Goal: Communication & Community: Answer question/provide support

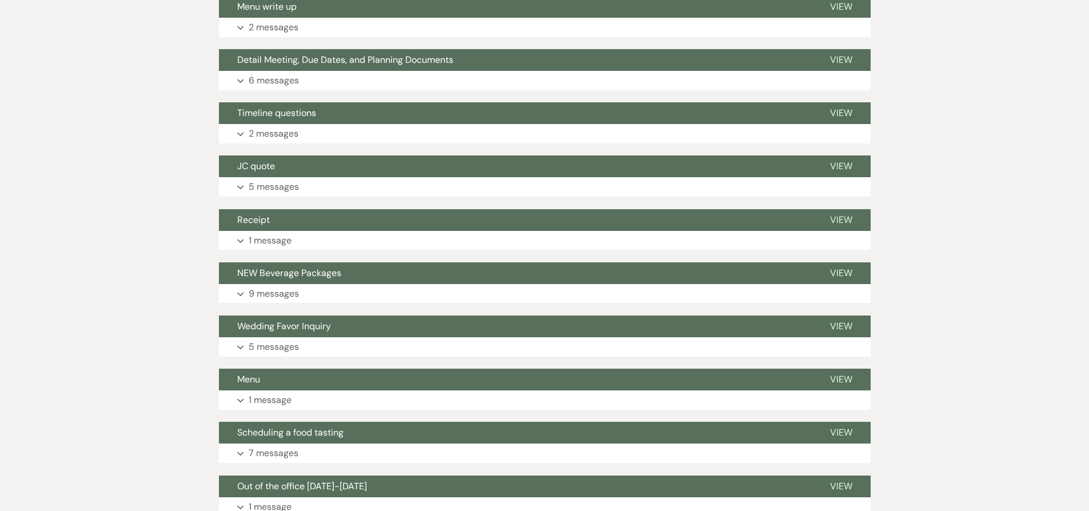
scroll to position [1498, 0]
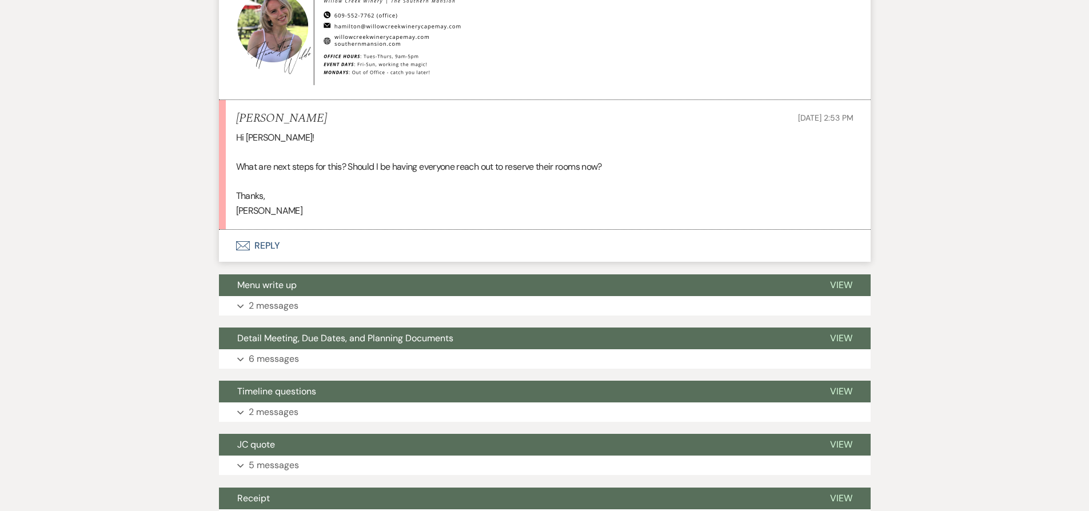
click at [339, 230] on button "Envelope Reply" at bounding box center [545, 246] width 652 height 32
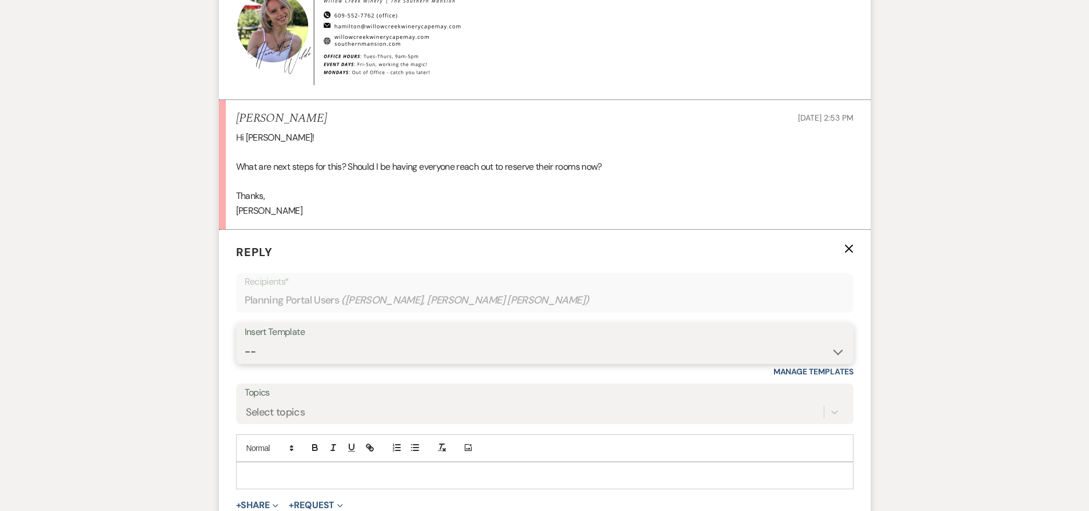
click at [323, 341] on select "-- Weven Planning Portal Introduction (Booked Events) Contract (Pre-Booked Lead…" at bounding box center [545, 352] width 600 height 22
select select "1853"
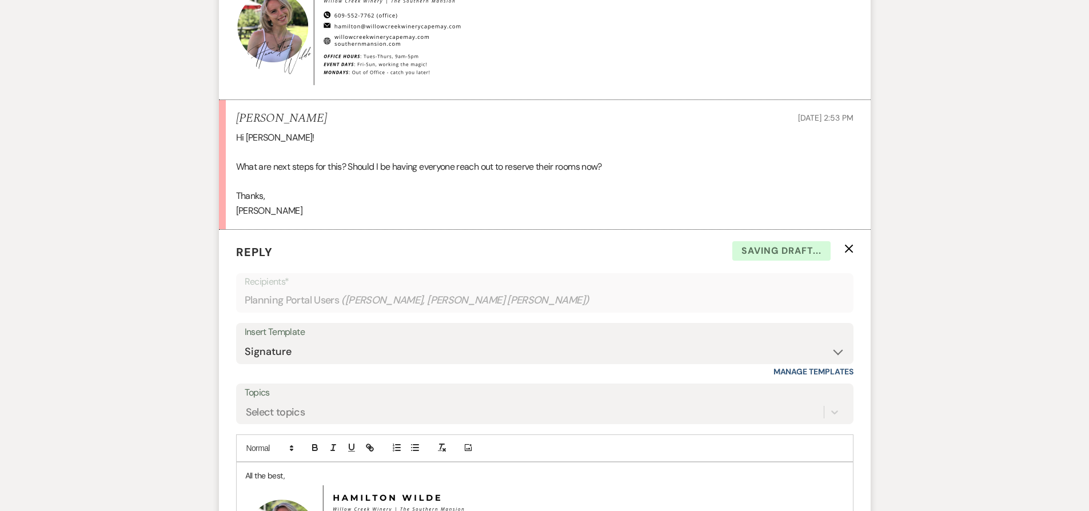
click at [245, 469] on p "All the best," at bounding box center [544, 475] width 599 height 13
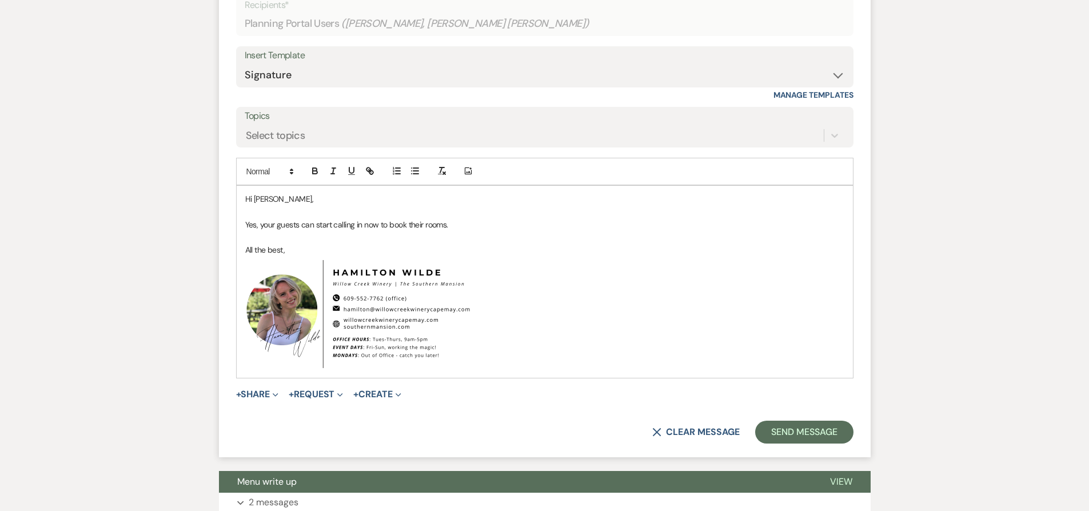
scroll to position [1795, 0]
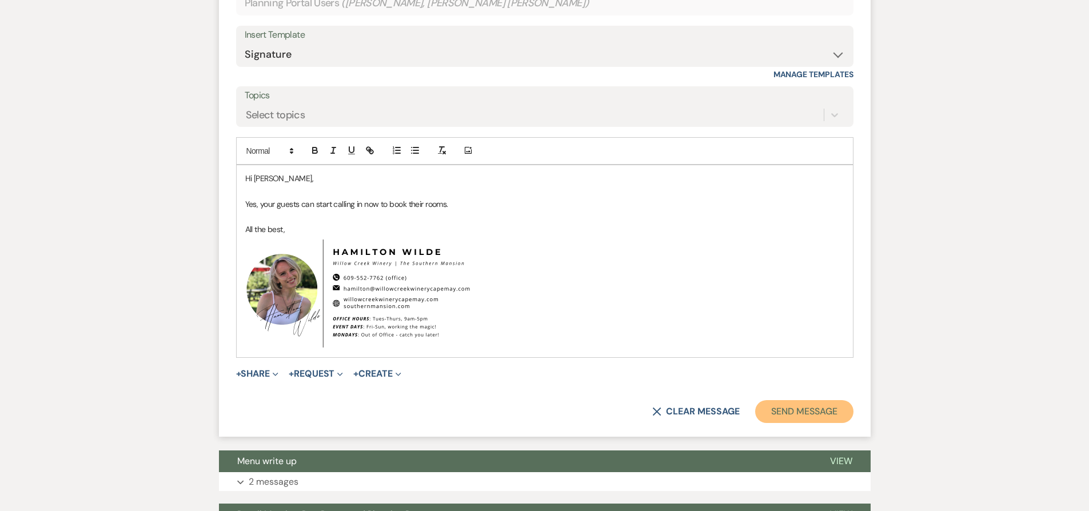
click at [805, 400] on button "Send Message" at bounding box center [804, 411] width 98 height 23
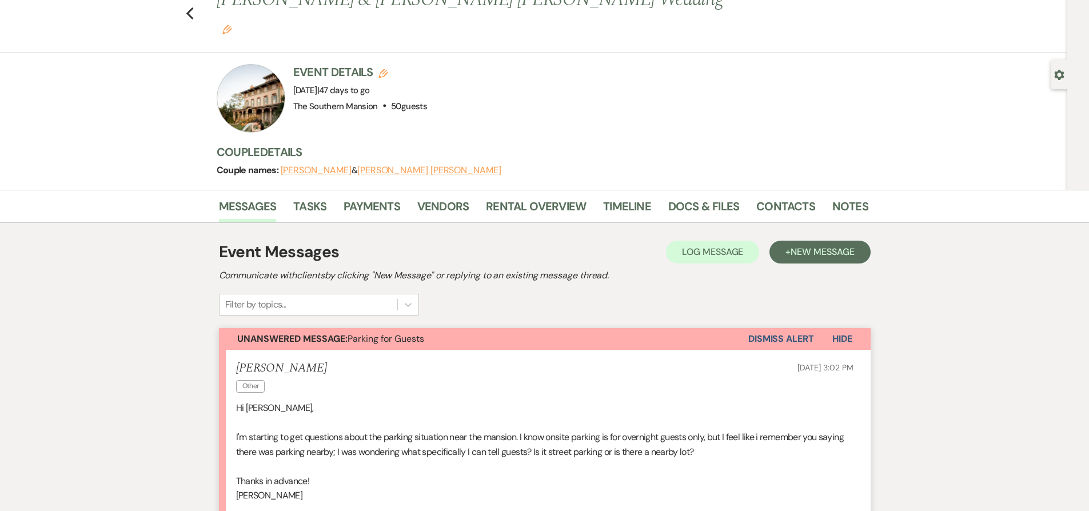
scroll to position [310, 0]
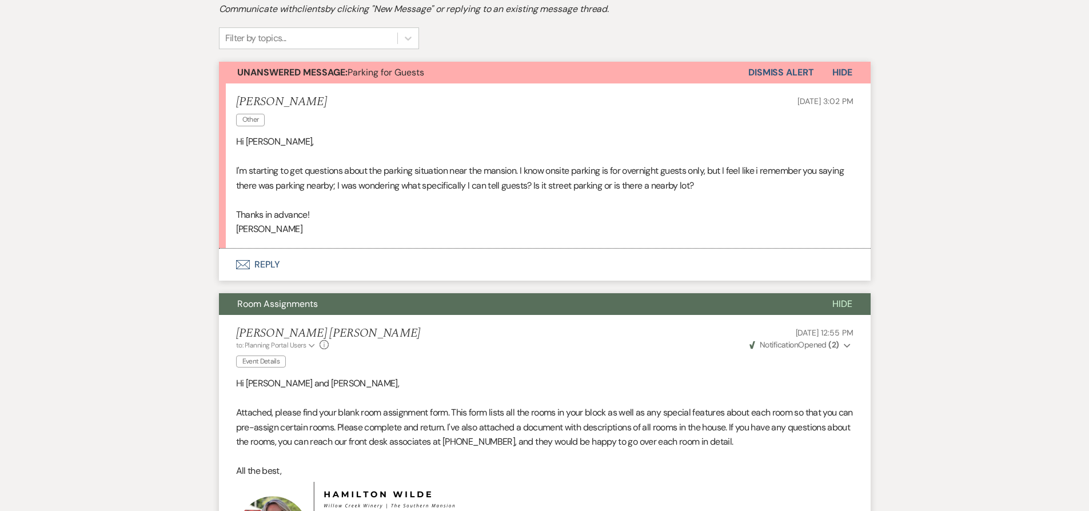
click at [411, 293] on button "Room Assignments" at bounding box center [516, 304] width 595 height 22
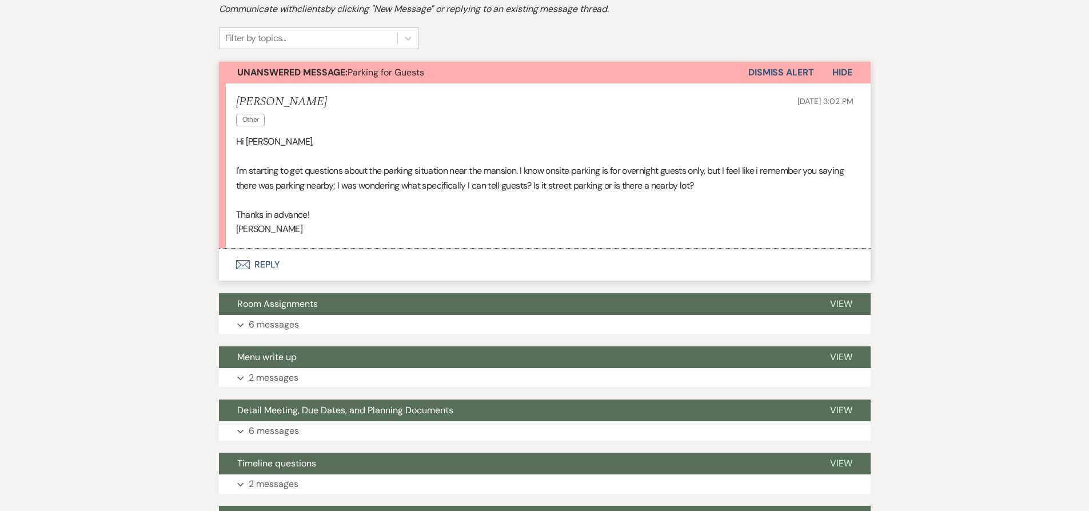
click at [309, 249] on button "Envelope Reply" at bounding box center [545, 265] width 652 height 32
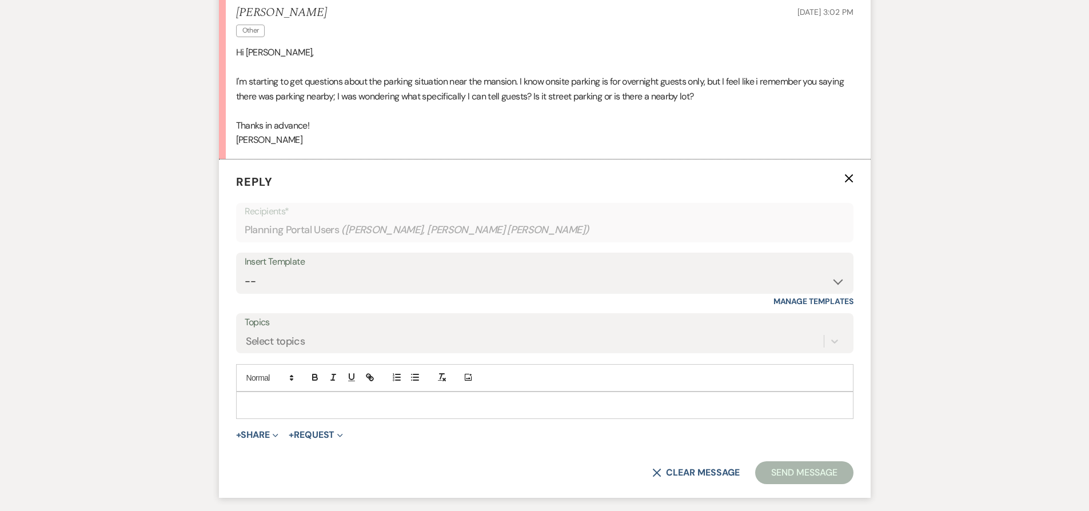
scroll to position [412, 0]
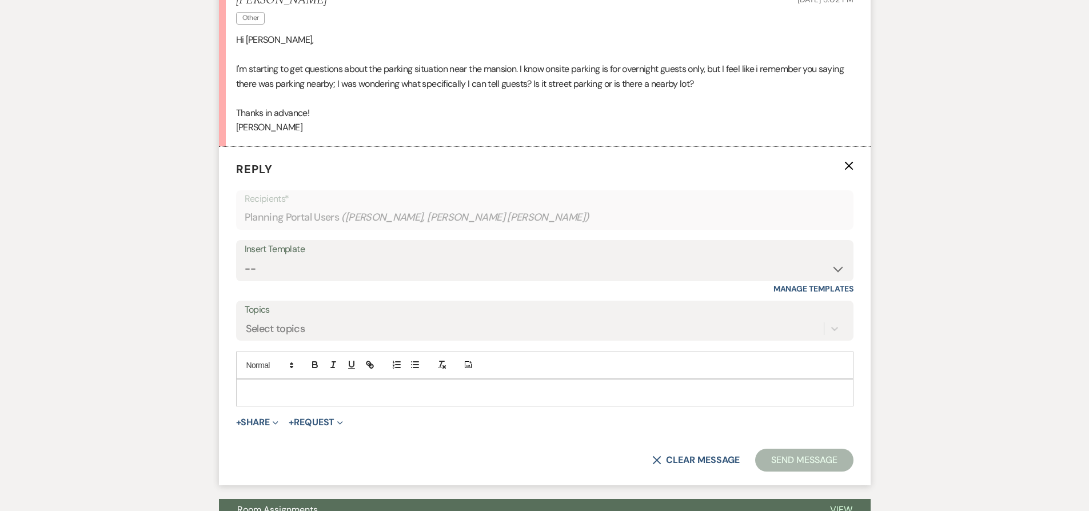
click at [331, 253] on div "Insert Template -- Weven Planning Portal Introduction (Booked Events) Contract …" at bounding box center [544, 260] width 617 height 41
click at [328, 258] on select "-- Weven Planning Portal Introduction (Booked Events) Contract (Pre-Booked Lead…" at bounding box center [545, 269] width 600 height 22
select select "1853"
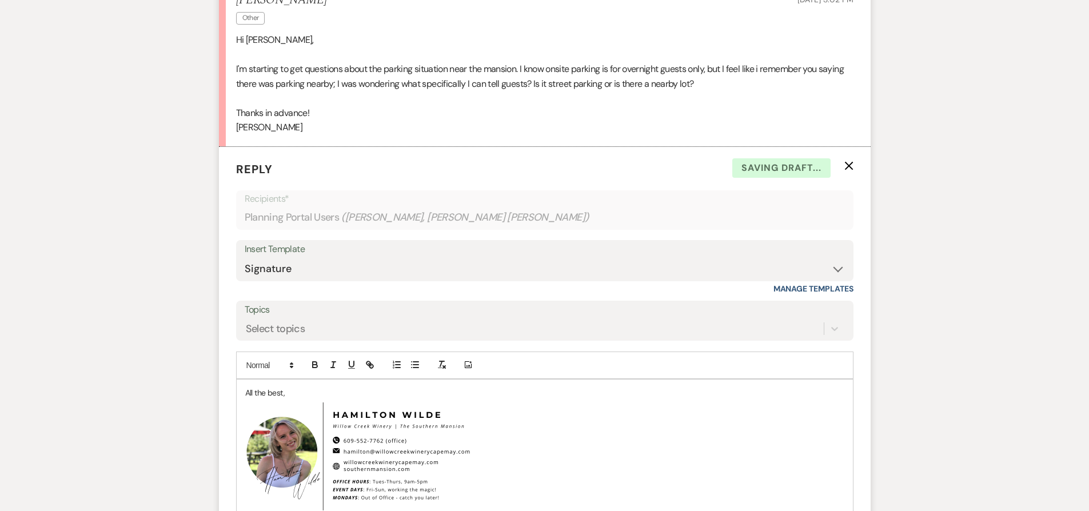
click at [239, 380] on div "All the best, ﻿ ﻿" at bounding box center [545, 450] width 616 height 141
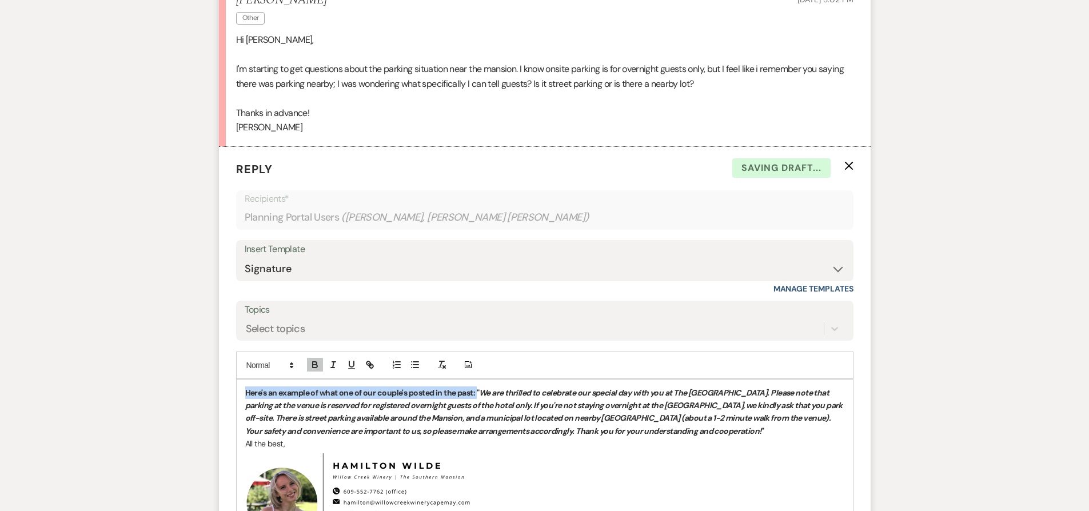
drag, startPoint x: 478, startPoint y: 364, endPoint x: 18, endPoint y: 354, distance: 460.2
click at [313, 360] on icon "button" at bounding box center [315, 365] width 10 height 10
click at [271, 388] on span "Here's an example of what one of our couple's posted in the past:" at bounding box center [355, 393] width 221 height 10
drag, startPoint x: 271, startPoint y: 362, endPoint x: 333, endPoint y: 365, distance: 61.8
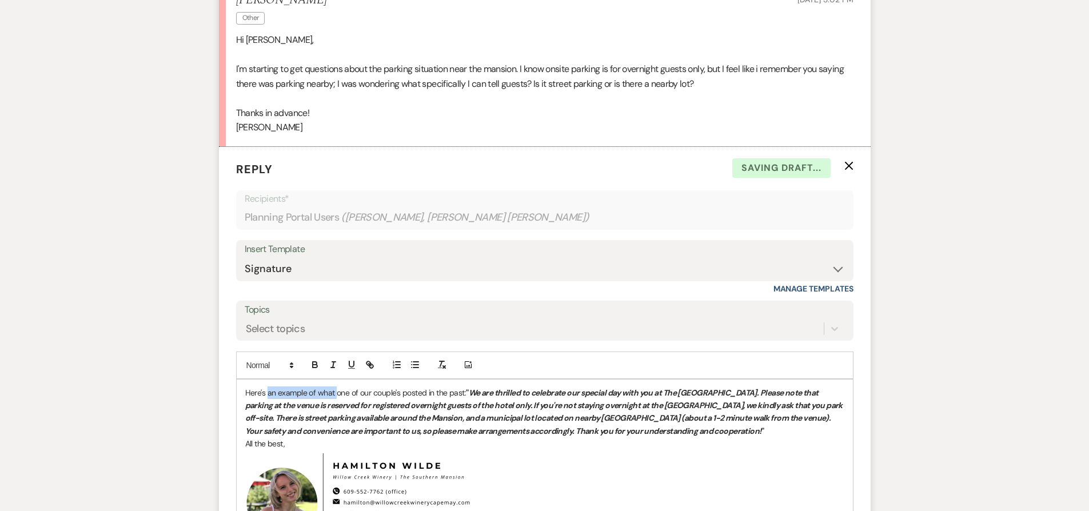
click at [333, 388] on span "Here's an example of what one of our couple's posted in the past:" at bounding box center [355, 393] width 221 height 10
click at [406, 388] on span "Here's some verbiage that one of our couple's posted in the past:" at bounding box center [354, 393] width 219 height 10
drag, startPoint x: 406, startPoint y: 364, endPoint x: 420, endPoint y: 366, distance: 13.5
click at [420, 388] on span "Here's some verbiage that one of our couple's posted in the past:" at bounding box center [354, 393] width 219 height 10
click at [456, 388] on span "Here's some verbiage that one of our couple's used in the past:" at bounding box center [351, 393] width 212 height 10
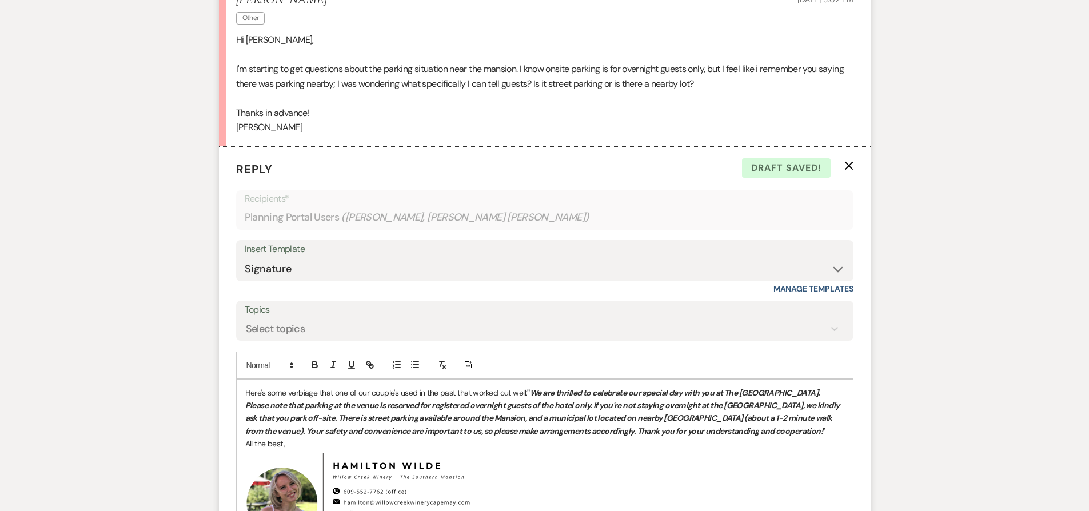
click at [243, 413] on div "Here's some verbiage that one of our couple's used in the past that worked out …" at bounding box center [545, 476] width 616 height 192
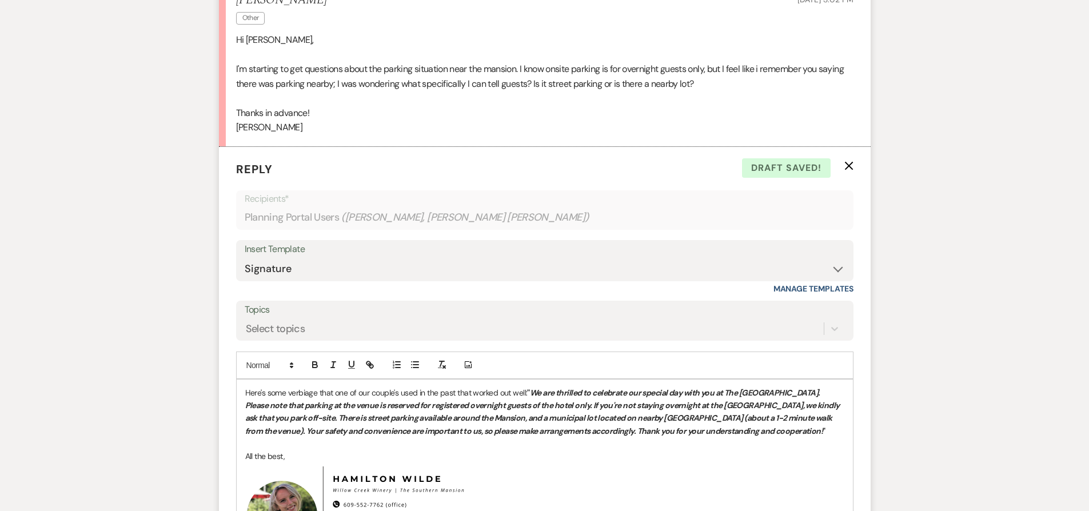
click at [261, 437] on p at bounding box center [544, 443] width 599 height 13
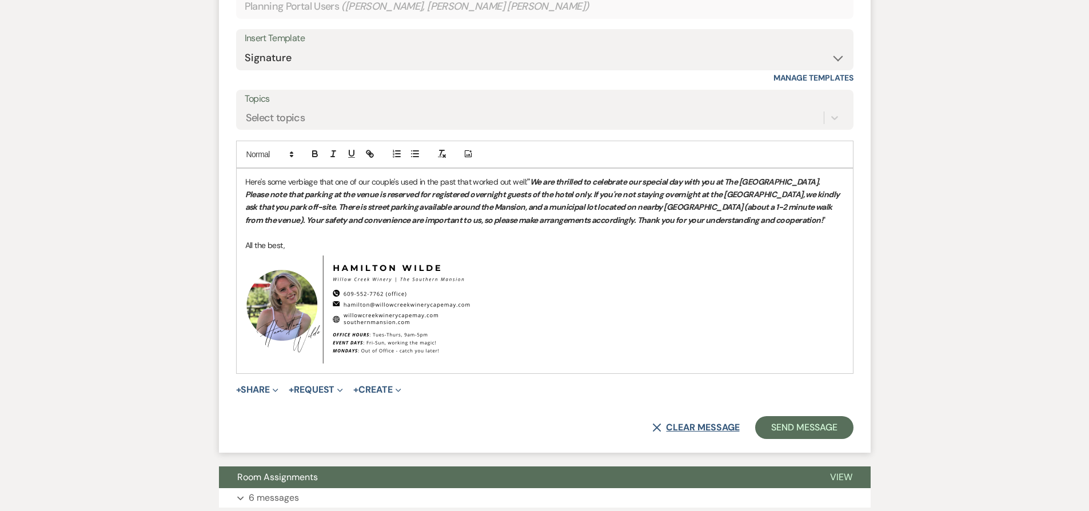
scroll to position [669, 0]
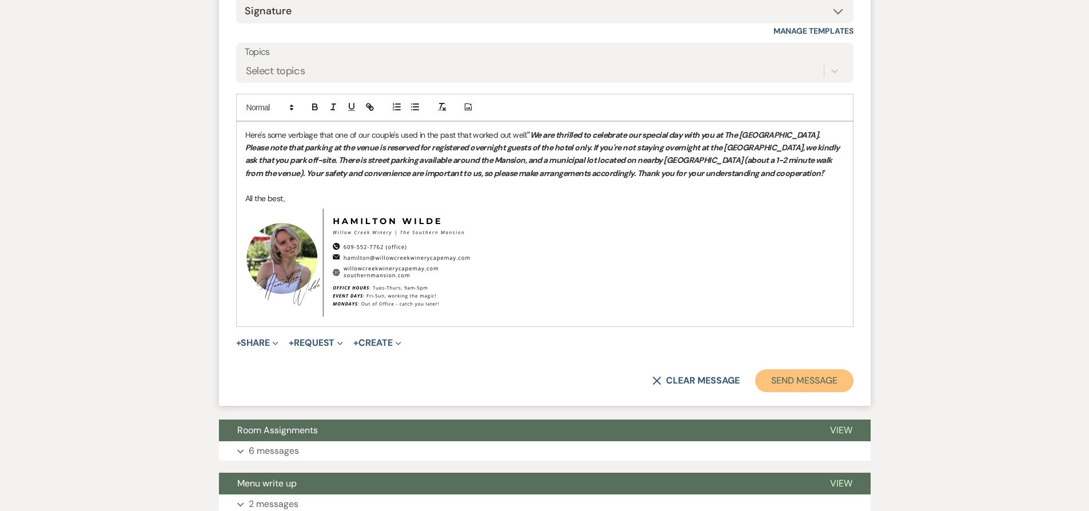
click at [796, 369] on button "Send Message" at bounding box center [804, 380] width 98 height 23
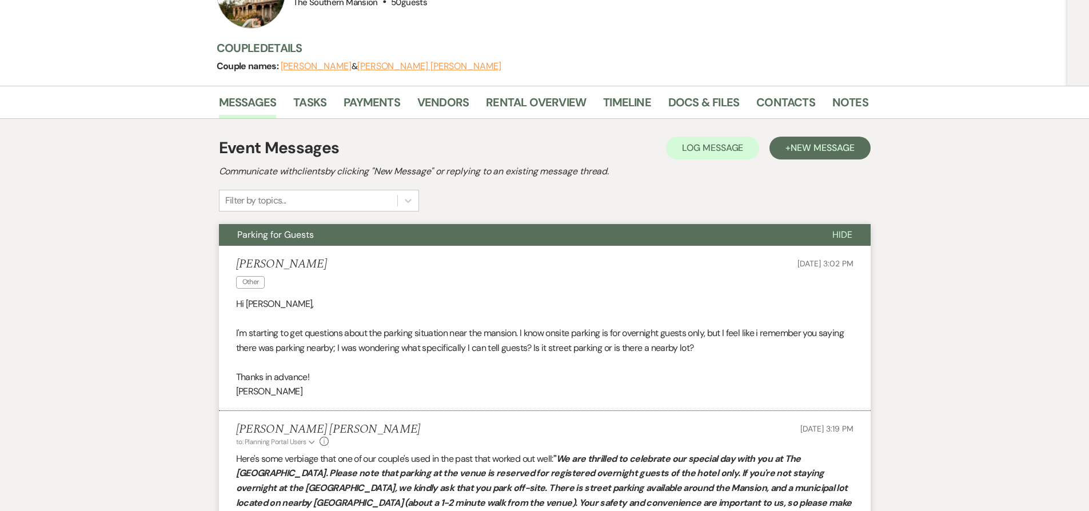
scroll to position [0, 0]
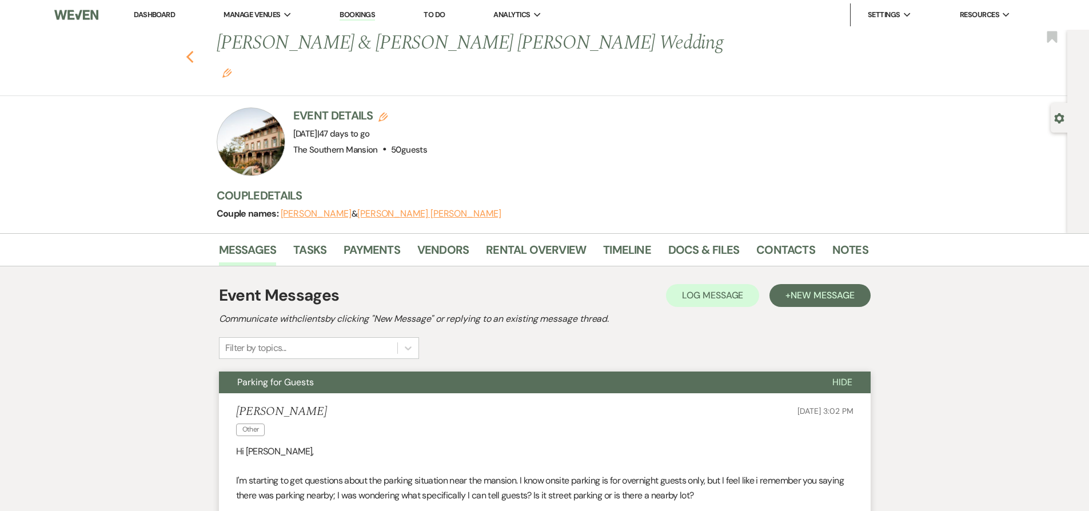
click at [190, 51] on use "button" at bounding box center [189, 57] width 7 height 13
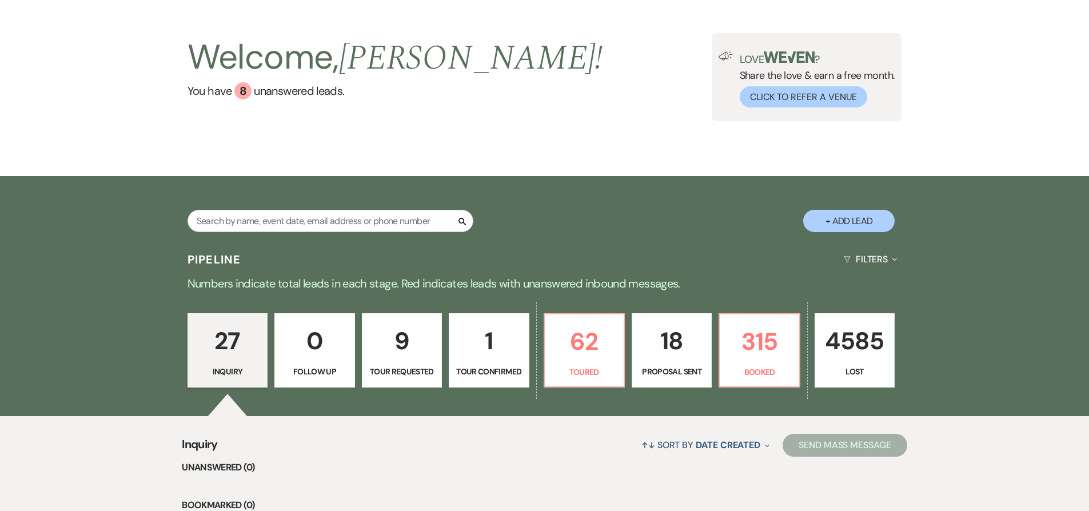
scroll to position [194, 0]
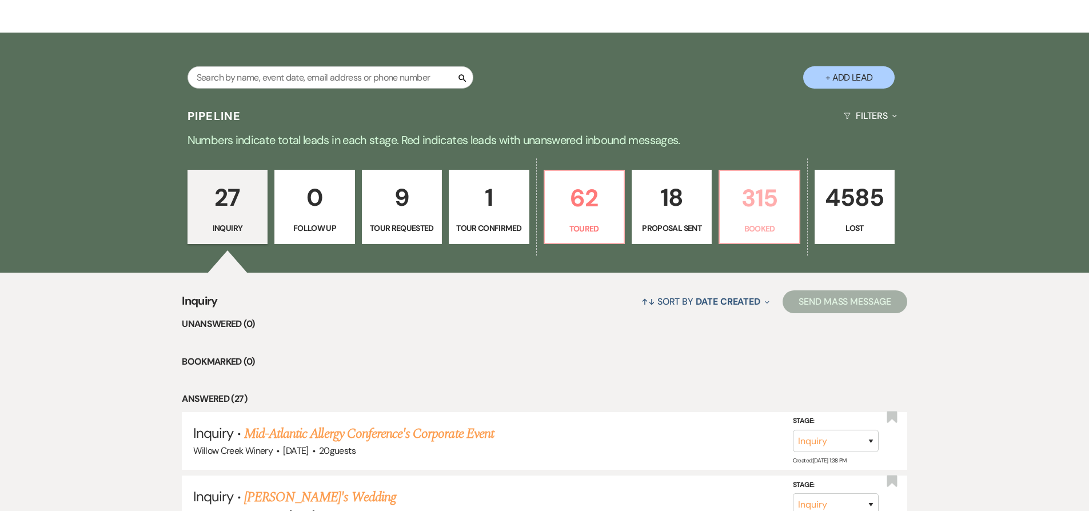
click at [776, 220] on link "315 Booked" at bounding box center [758, 207] width 81 height 74
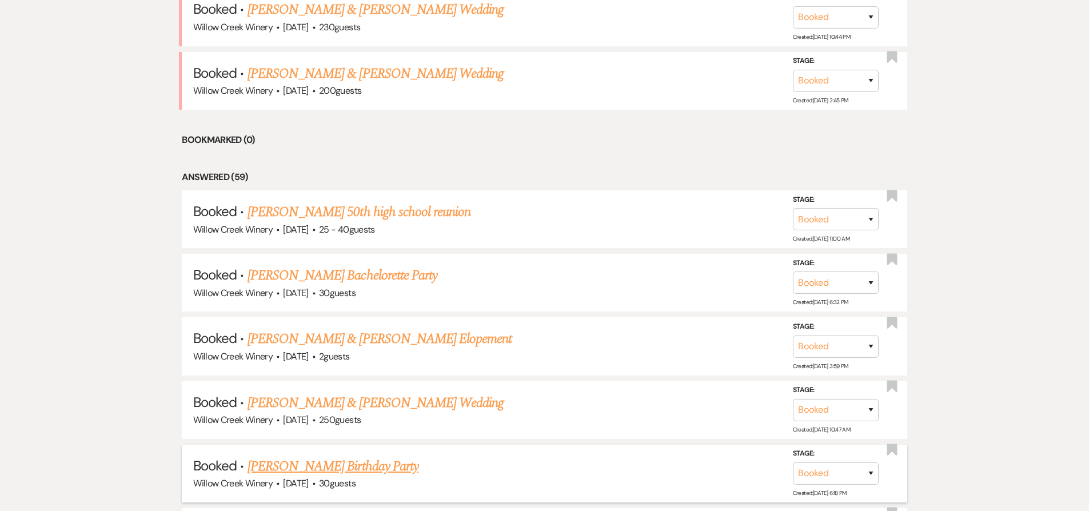
scroll to position [665, 0]
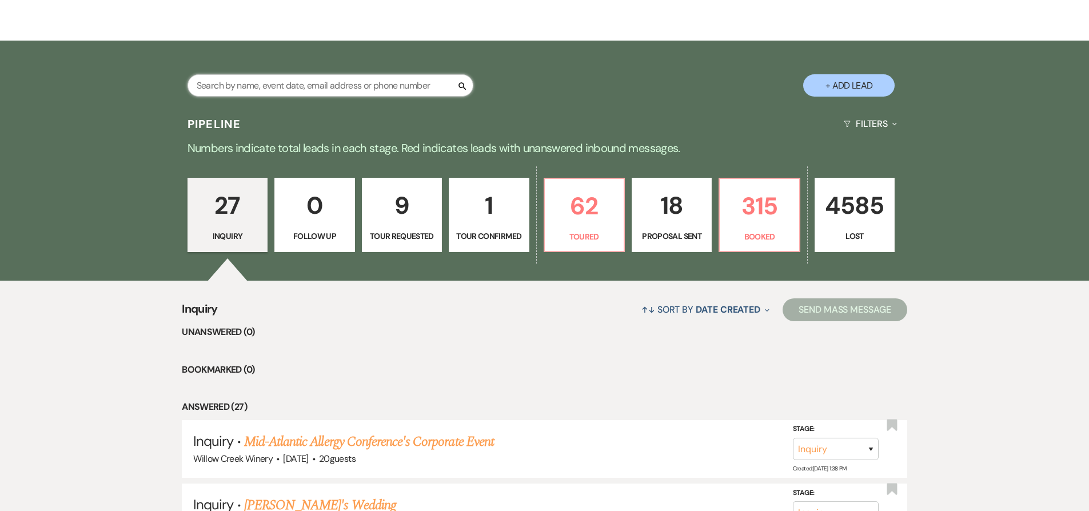
click at [379, 83] on input "text" at bounding box center [330, 85] width 286 height 22
type input "[PERSON_NAME]"
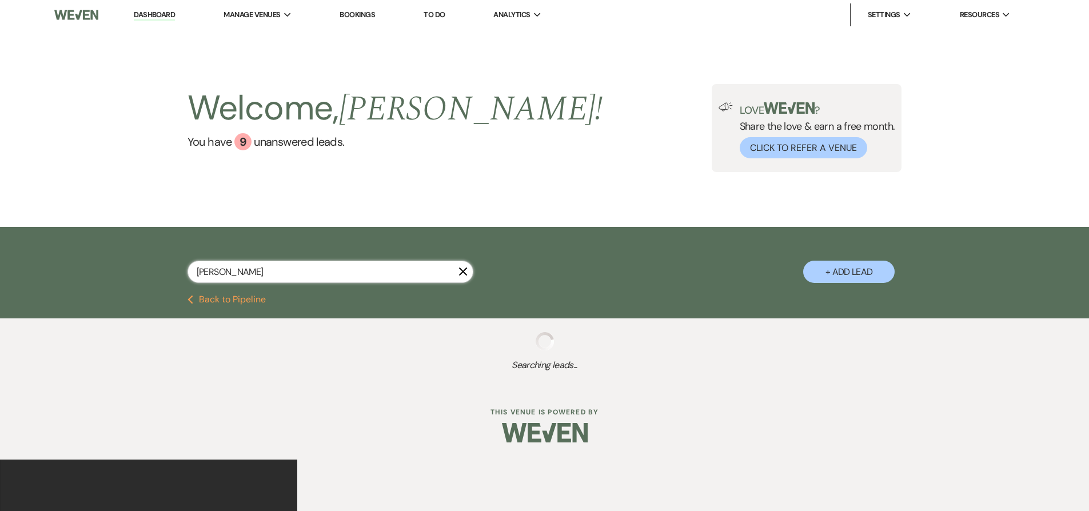
select select "8"
select select "5"
select select "8"
select select "5"
select select "8"
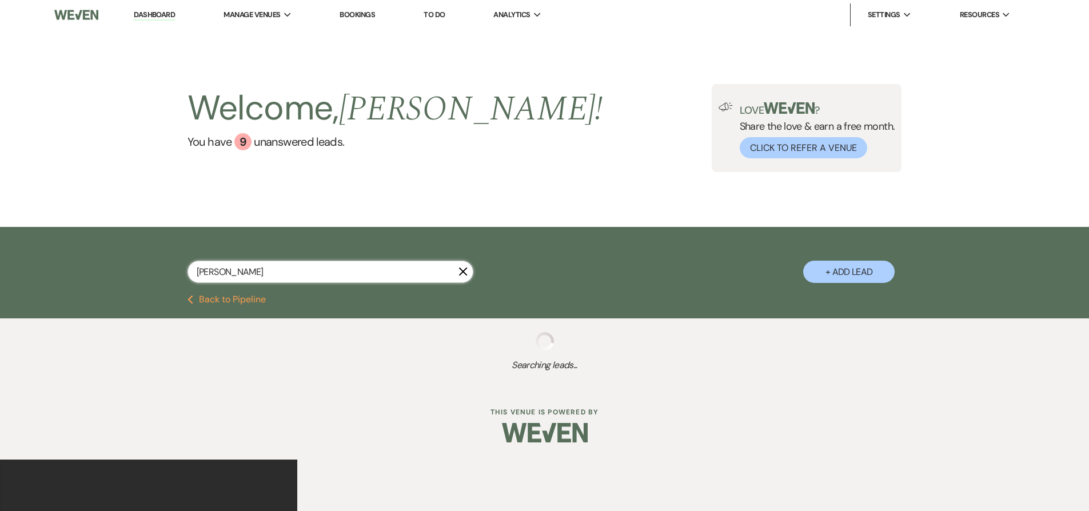
select select "5"
select select "8"
select select "5"
select select "8"
select select "5"
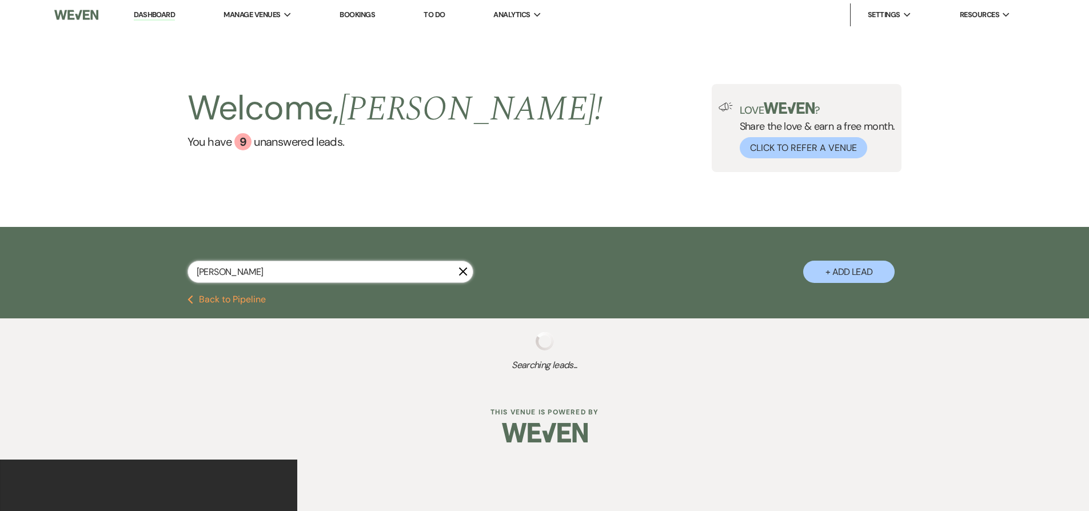
select select "8"
select select "5"
select select "8"
select select "5"
select select "8"
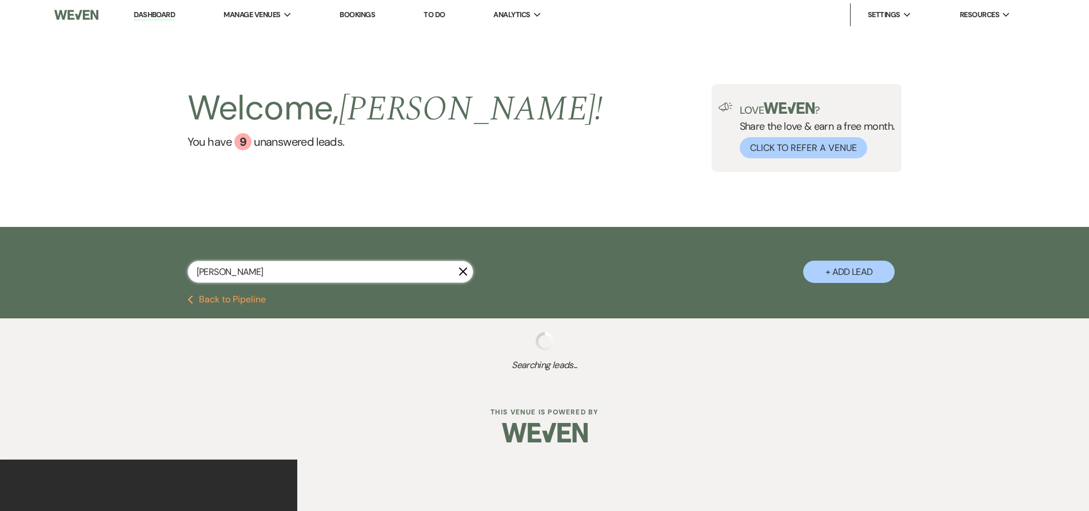
select select "6"
select select "8"
select select "9"
select select "8"
select select "5"
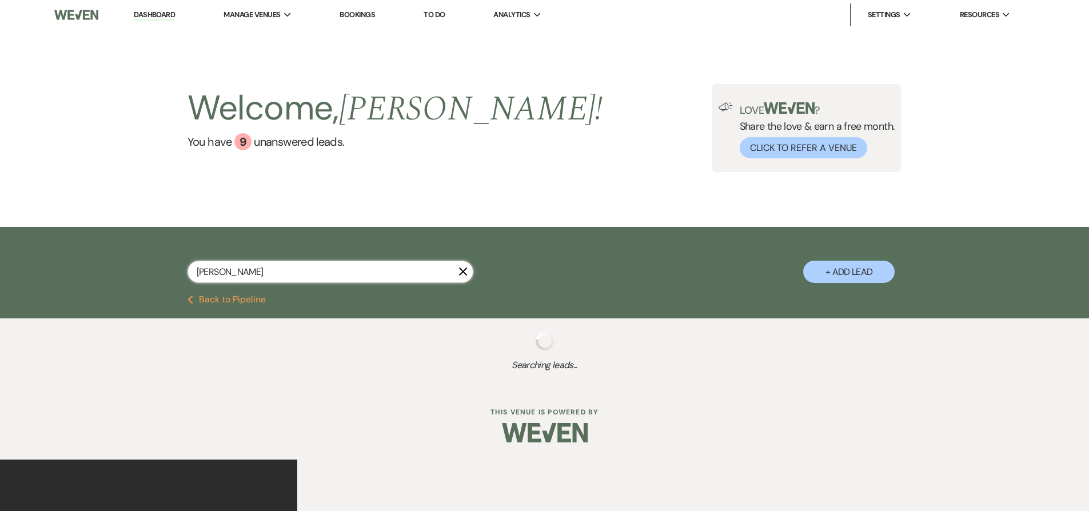
select select "8"
select select "5"
select select "8"
select select "5"
select select "8"
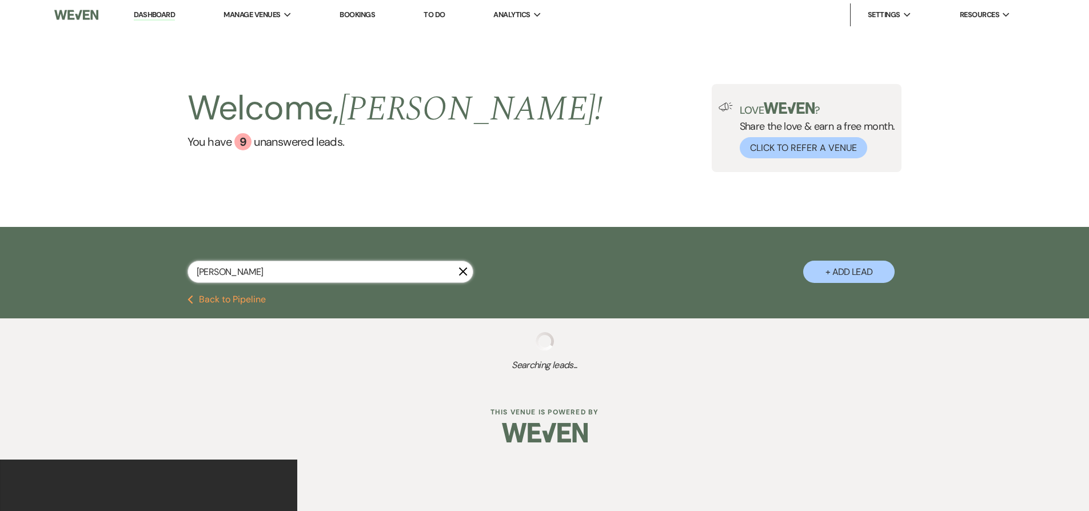
select select "10"
select select "8"
select select "5"
select select "8"
select select "5"
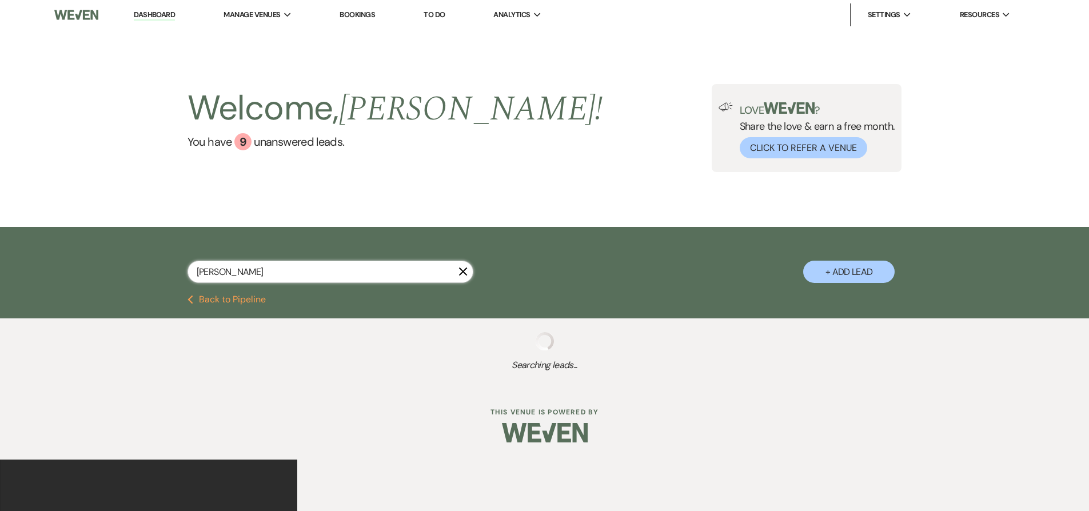
select select "8"
select select "5"
select select "8"
select select "5"
select select "8"
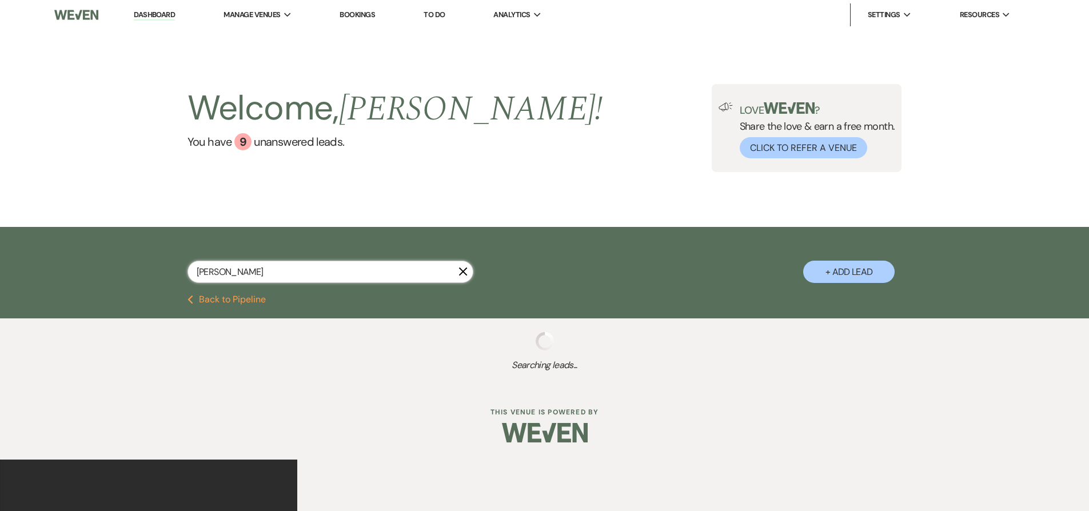
select select "5"
select select "8"
select select "5"
select select "8"
select select "5"
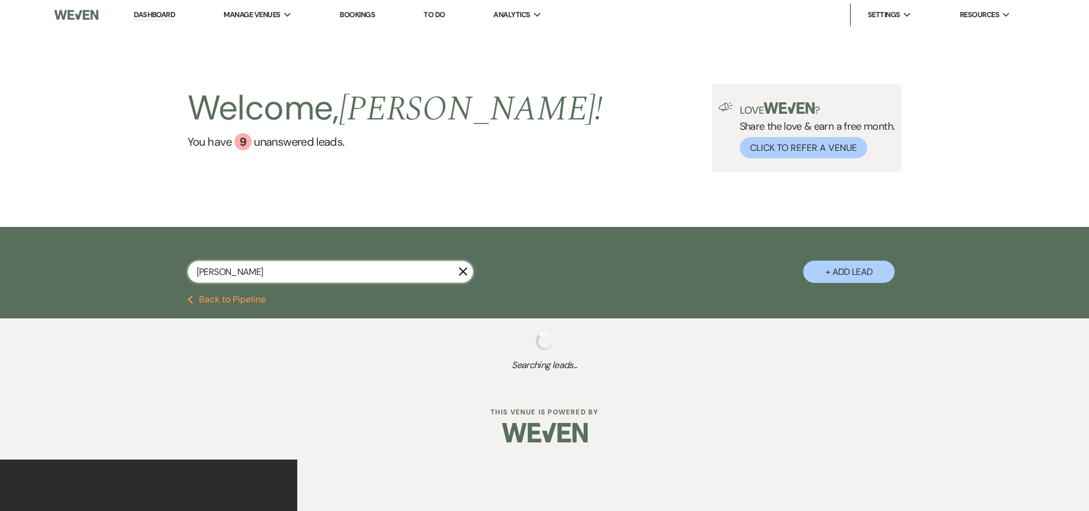
select select "8"
select select "10"
select select "8"
select select "5"
select select "8"
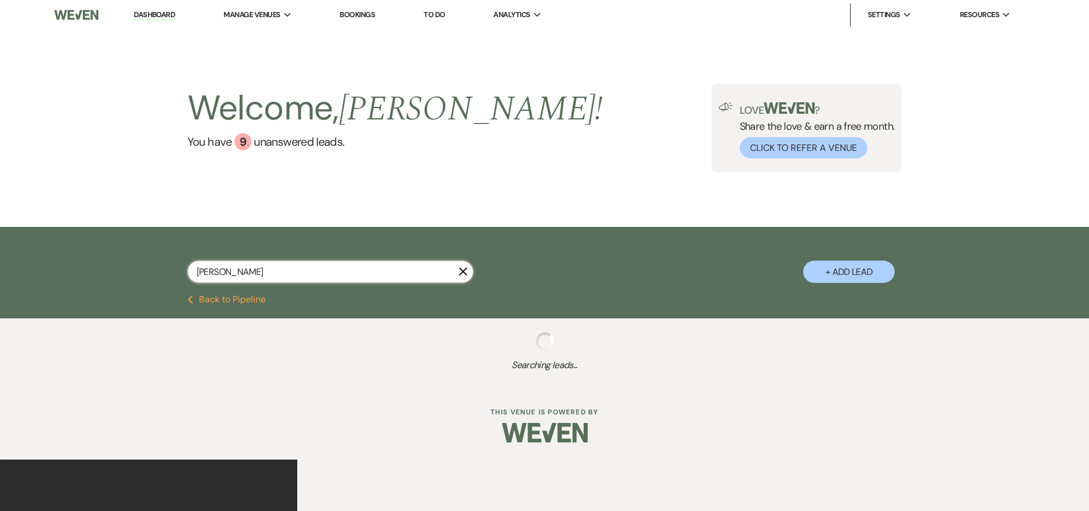
select select "2"
select select "8"
select select "2"
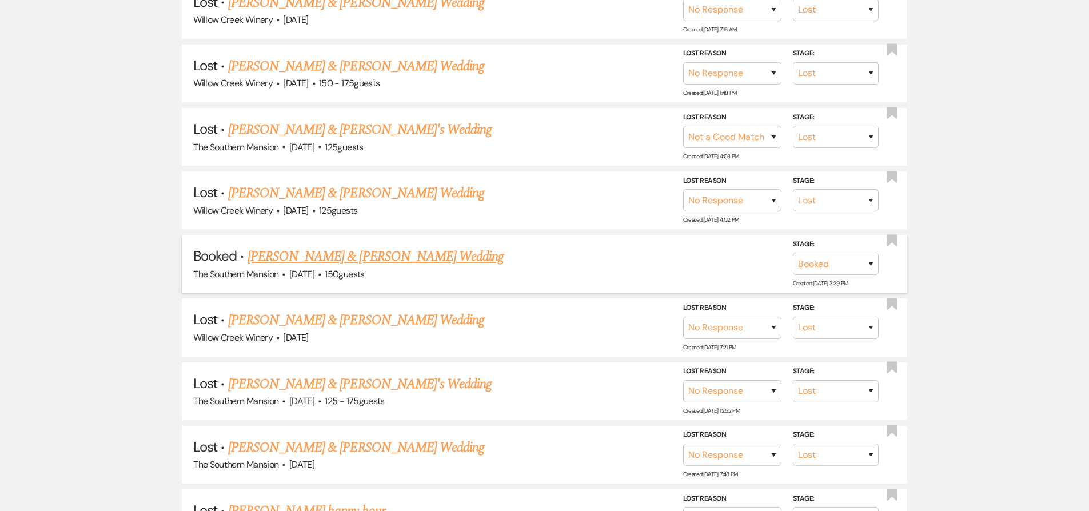
scroll to position [1057, 0]
type input "alexandra"
click at [285, 255] on link "[PERSON_NAME] & [PERSON_NAME] Wedding" at bounding box center [375, 256] width 256 height 21
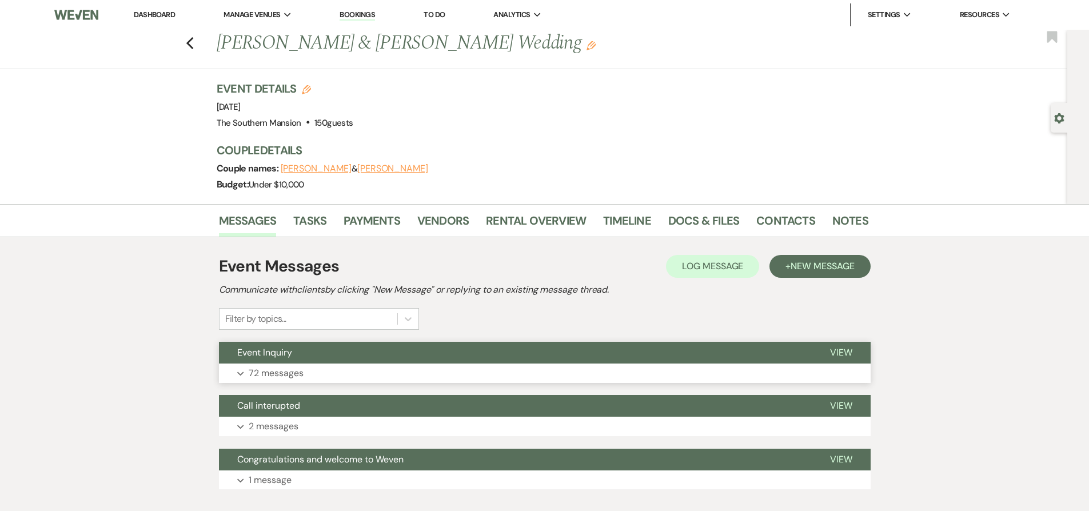
click at [328, 365] on button "Expand 72 messages" at bounding box center [545, 373] width 652 height 19
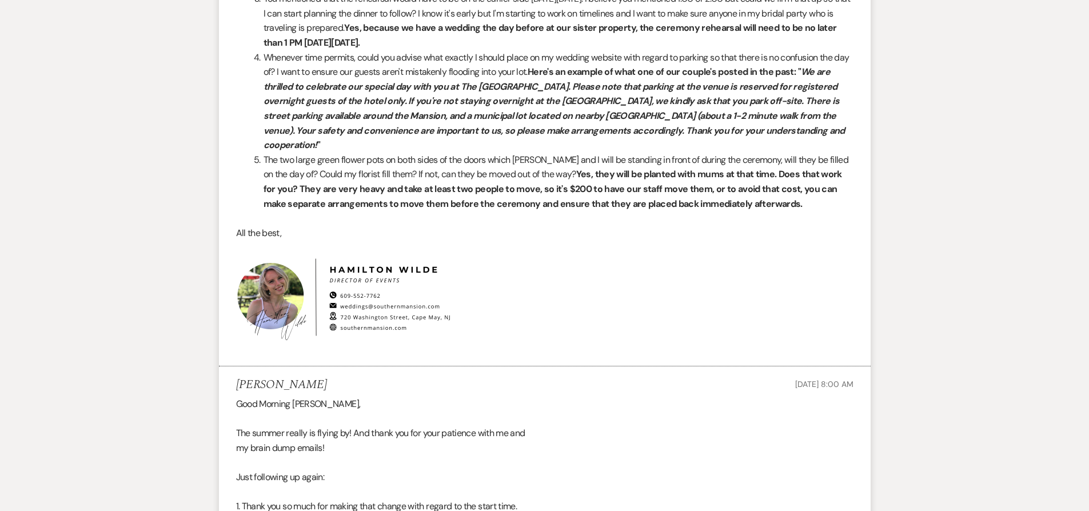
scroll to position [10495, 0]
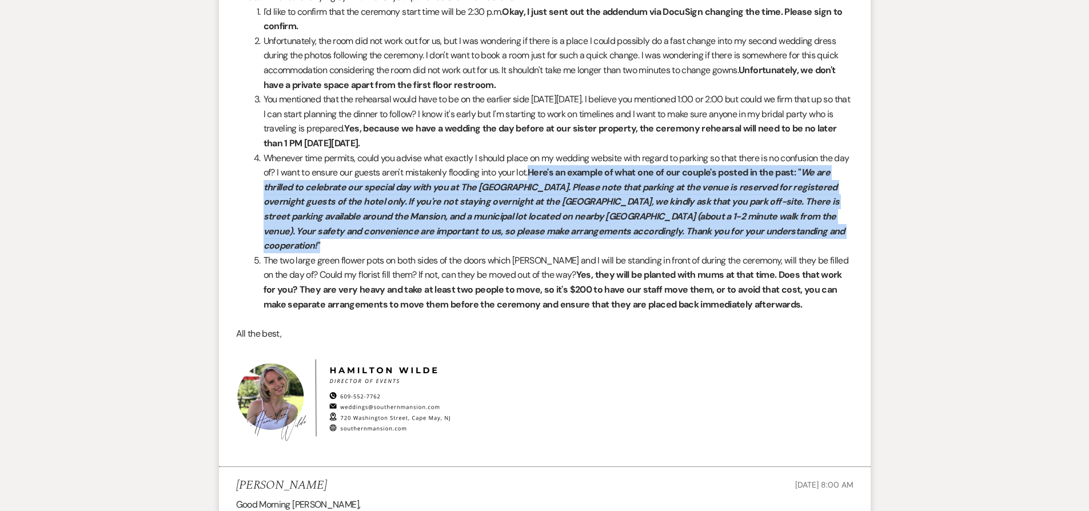
drag, startPoint x: 550, startPoint y: 215, endPoint x: 811, endPoint y: 271, distance: 266.6
click at [811, 253] on li "Whenever time permits, could you advise what exactly I should place on my weddi…" at bounding box center [552, 202] width 604 height 102
copy strong "Here's an example of what one of our couple's posted in the past: " We are thri…"
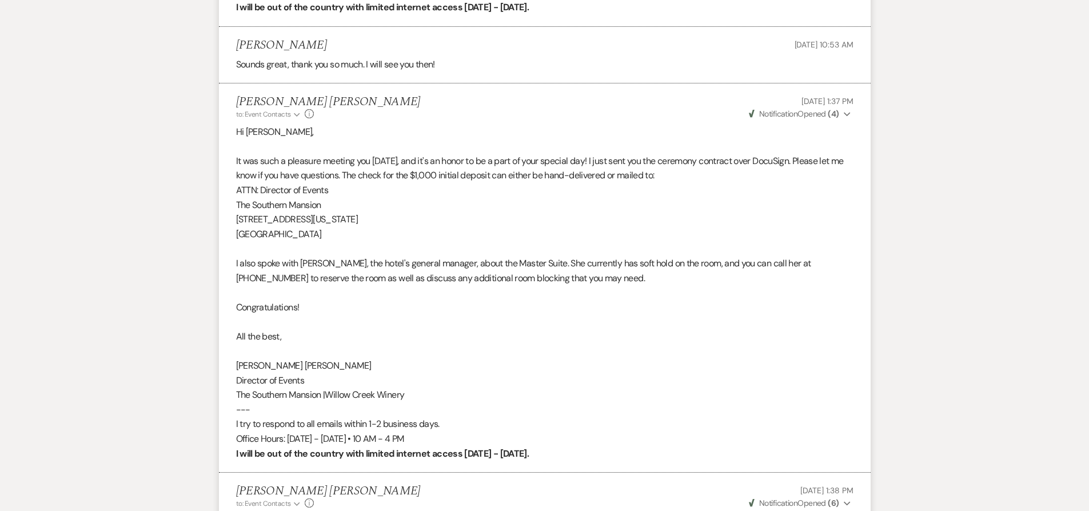
scroll to position [2471, 0]
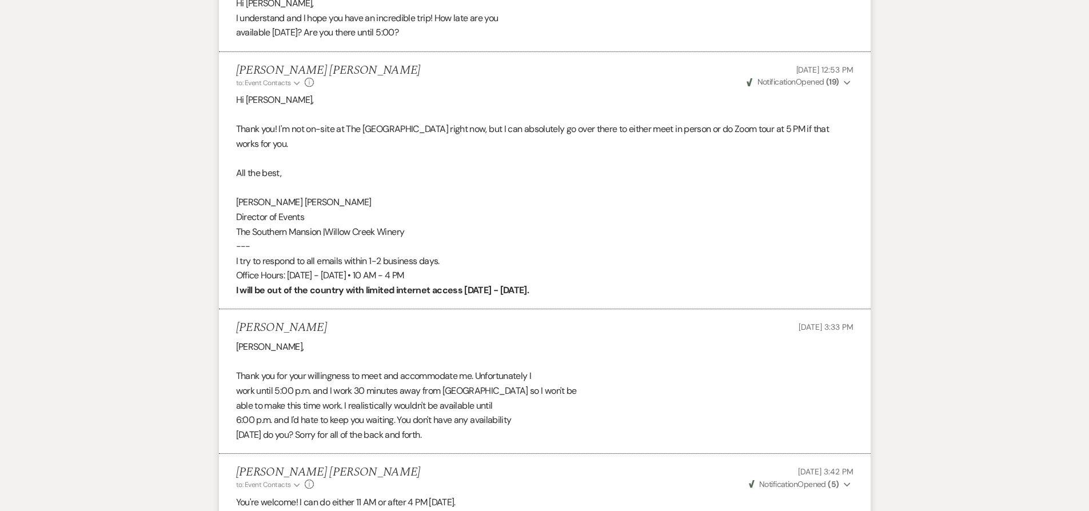
select select "8"
select select "5"
select select "8"
select select "5"
select select "8"
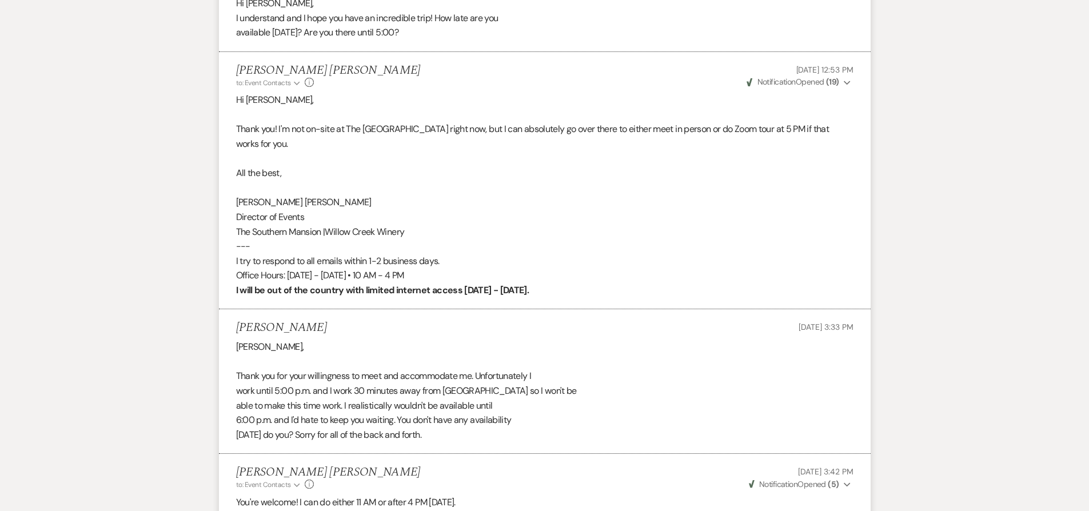
select select "5"
select select "8"
select select "5"
select select "8"
select select "5"
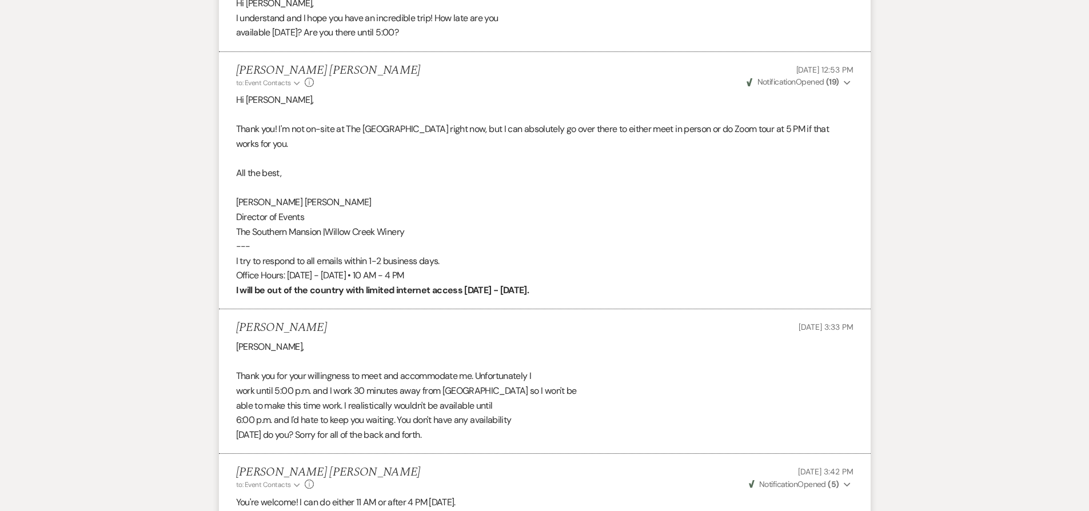
select select "8"
select select "5"
select select "8"
select select "5"
select select "8"
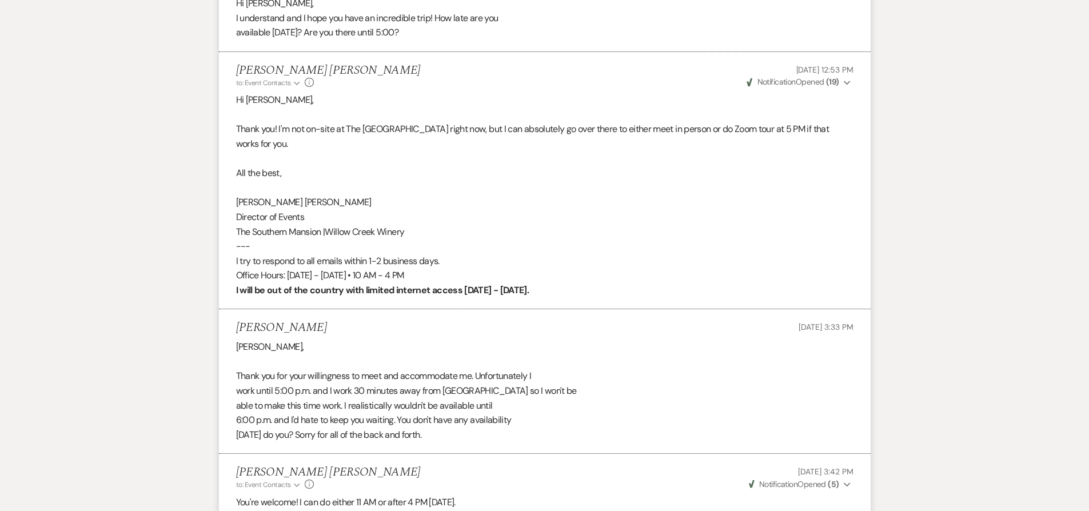
select select "6"
select select "8"
select select "9"
select select "8"
select select "5"
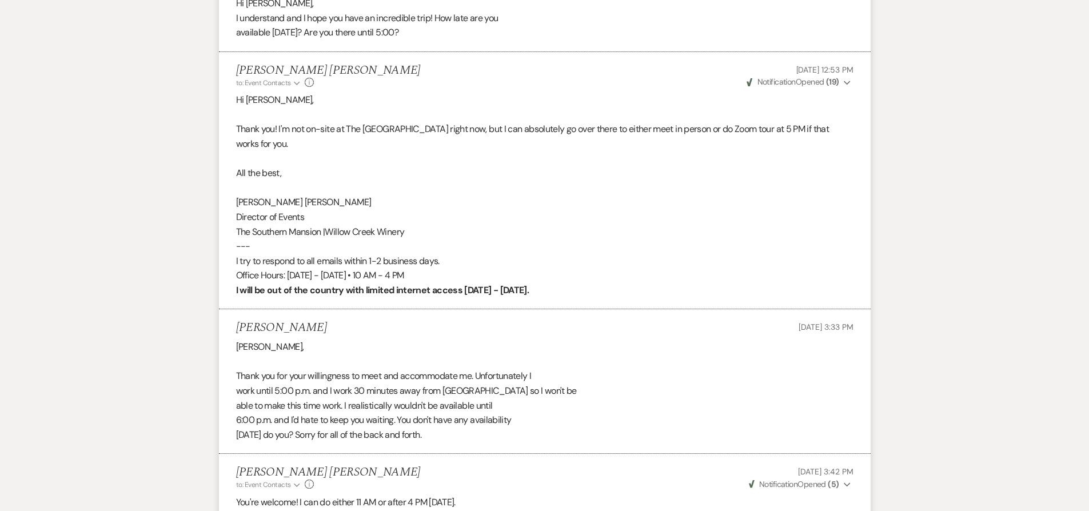
select select "8"
select select "5"
select select "8"
select select "5"
select select "8"
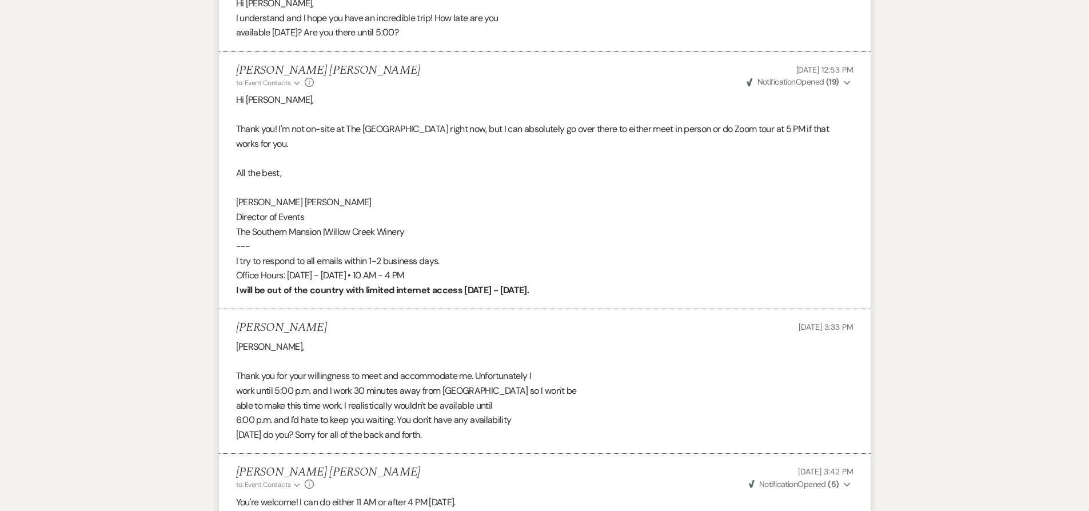
select select "10"
select select "8"
select select "5"
select select "8"
select select "5"
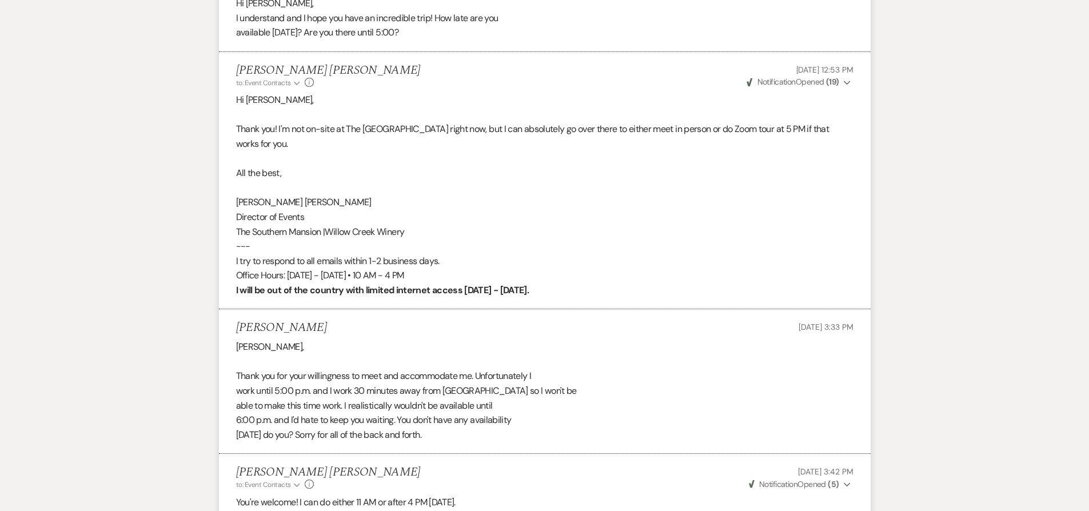
select select "8"
select select "5"
select select "8"
select select "5"
select select "8"
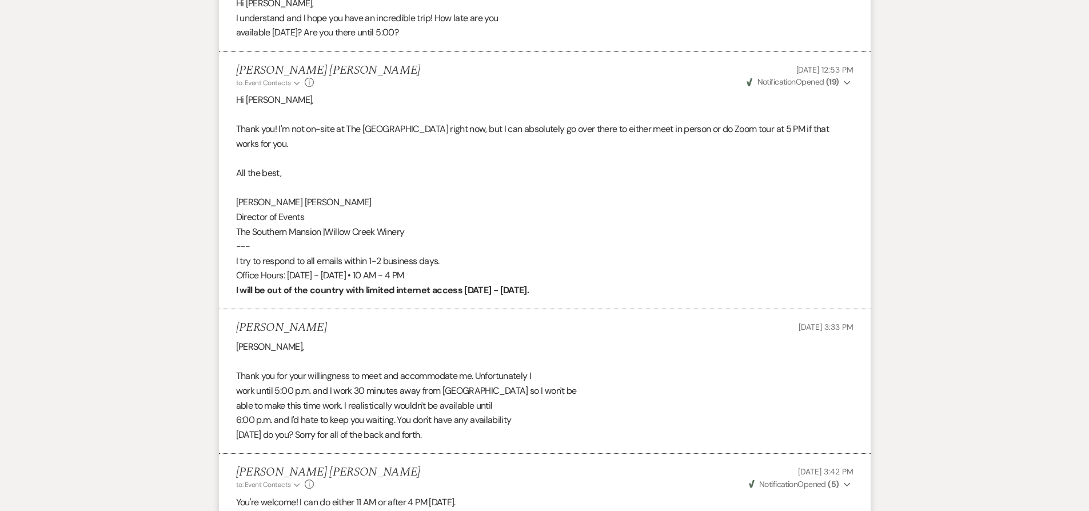
select select "5"
select select "8"
select select "5"
select select "8"
select select "5"
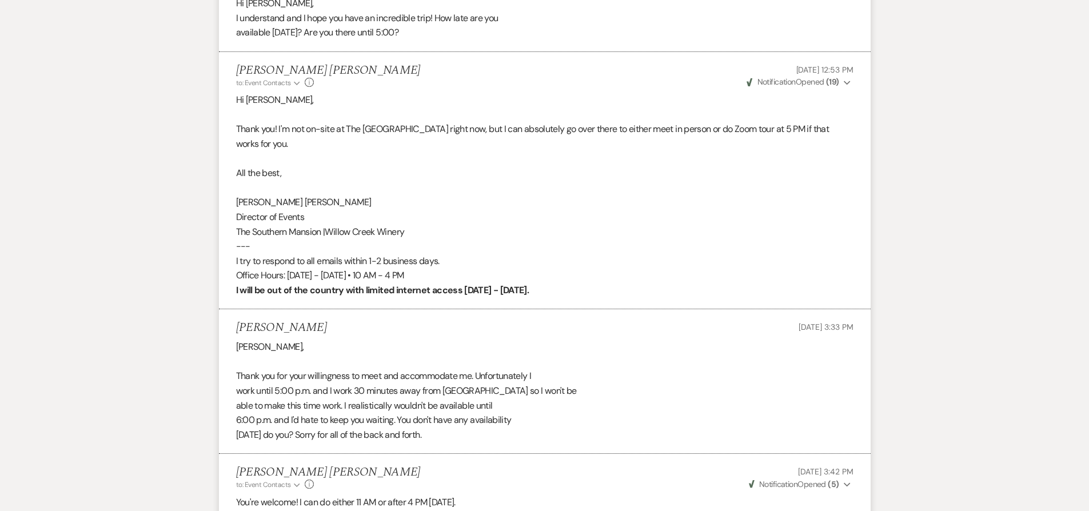
select select "8"
select select "10"
select select "8"
select select "5"
select select "8"
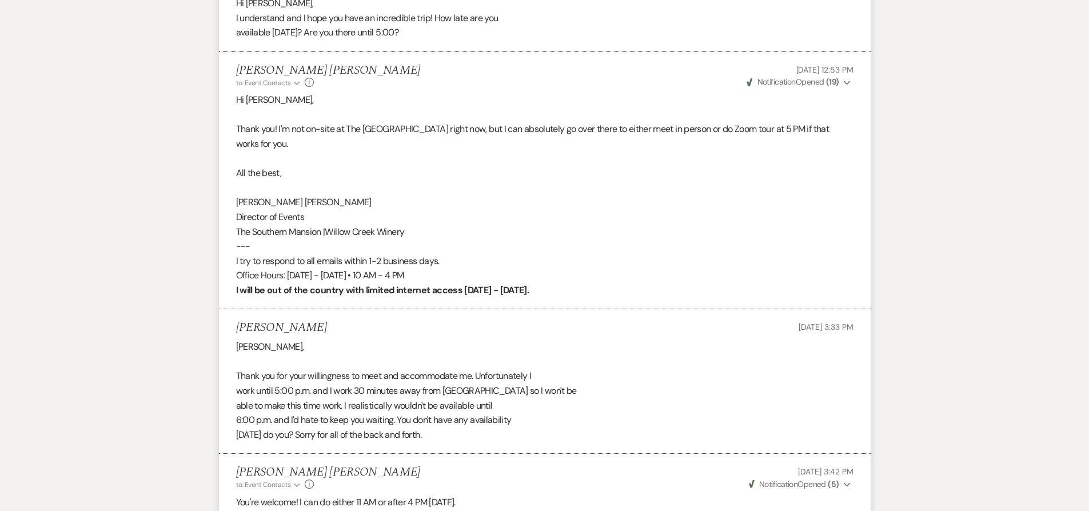
select select "2"
select select "8"
select select "2"
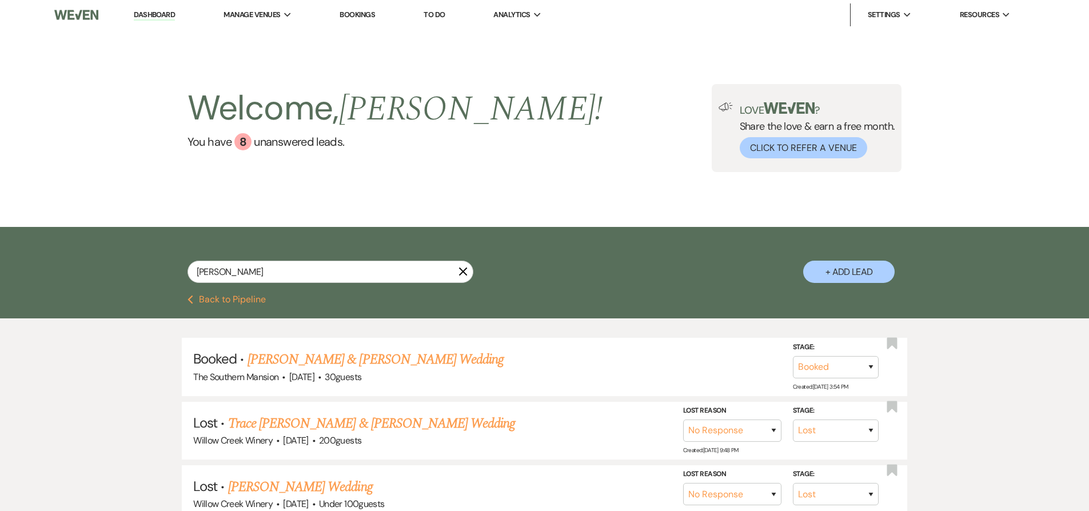
click at [237, 304] on button "Previous Back to Pipeline" at bounding box center [226, 299] width 78 height 9
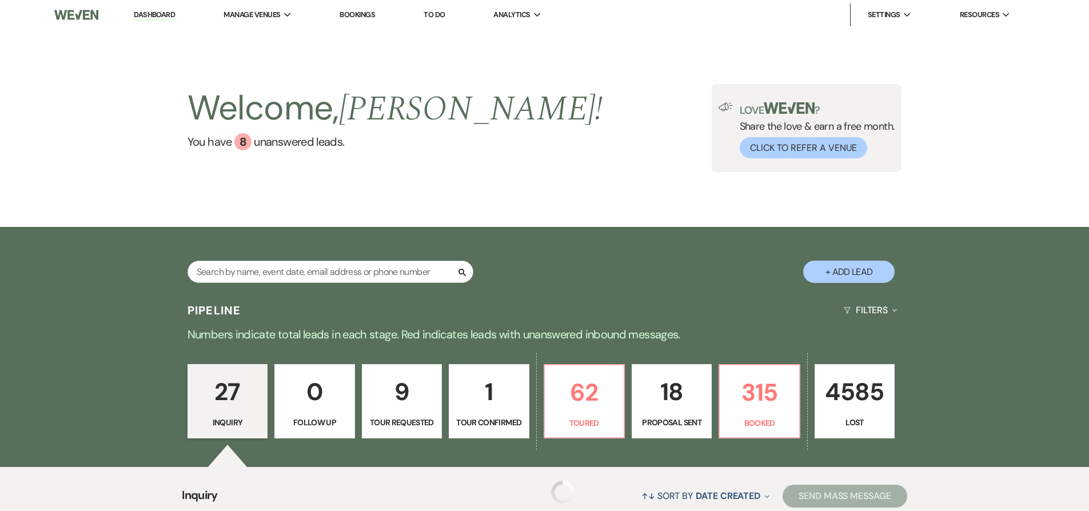
scroll to position [186, 0]
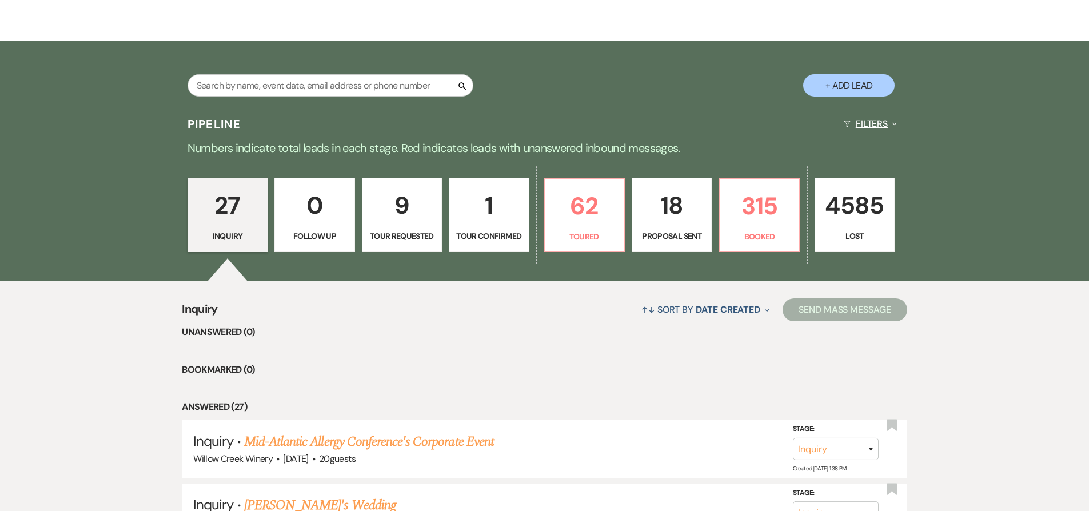
click at [868, 123] on button "Filters Expand" at bounding box center [870, 124] width 62 height 30
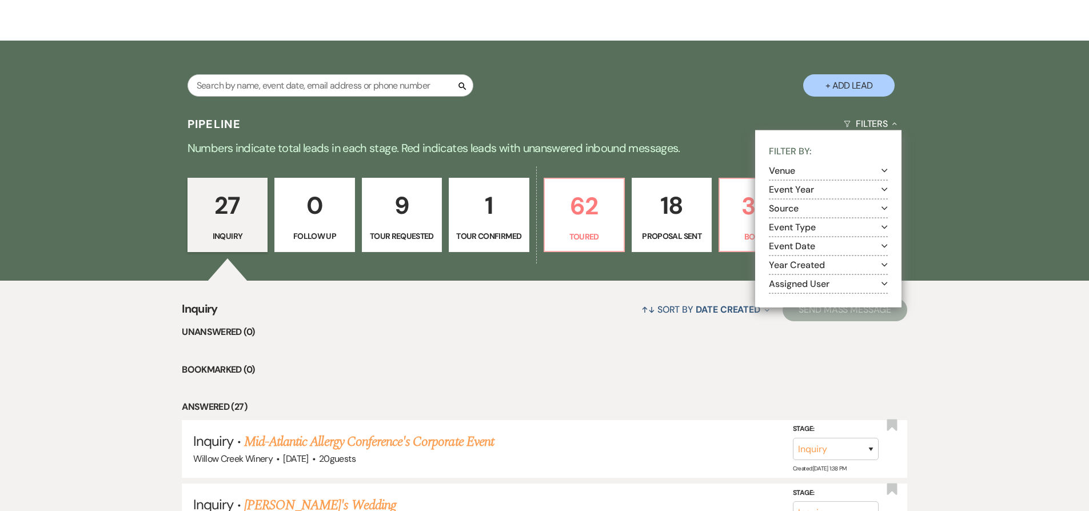
click at [800, 245] on button "Event Date Expand" at bounding box center [828, 246] width 119 height 9
click at [786, 246] on button "Event Date Collapse" at bounding box center [828, 246] width 119 height 9
click at [788, 231] on button "Event Type Expand" at bounding box center [828, 227] width 119 height 9
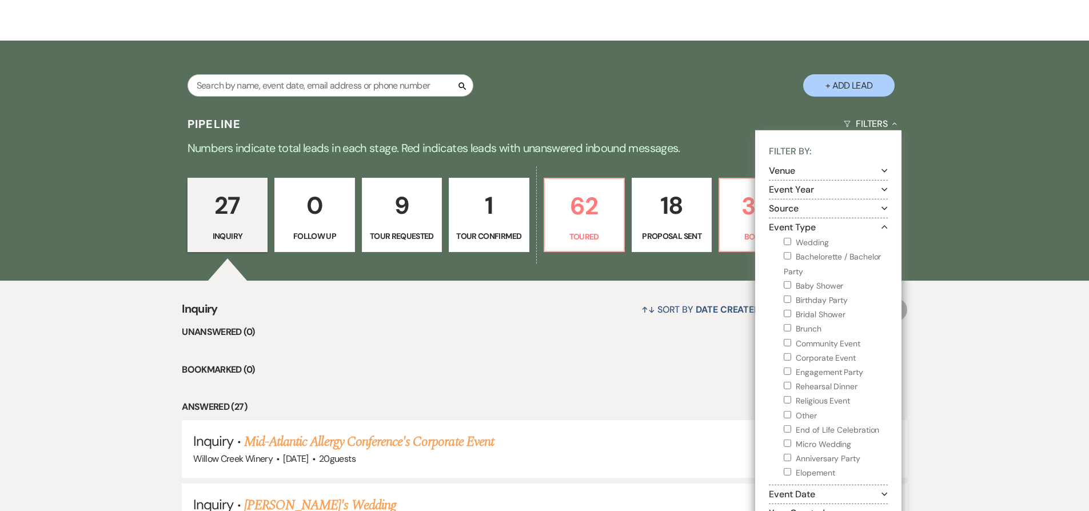
click at [785, 469] on input "Elopement" at bounding box center [787, 471] width 7 height 7
checkbox input "true"
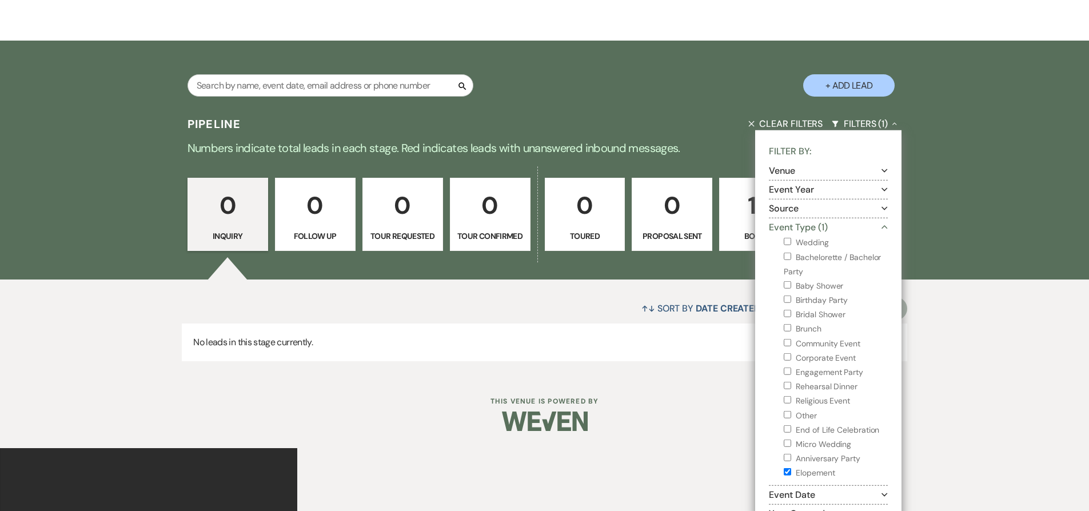
click at [924, 340] on div "↑↓ Sort By Date Created Expand Send Mass Message No leads in this stage current…" at bounding box center [544, 326] width 1089 height 95
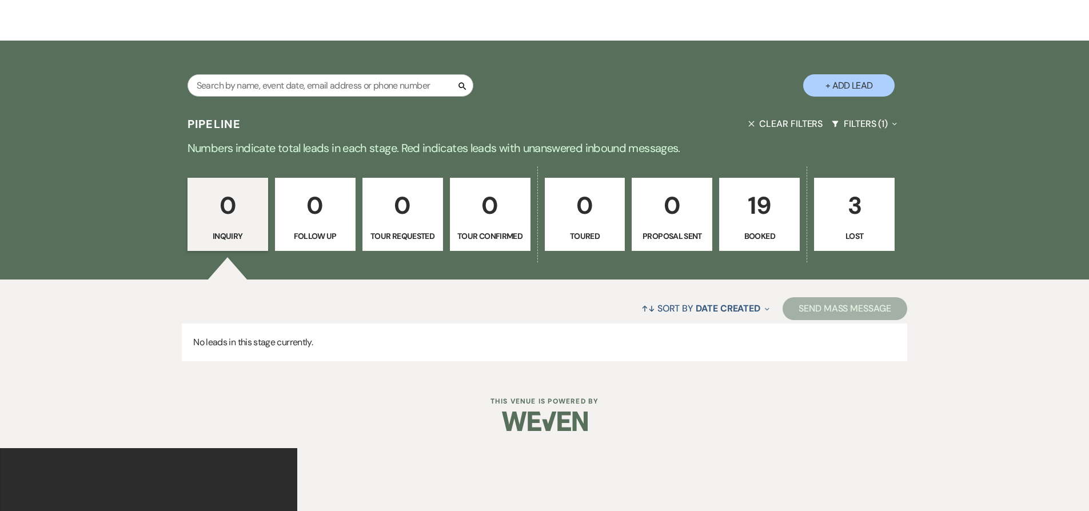
click at [730, 227] on link "19 Booked" at bounding box center [759, 214] width 81 height 73
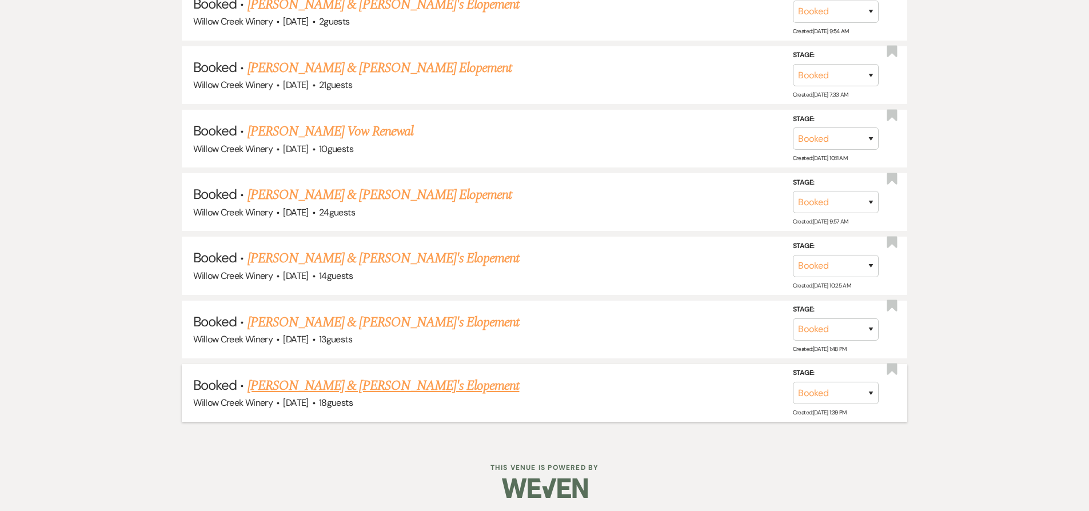
scroll to position [1427, 0]
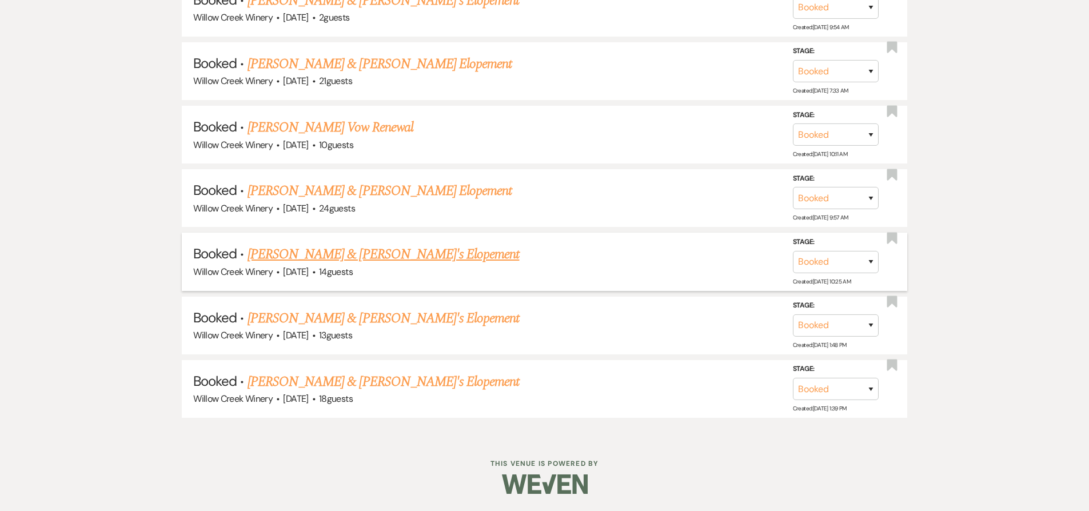
click at [314, 257] on link "[PERSON_NAME] & [PERSON_NAME]'s Elopement" at bounding box center [383, 254] width 272 height 21
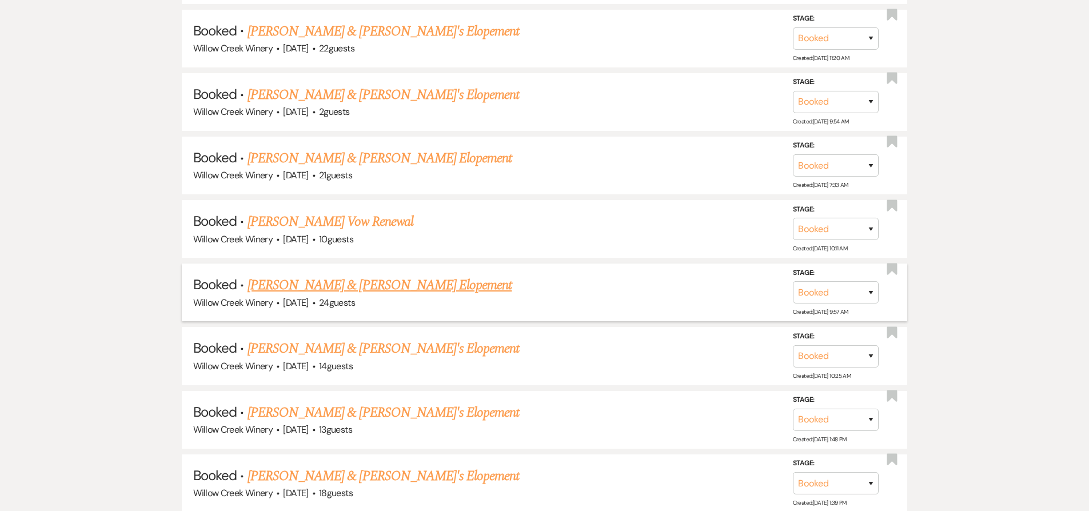
scroll to position [1324, 0]
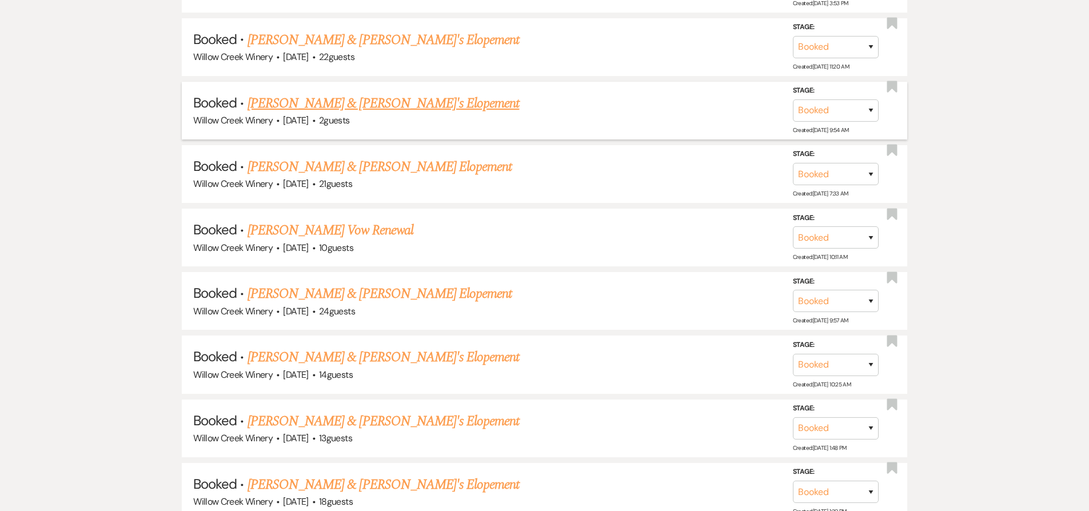
click at [324, 103] on link "[PERSON_NAME] & [PERSON_NAME]'s Elopement" at bounding box center [383, 103] width 272 height 21
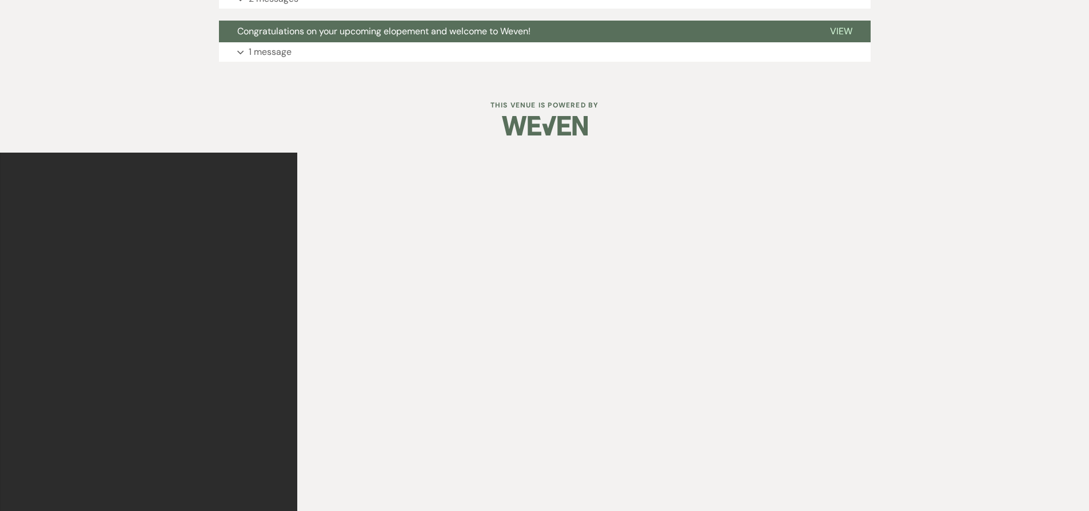
scroll to position [103, 0]
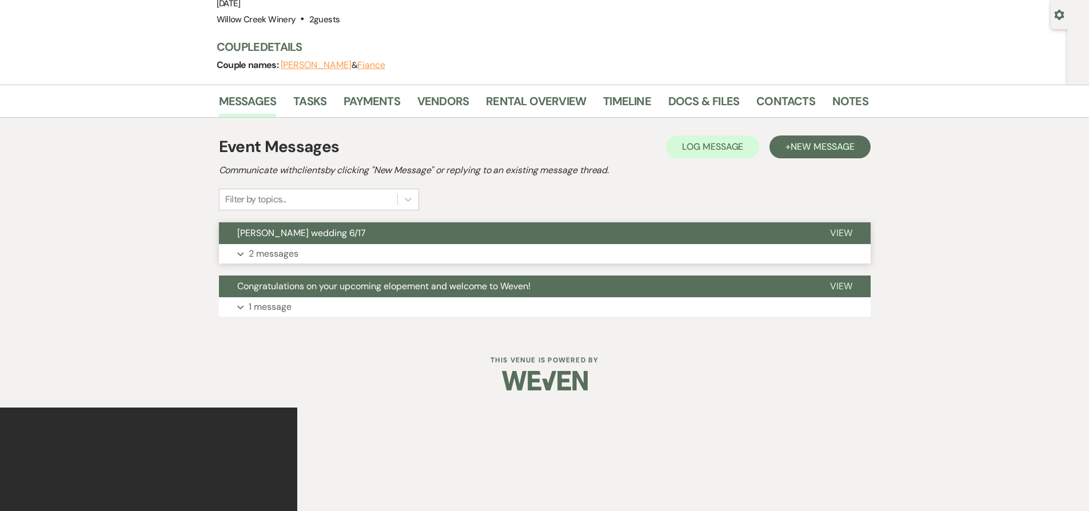
click at [334, 238] on button "Healy wedding 6/17" at bounding box center [515, 233] width 593 height 22
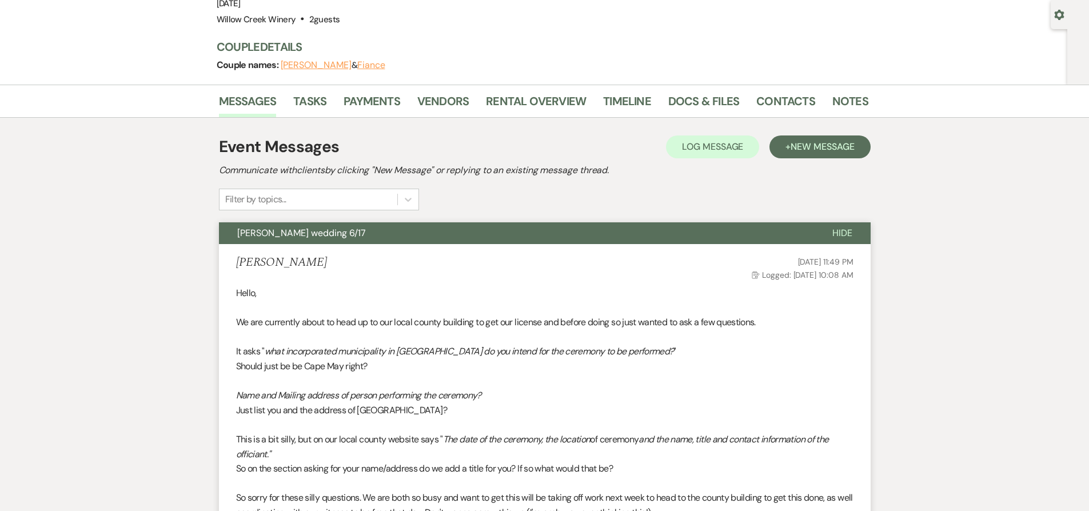
click at [338, 237] on button "Healy wedding 6/17" at bounding box center [516, 233] width 595 height 22
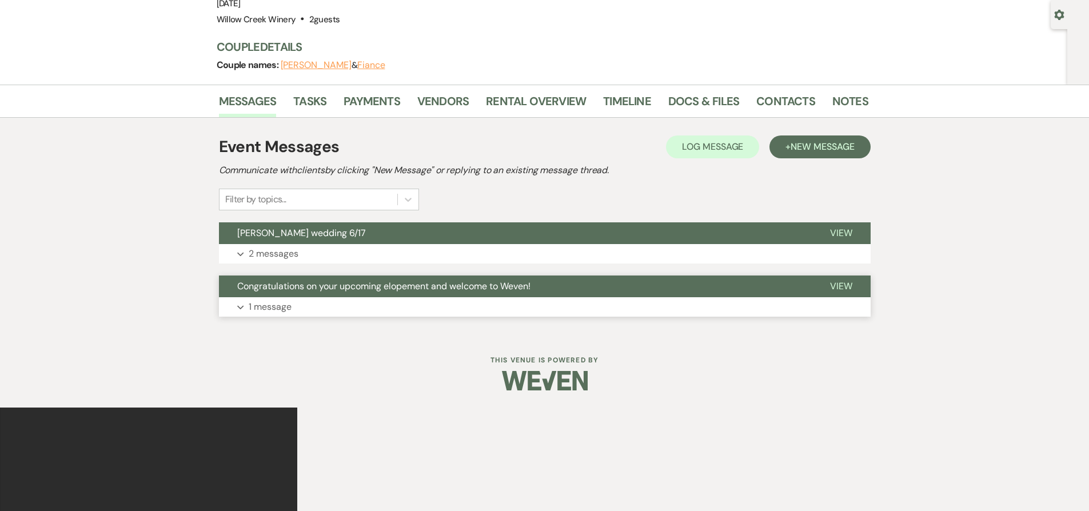
click at [305, 308] on button "Expand 1 message" at bounding box center [545, 306] width 652 height 19
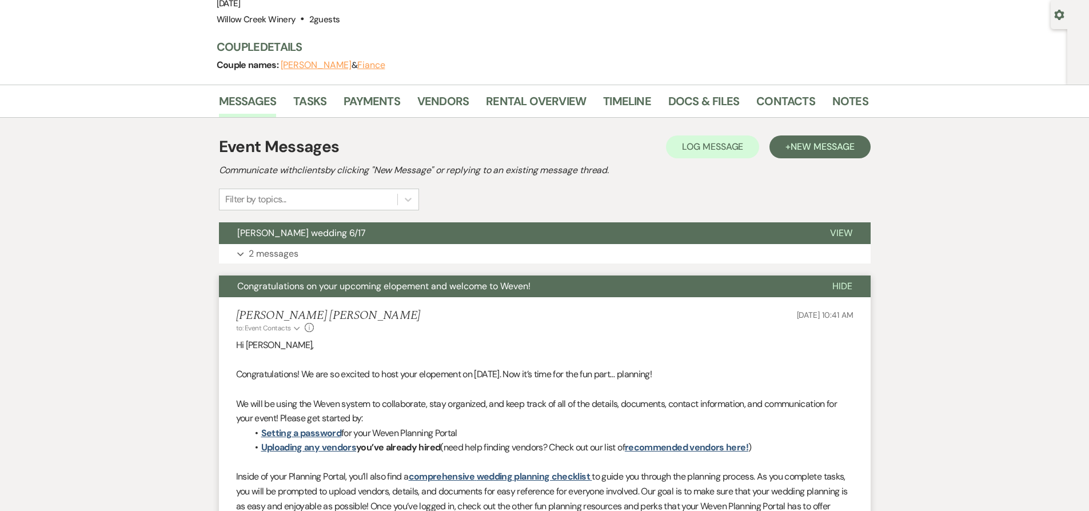
click at [310, 281] on span "Congratulations on your upcoming elopement and welcome to Weven!" at bounding box center [383, 286] width 293 height 12
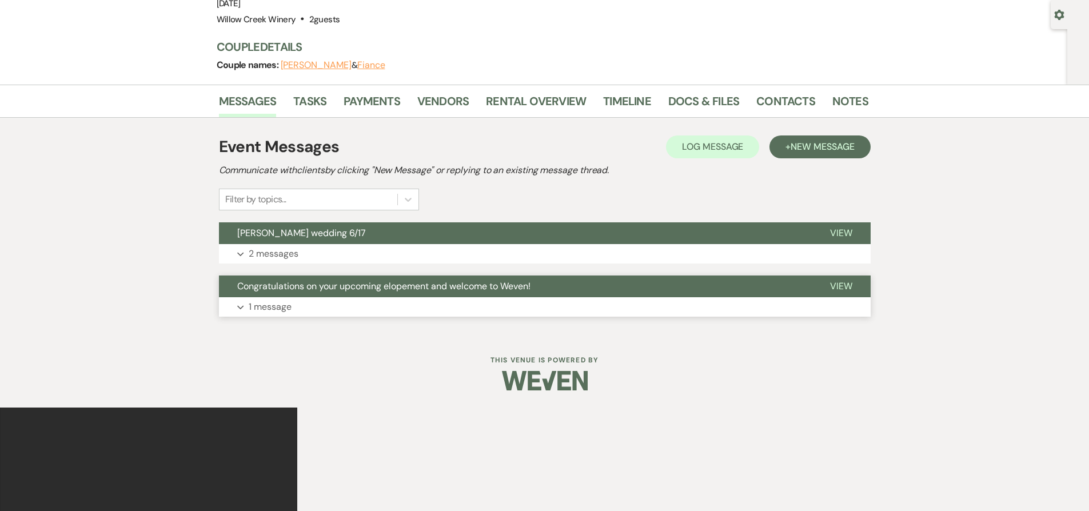
scroll to position [1324, 0]
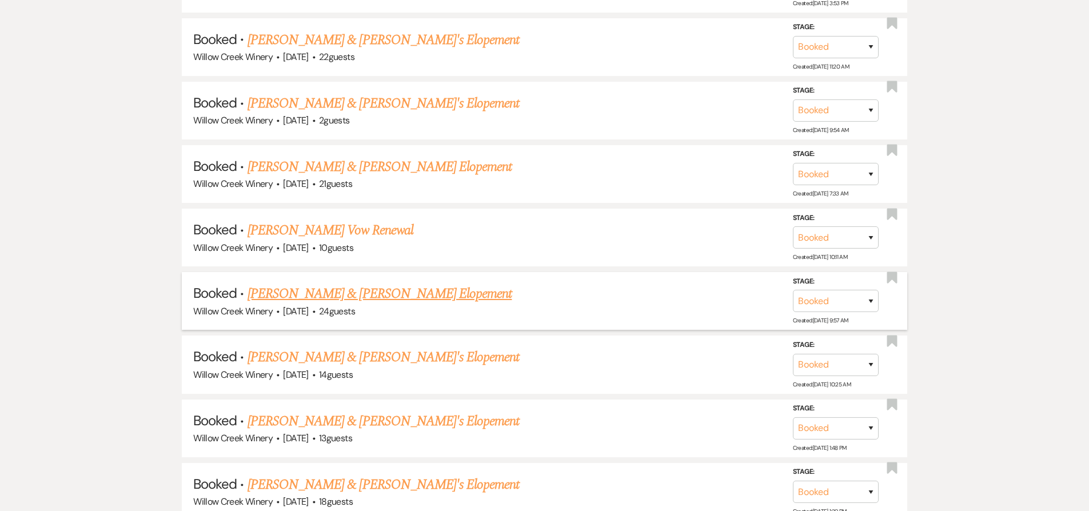
click at [305, 295] on link "[PERSON_NAME] & [PERSON_NAME] Elopement" at bounding box center [379, 293] width 265 height 21
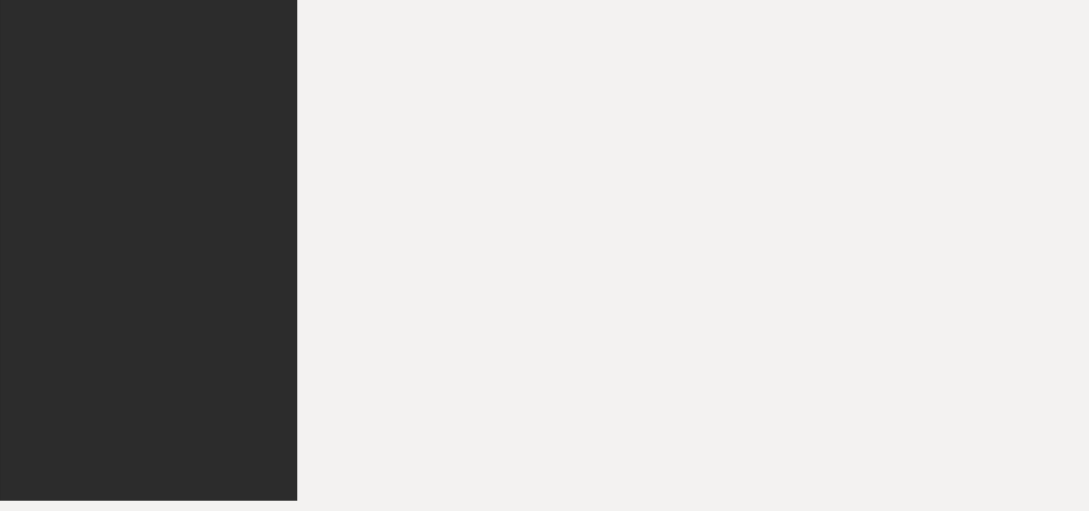
scroll to position [837, 0]
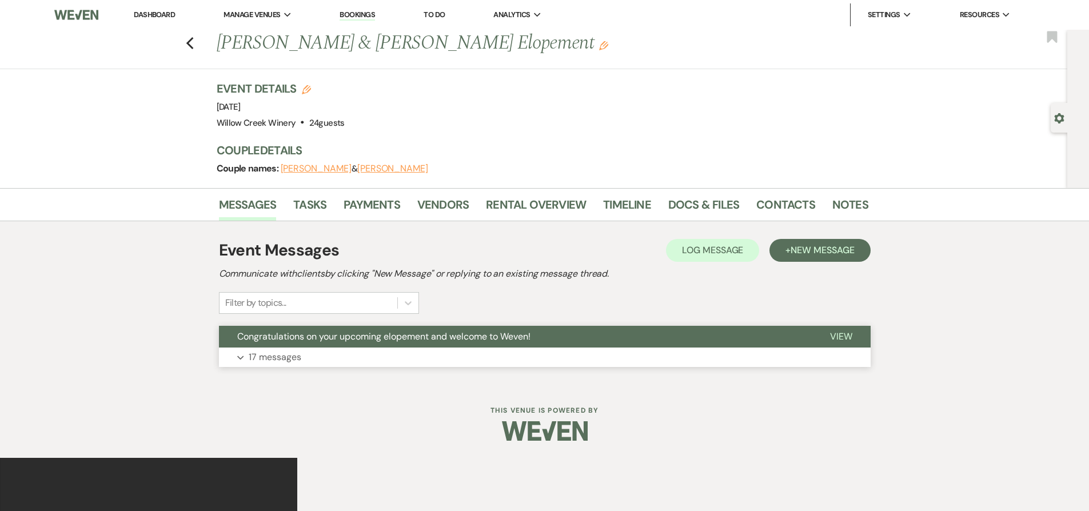
click at [299, 337] on span "Congratulations on your upcoming elopement and welcome to Weven!" at bounding box center [383, 336] width 293 height 12
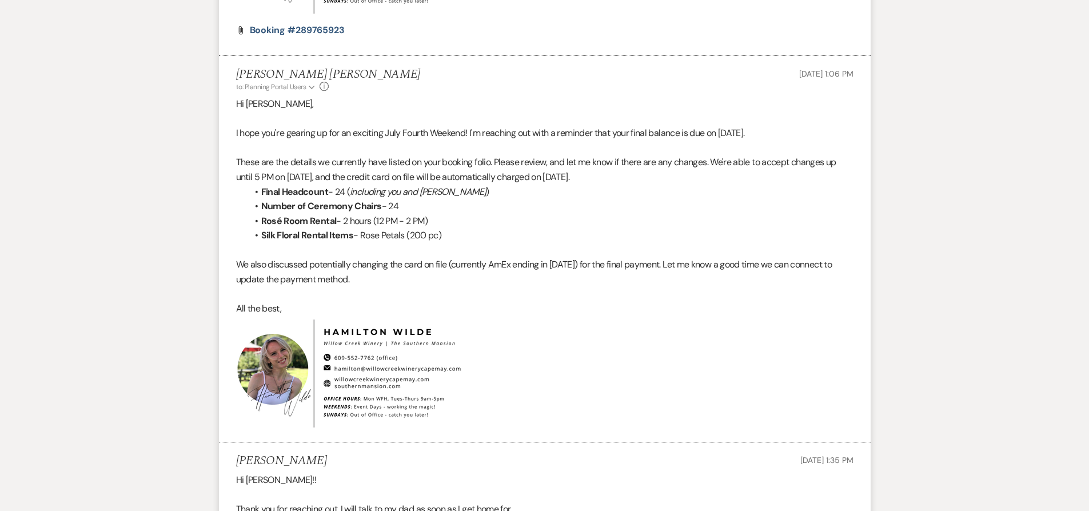
scroll to position [1288, 0]
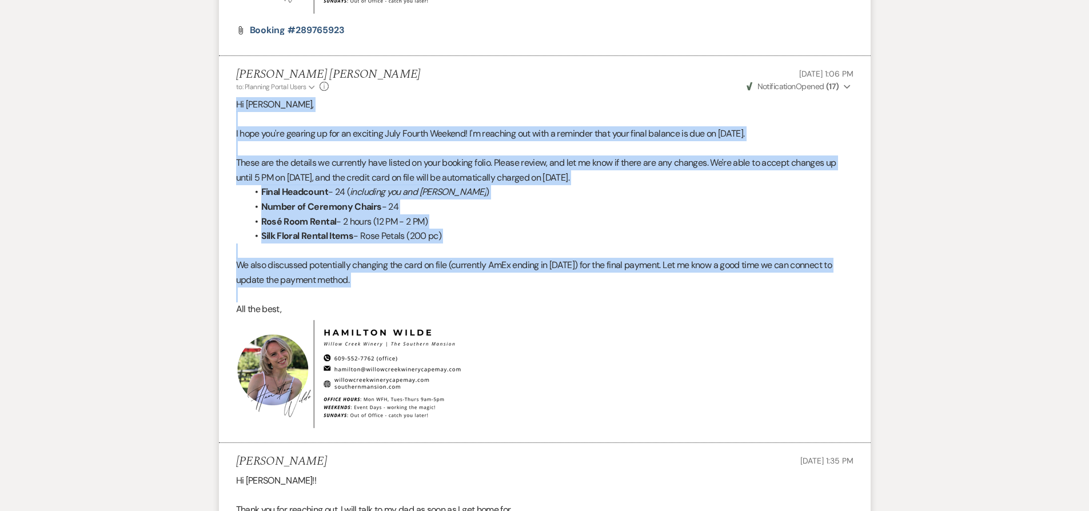
drag, startPoint x: 236, startPoint y: 104, endPoint x: 360, endPoint y: 287, distance: 221.0
click at [360, 287] on li "Hamilton Wilde to: Planning Portal Users Expand Info Jul 03, 2025, 1:06 PM Weve…" at bounding box center [545, 249] width 652 height 386
copy div "Hi Lauren, I hope you're gearing up for an exciting July Fourth Weekend! I'm re…"
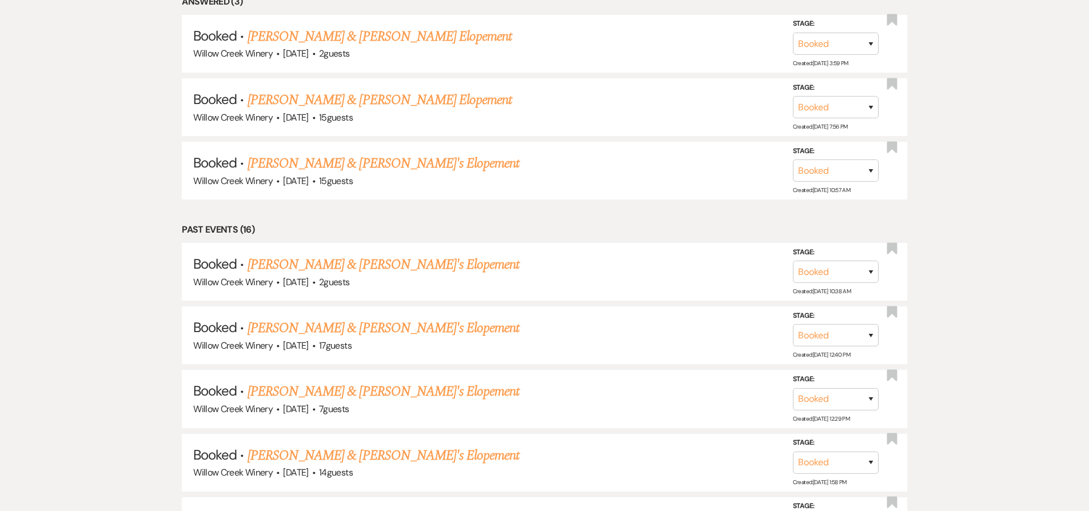
scroll to position [311, 0]
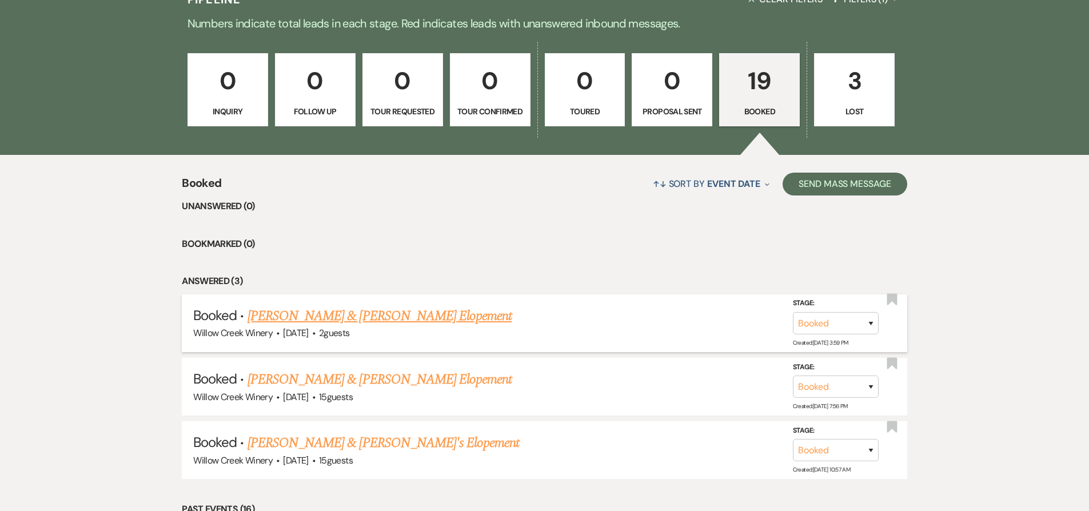
click at [308, 322] on link "[PERSON_NAME] & [PERSON_NAME] Elopement" at bounding box center [379, 316] width 265 height 21
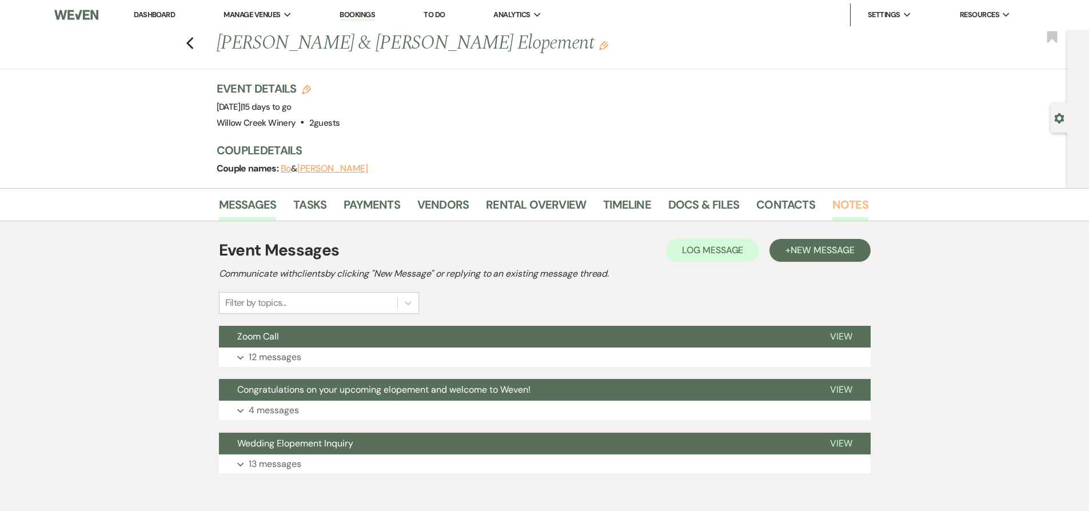
click at [837, 195] on link "Notes" at bounding box center [850, 207] width 36 height 25
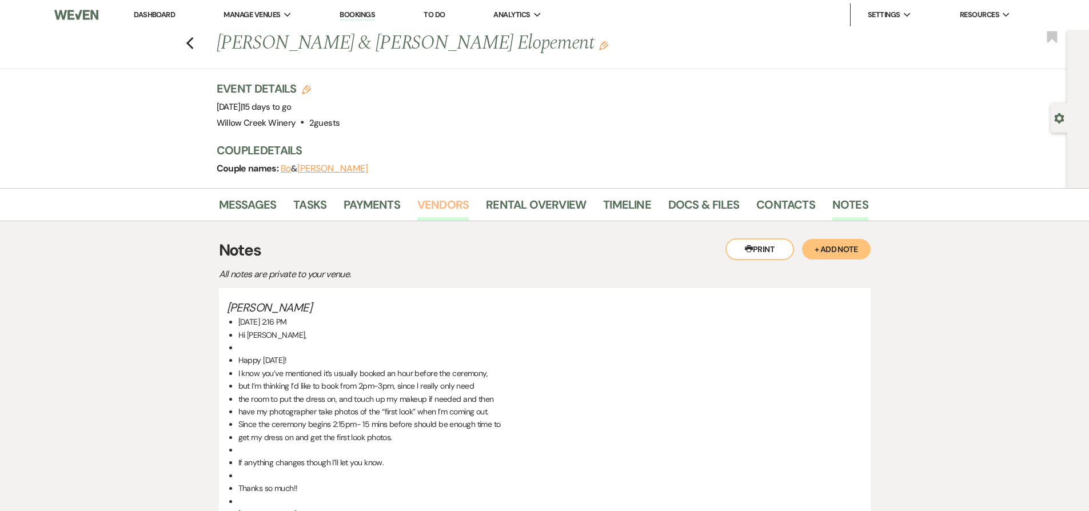
click at [462, 195] on link "Vendors" at bounding box center [442, 207] width 51 height 25
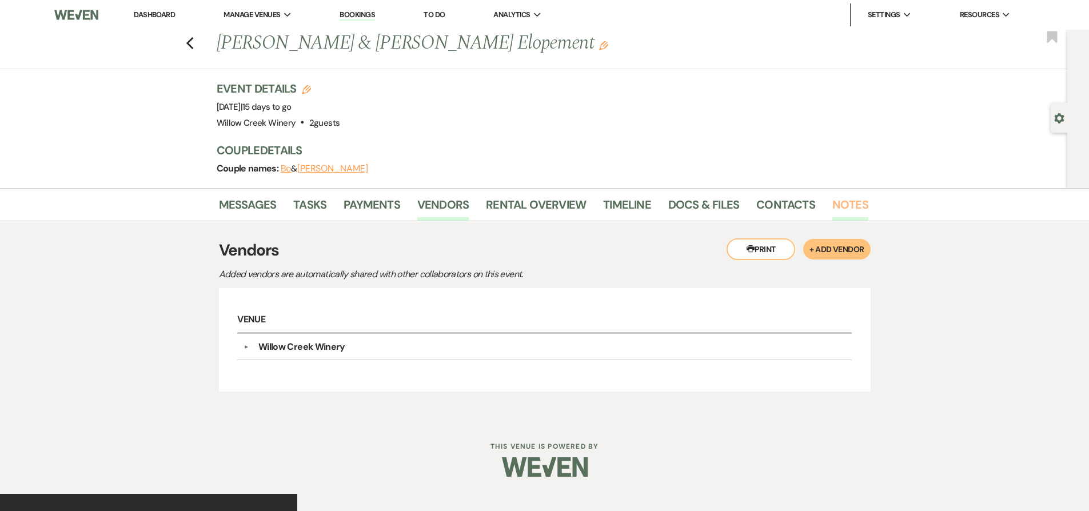
click at [843, 207] on link "Notes" at bounding box center [850, 207] width 36 height 25
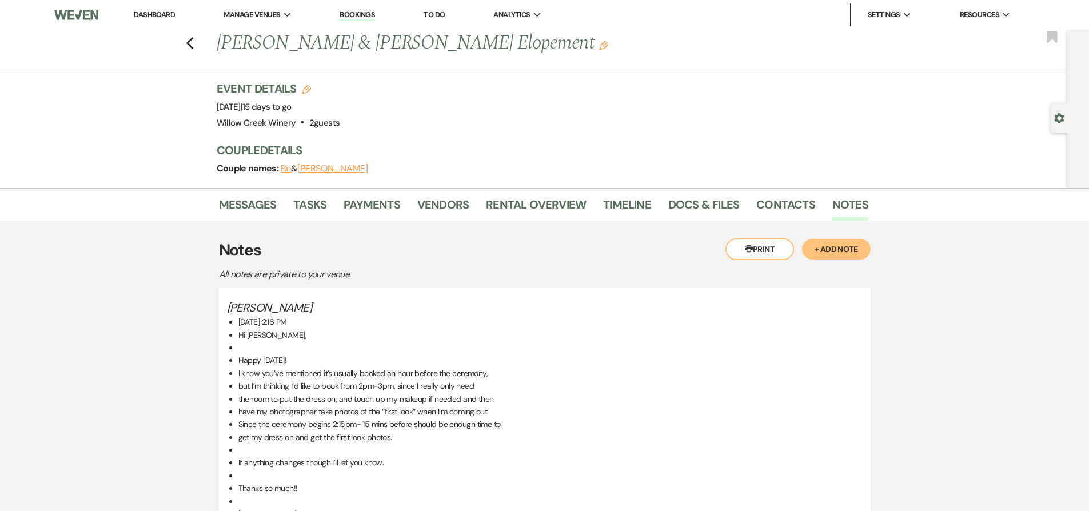
click at [826, 253] on button "+ Add Note" at bounding box center [836, 249] width 69 height 21
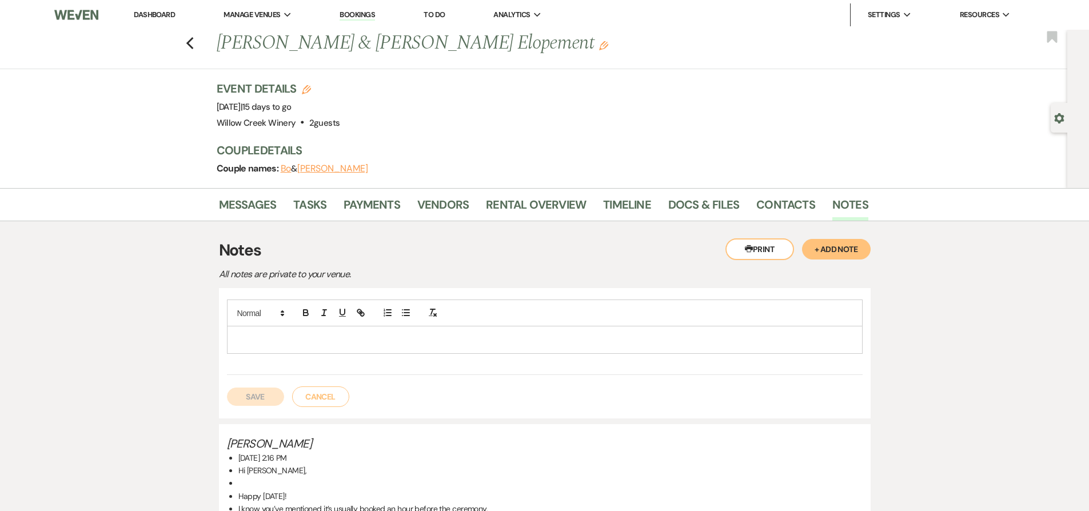
click at [458, 358] on div at bounding box center [545, 337] width 636 height 75
click at [460, 342] on p at bounding box center [544, 339] width 617 height 13
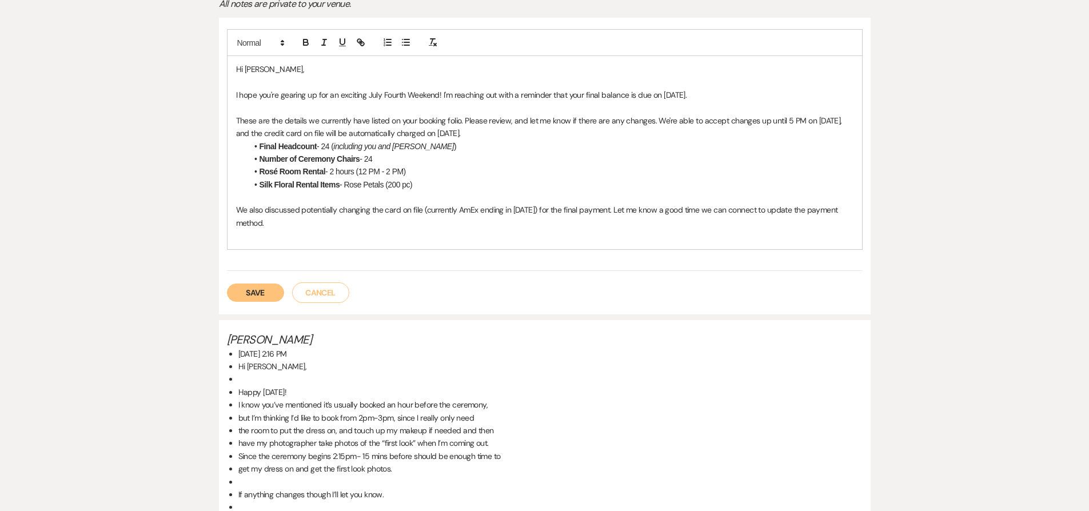
scroll to position [259, 0]
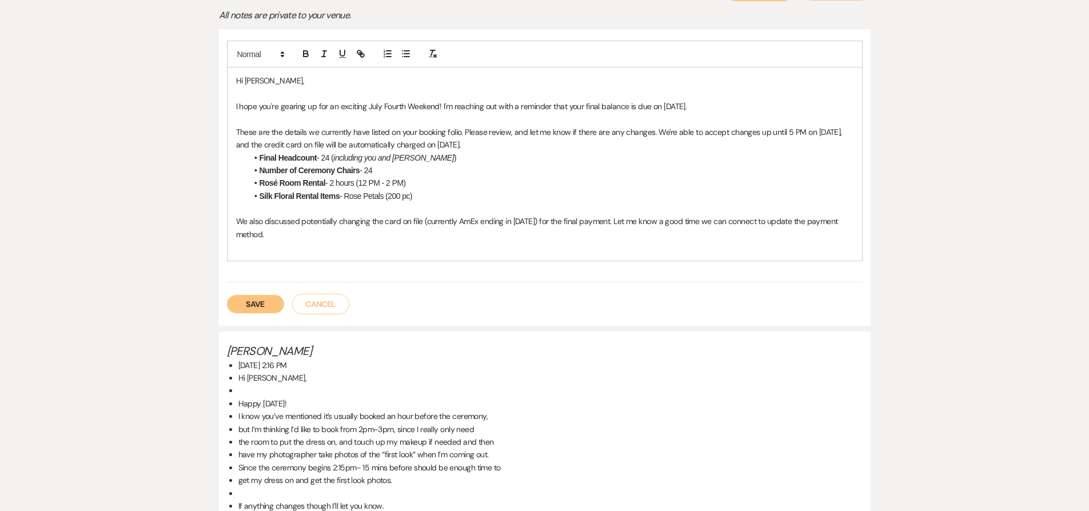
click at [250, 83] on p "Hi Lauren," at bounding box center [544, 80] width 617 height 13
click at [255, 308] on button "Save" at bounding box center [255, 304] width 57 height 18
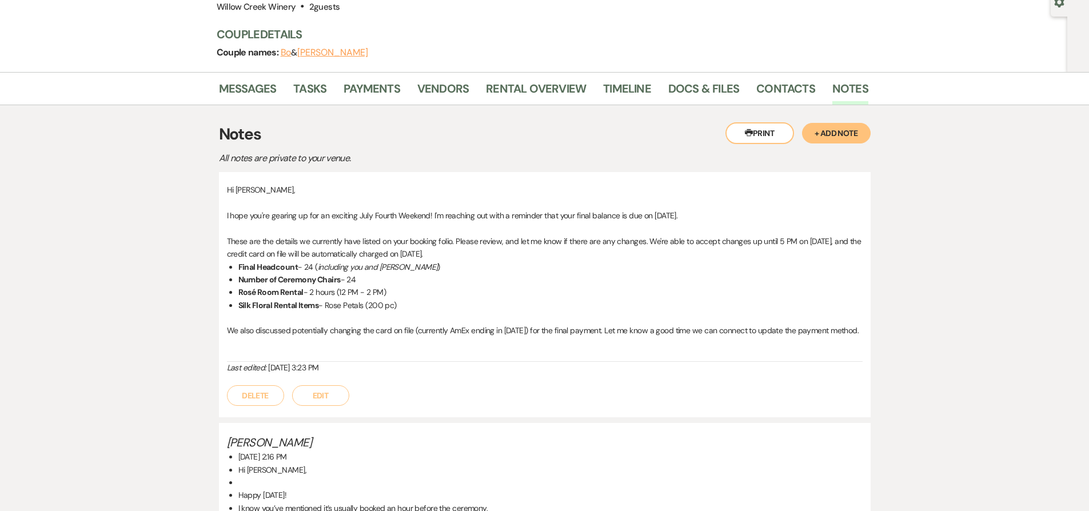
scroll to position [96, 0]
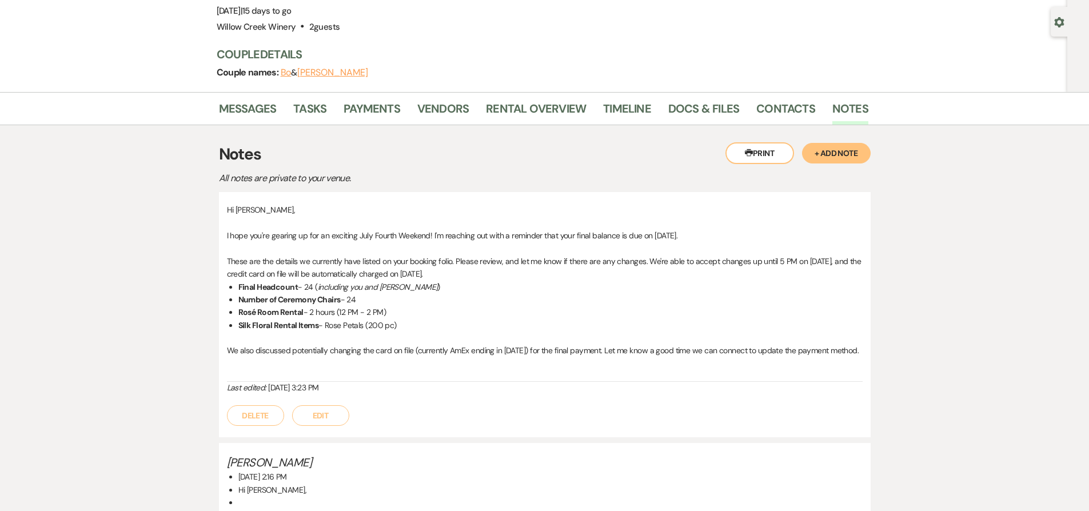
click at [317, 421] on button "Edit" at bounding box center [320, 415] width 57 height 21
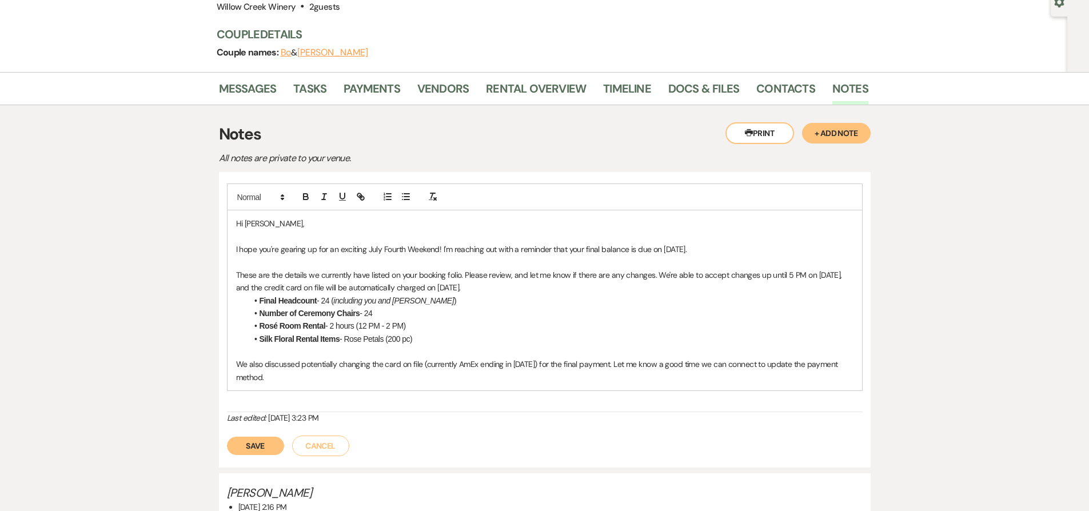
scroll to position [118, 0]
click at [420, 248] on p "I hope you're gearing up for an exciting July Fourth Weekend! I'm reaching out …" at bounding box center [544, 247] width 617 height 13
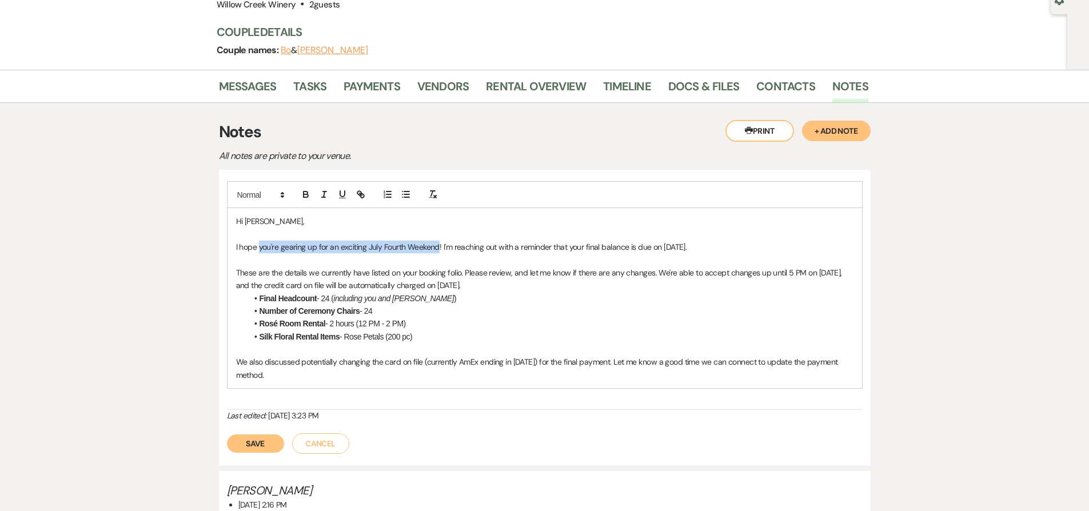
drag, startPoint x: 420, startPoint y: 248, endPoint x: 275, endPoint y: 250, distance: 144.6
click at [275, 250] on p "I hope you're gearing up for an exciting July Fourth Weekend! I'm reaching out …" at bounding box center [544, 247] width 617 height 13
click at [432, 248] on p "I hope you're gearing up for an exciting July Fourth Weekend! I'm reaching out …" at bounding box center [544, 247] width 617 height 13
drag, startPoint x: 432, startPoint y: 248, endPoint x: 293, endPoint y: 247, distance: 138.9
click at [293, 247] on p "I hope you're gearing up for an exciting July Fourth Weekend! I'm reaching out …" at bounding box center [544, 247] width 617 height 13
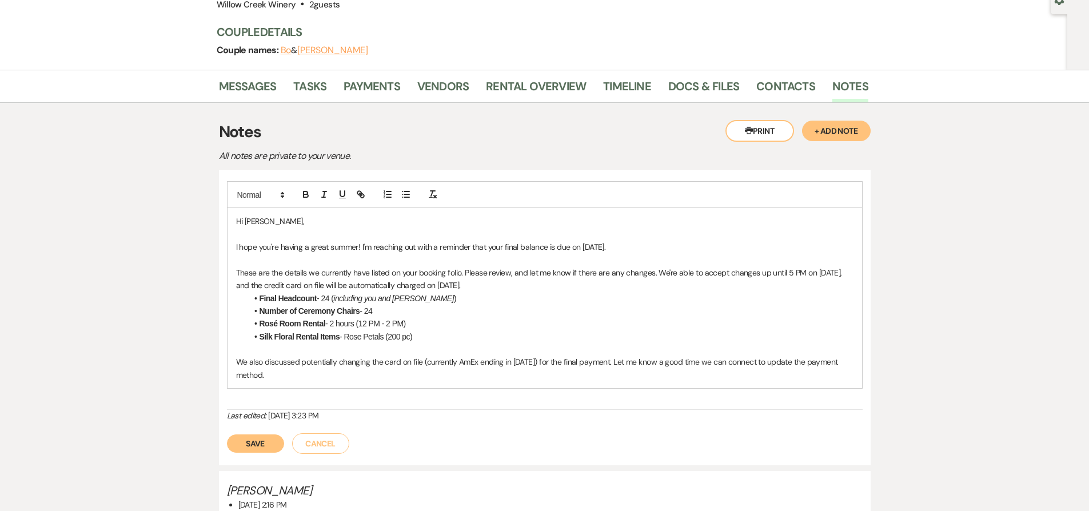
click at [584, 247] on p "I hope you're having a great summer! I'm reaching out with a reminder that your…" at bounding box center [544, 247] width 617 height 13
drag, startPoint x: 584, startPoint y: 247, endPoint x: 600, endPoint y: 247, distance: 16.0
click at [600, 247] on p "I hope you're having a great summer! I'm reaching out with a reminder that your…" at bounding box center [544, 247] width 617 height 13
click at [523, 315] on li "Number of Ceremony Chairs - 24" at bounding box center [550, 311] width 606 height 13
click at [260, 297] on strong "Final Headcount" at bounding box center [288, 298] width 58 height 9
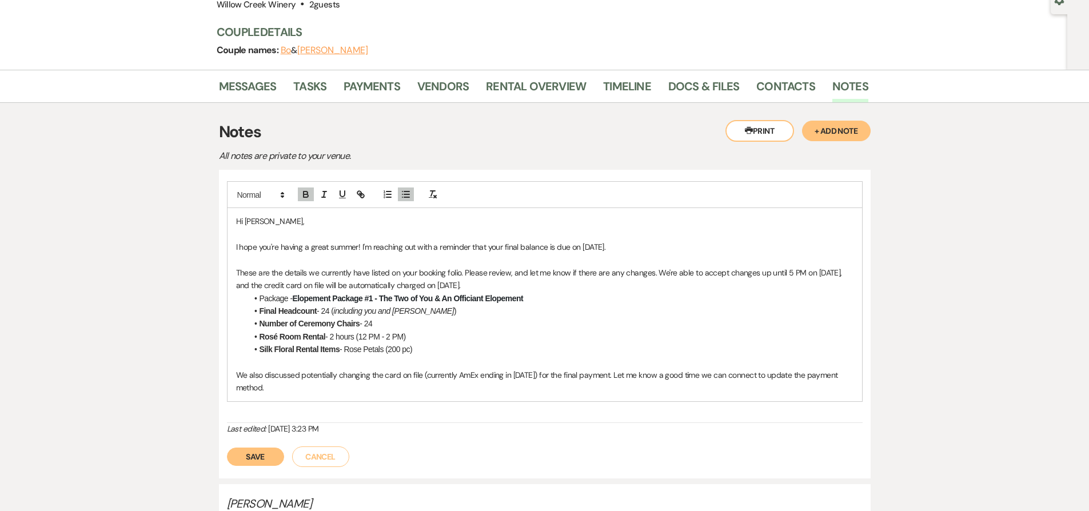
click at [262, 298] on li "Package - Elopement Package #1 - The Two of You & An Officiant Elopement" at bounding box center [550, 298] width 606 height 13
click at [262, 297] on li "Package - Elopement Package #1 - The Two of You & An Officiant Elopement" at bounding box center [550, 298] width 606 height 13
click at [360, 297] on strong "Elopement Package #1 - The Two of You & An Officiant Elopement" at bounding box center [408, 298] width 231 height 9
drag, startPoint x: 294, startPoint y: 295, endPoint x: 245, endPoint y: 298, distance: 49.2
click at [245, 298] on div "Hi Samantha, I hope you're having a great summer! I'm reaching out with a remin…" at bounding box center [544, 304] width 634 height 193
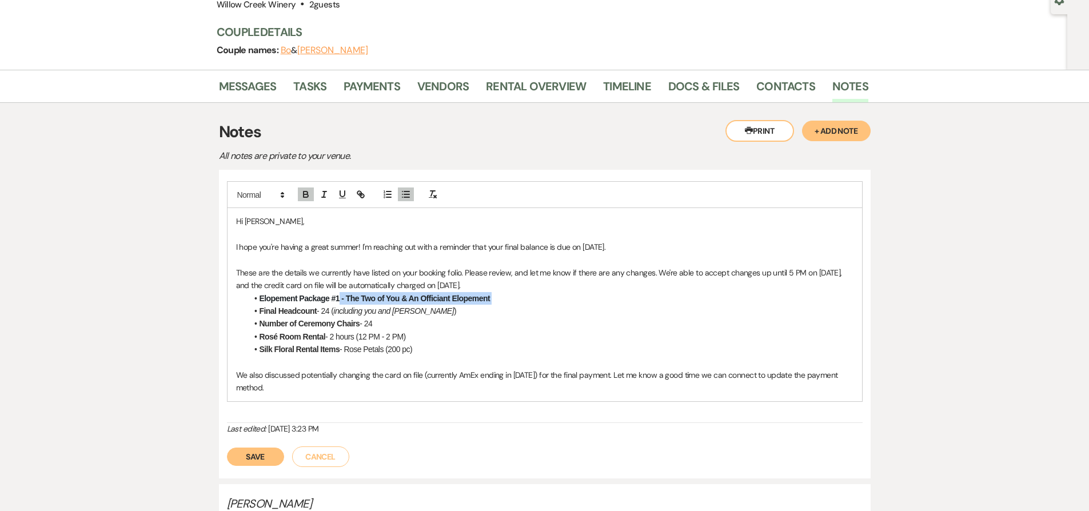
drag, startPoint x: 338, startPoint y: 298, endPoint x: 515, endPoint y: 304, distance: 176.7
click at [515, 304] on ul "Elopement Package #1 - The Two of You & An Officiant Elopement Final Headcount …" at bounding box center [550, 324] width 606 height 64
click at [308, 195] on icon "button" at bounding box center [306, 194] width 10 height 10
click at [382, 338] on li "Rosé Room Rental - 2 hours (12 PM - 2 PM)" at bounding box center [550, 336] width 606 height 13
click at [324, 311] on li "Final Headcount - 24 ( including you and Zachery )" at bounding box center [550, 311] width 606 height 13
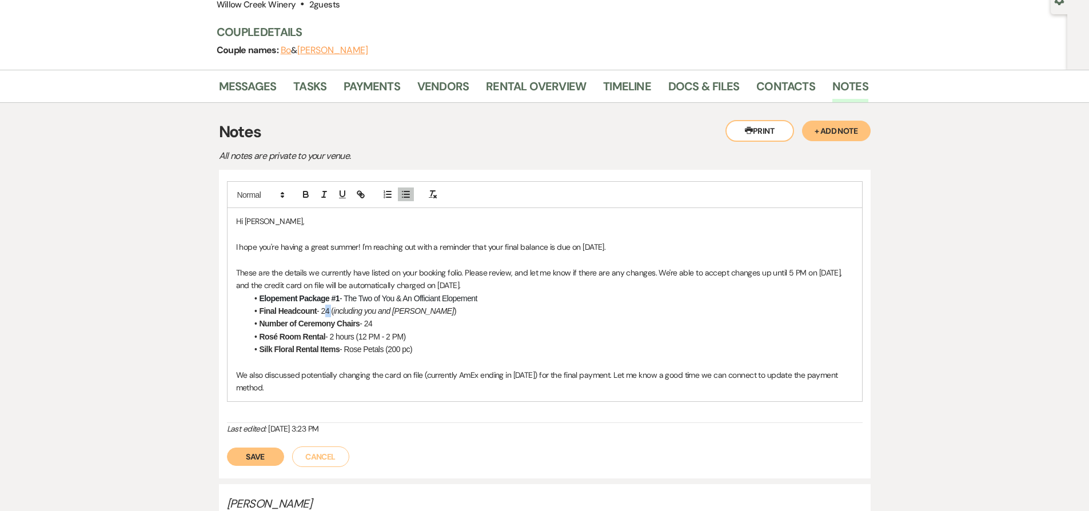
click at [324, 312] on li "Final Headcount - 24 ( including you and Zachery )" at bounding box center [550, 311] width 606 height 13
click at [406, 312] on em "including you and Zachery" at bounding box center [389, 310] width 121 height 9
drag, startPoint x: 406, startPoint y: 312, endPoint x: 362, endPoint y: 309, distance: 44.7
click at [362, 309] on em "including you and Zachery" at bounding box center [389, 310] width 121 height 9
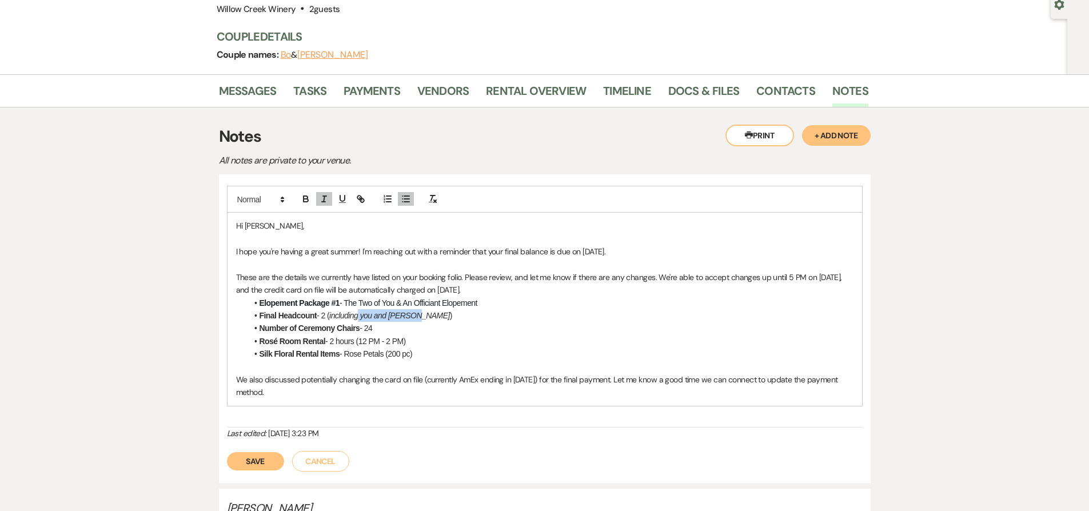
scroll to position [168, 0]
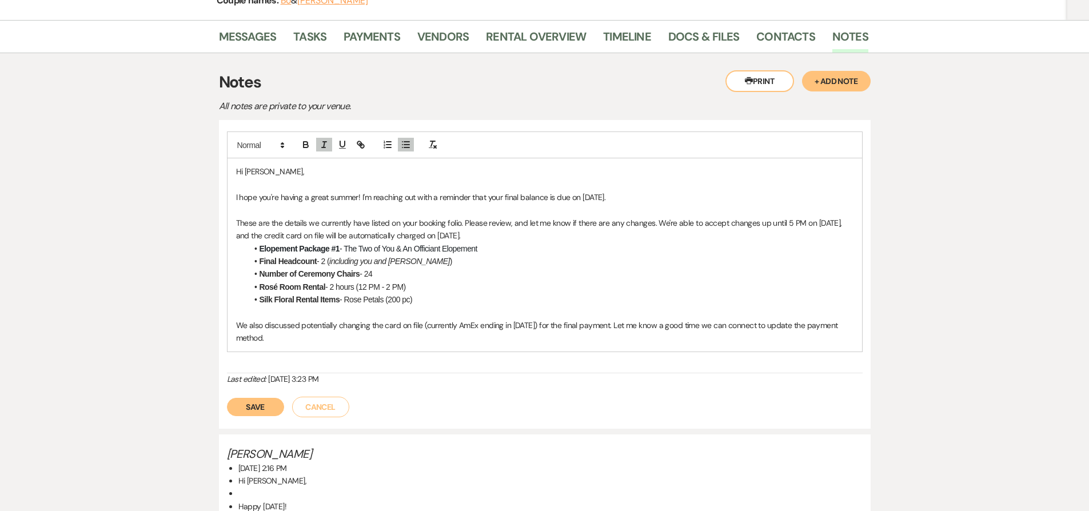
click at [339, 262] on em "including you and Zachery" at bounding box center [389, 261] width 121 height 9
drag, startPoint x: 339, startPoint y: 262, endPoint x: 400, endPoint y: 263, distance: 60.6
click at [400, 263] on em "including you and Zachery" at bounding box center [389, 261] width 121 height 9
click at [368, 271] on li "Number of Ceremony Chairs - 24" at bounding box center [550, 273] width 606 height 13
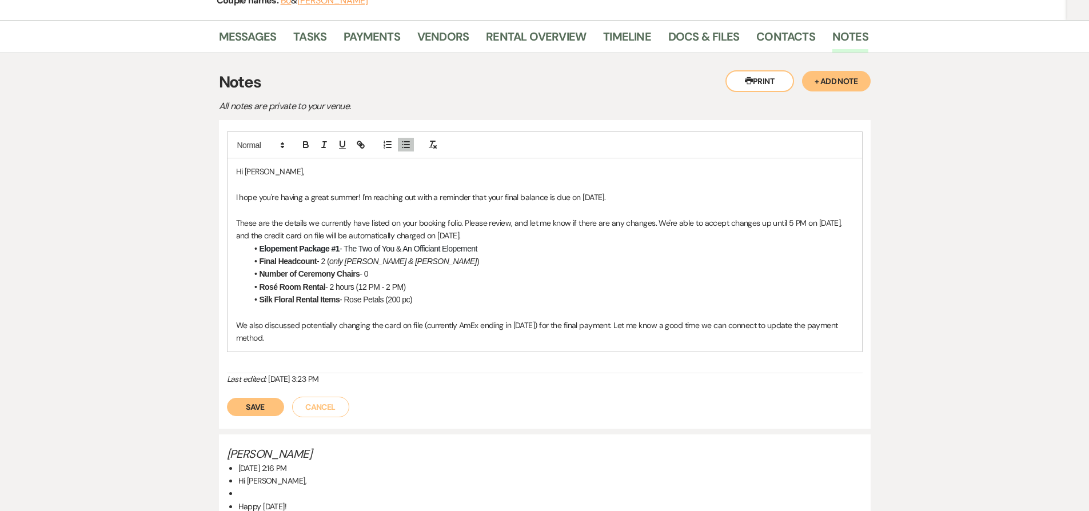
click at [351, 299] on li "Silk Floral Rental Items - Rose Petals (200 pc)" at bounding box center [550, 299] width 606 height 13
drag, startPoint x: 351, startPoint y: 299, endPoint x: 414, endPoint y: 301, distance: 62.9
click at [414, 301] on li "Silk Floral Rental Items - Rose Petals (200 pc)" at bounding box center [550, 299] width 606 height 13
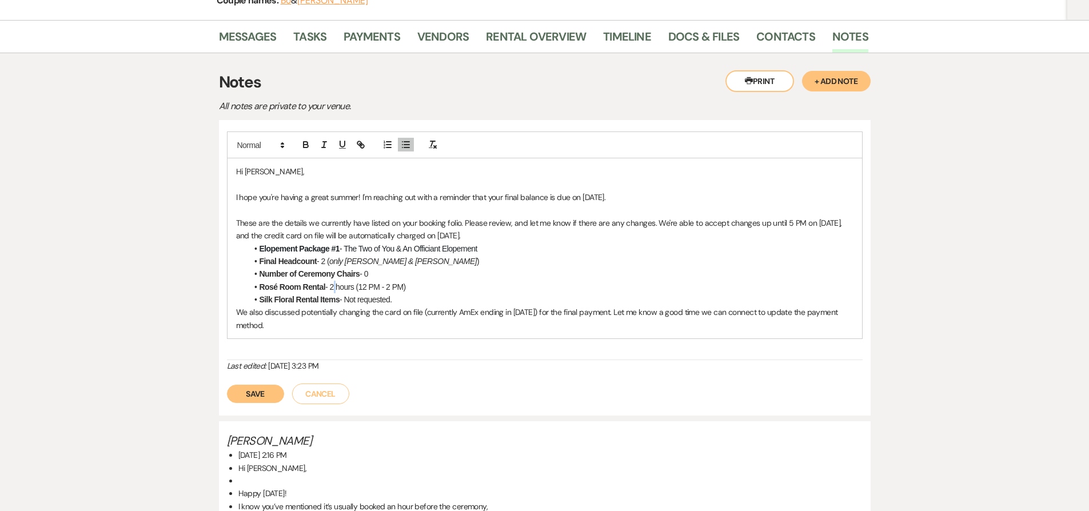
click at [336, 286] on li "Rosé Room Rental - 2 hours (12 PM - 2 PM)" at bounding box center [550, 287] width 606 height 13
click at [366, 288] on li "Rosé Room Rental - 1 hours (12 PM - 2 PM)" at bounding box center [550, 287] width 606 height 13
click at [365, 287] on li "Rosé Room Rental - 1 hours (12 PM - 2 PM)" at bounding box center [550, 287] width 606 height 13
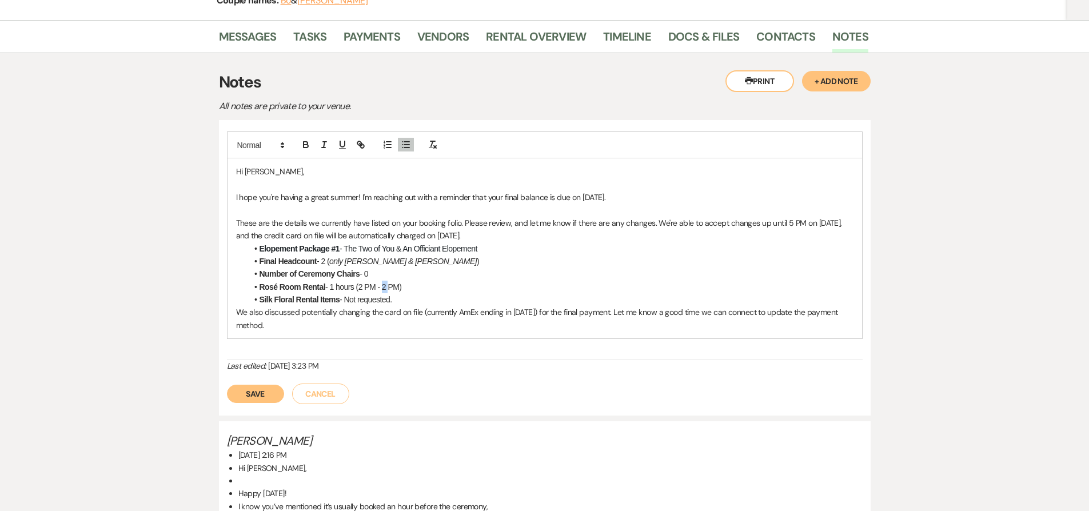
click at [386, 287] on li "Rosé Room Rental - 1 hours (2 PM - 2 PM)" at bounding box center [550, 287] width 606 height 13
click at [404, 299] on li "Silk Floral Rental Items - Not requested." at bounding box center [550, 299] width 606 height 13
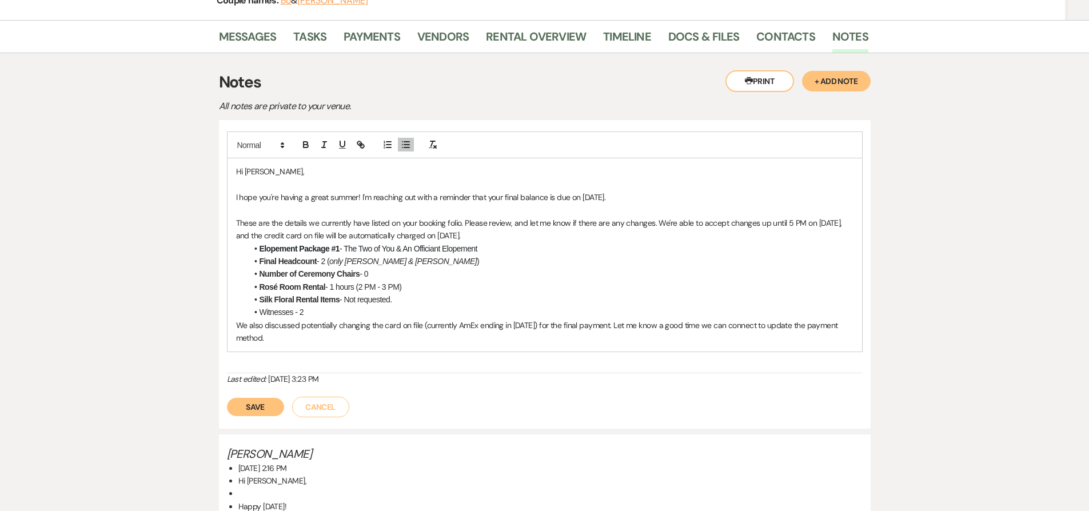
click at [276, 310] on li "Witnesses - 2" at bounding box center [550, 312] width 606 height 13
click at [301, 145] on icon "button" at bounding box center [306, 144] width 10 height 10
click at [298, 314] on li "Witnesses - 2" at bounding box center [550, 312] width 606 height 13
click at [294, 313] on strong "Witnesses" at bounding box center [277, 312] width 37 height 9
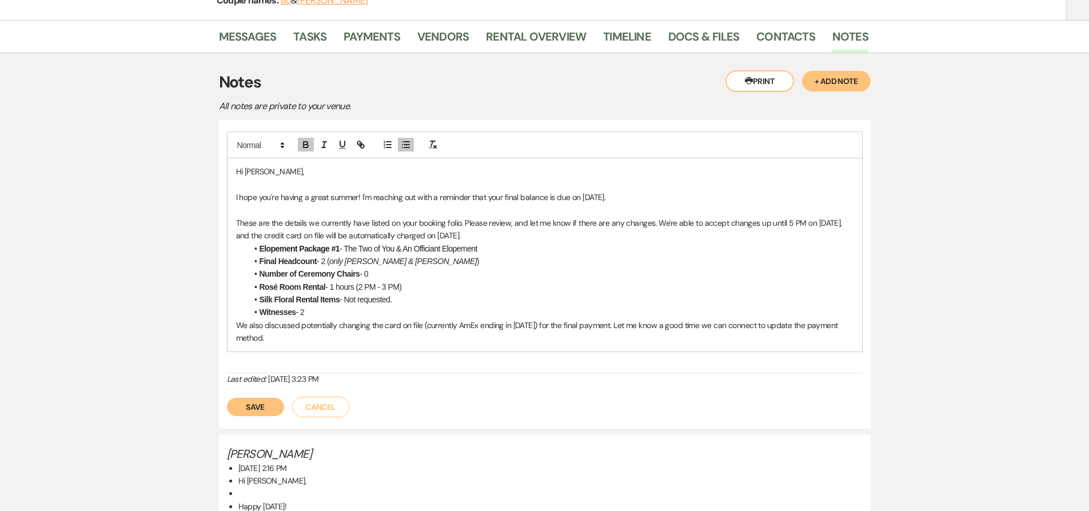
click at [310, 312] on li "Witnesses - 2" at bounding box center [550, 312] width 606 height 13
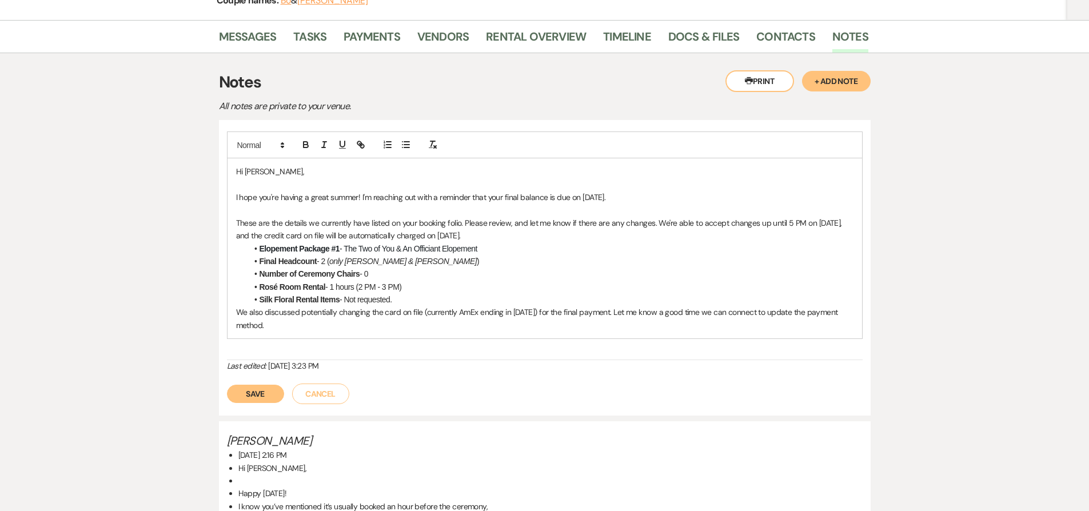
click at [407, 304] on li "Silk Floral Rental Items - Not requested." at bounding box center [550, 299] width 606 height 13
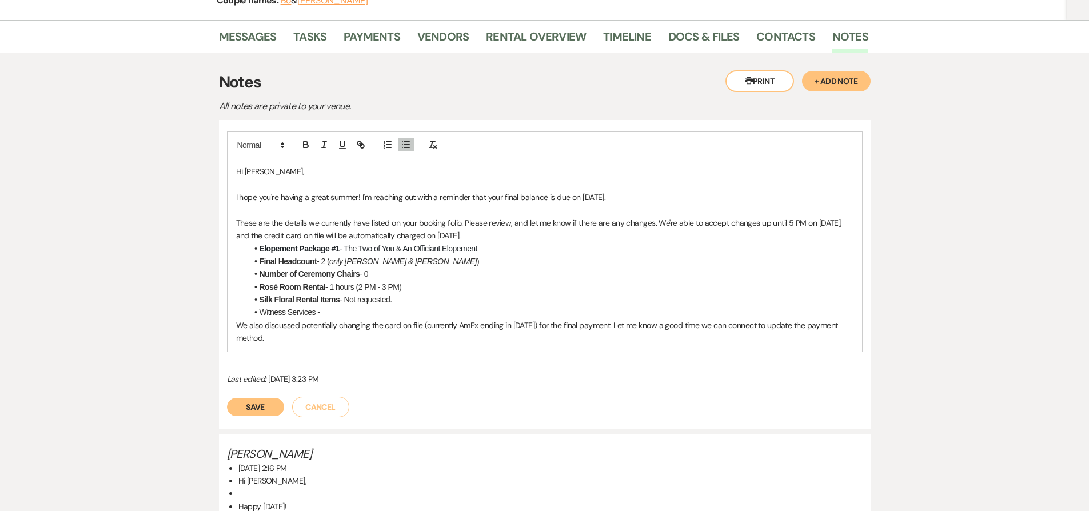
click at [298, 313] on li "Witness Services -" at bounding box center [550, 312] width 606 height 13
drag, startPoint x: 298, startPoint y: 313, endPoint x: 267, endPoint y: 308, distance: 30.6
click at [267, 308] on li "Witness Services -" at bounding box center [550, 312] width 606 height 13
click at [310, 141] on icon "button" at bounding box center [306, 144] width 10 height 10
click at [287, 316] on strong "Witness Services" at bounding box center [289, 312] width 61 height 9
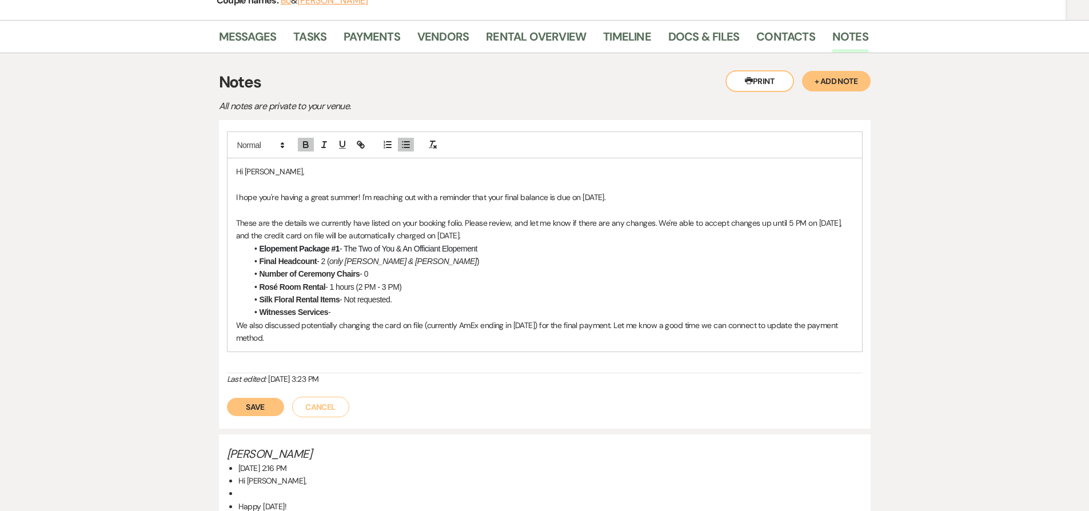
click at [308, 309] on strong "Witnesses Services" at bounding box center [293, 312] width 69 height 9
click at [353, 314] on li "Witnesses -" at bounding box center [550, 312] width 606 height 13
click at [298, 311] on li "Witnesses - 2" at bounding box center [550, 312] width 606 height 13
click at [305, 151] on button "button" at bounding box center [306, 145] width 16 height 14
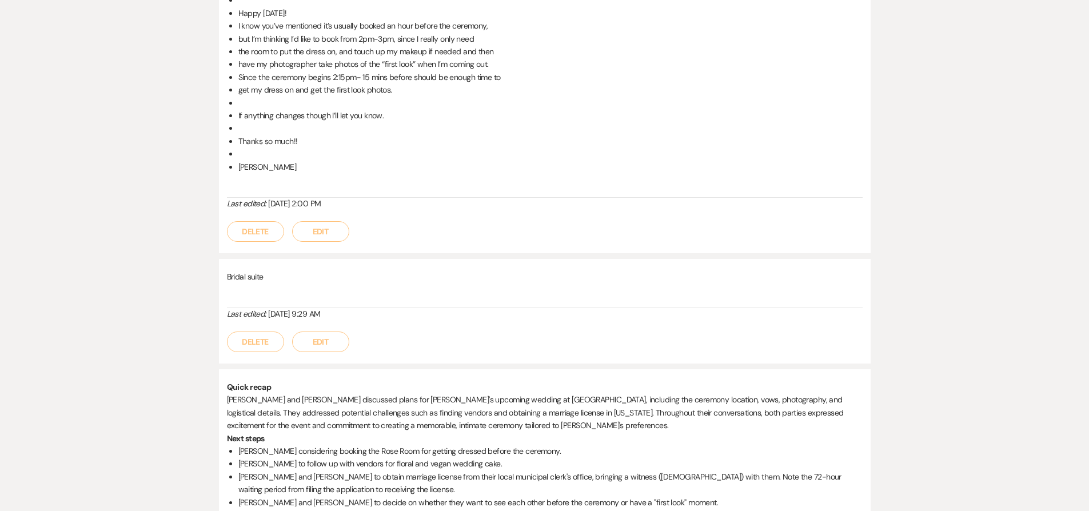
scroll to position [114, 0]
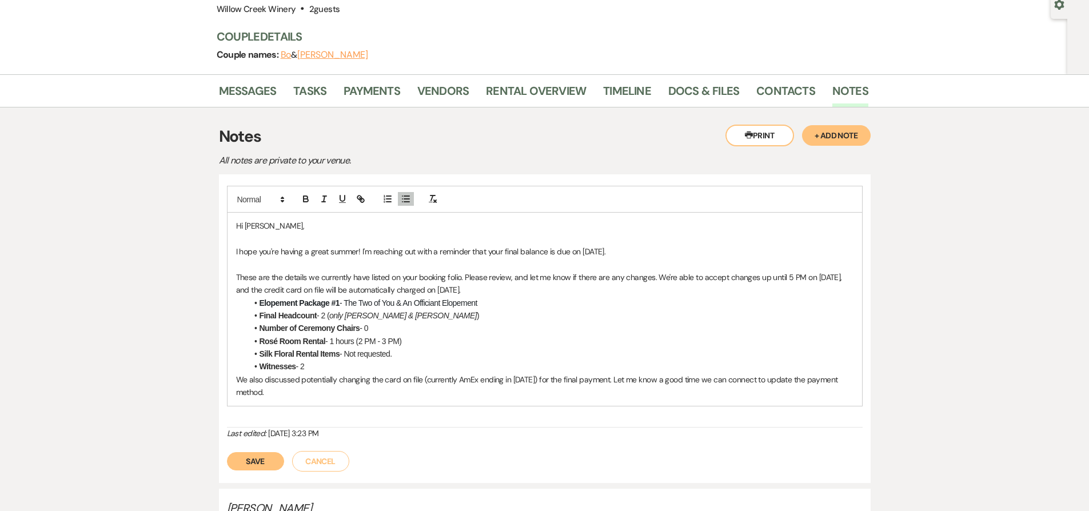
click at [657, 279] on p "These are the details we currently have listed on your booking folio. Please re…" at bounding box center [544, 284] width 617 height 26
drag, startPoint x: 657, startPoint y: 279, endPoint x: 250, endPoint y: 292, distance: 406.6
click at [250, 292] on p "These are the details we currently have listed on your booking folio. Please re…" at bounding box center [544, 284] width 617 height 26
click at [285, 288] on p "These are the details we currently have listed on your booking folio. Please re…" at bounding box center [544, 284] width 617 height 26
drag, startPoint x: 285, startPoint y: 288, endPoint x: 297, endPoint y: 289, distance: 11.4
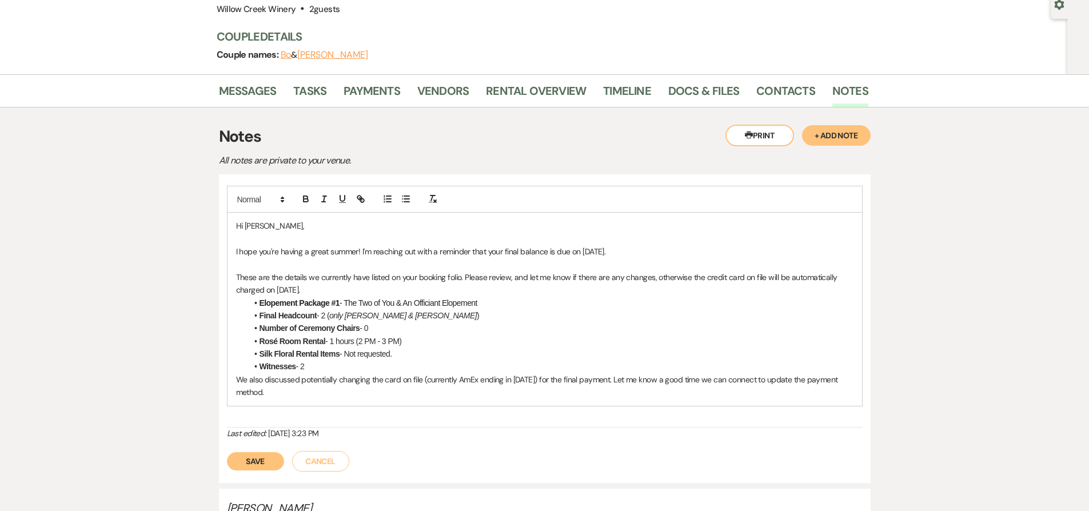
click at [297, 289] on p "These are the details we currently have listed on your booking folio. Please re…" at bounding box center [544, 284] width 617 height 26
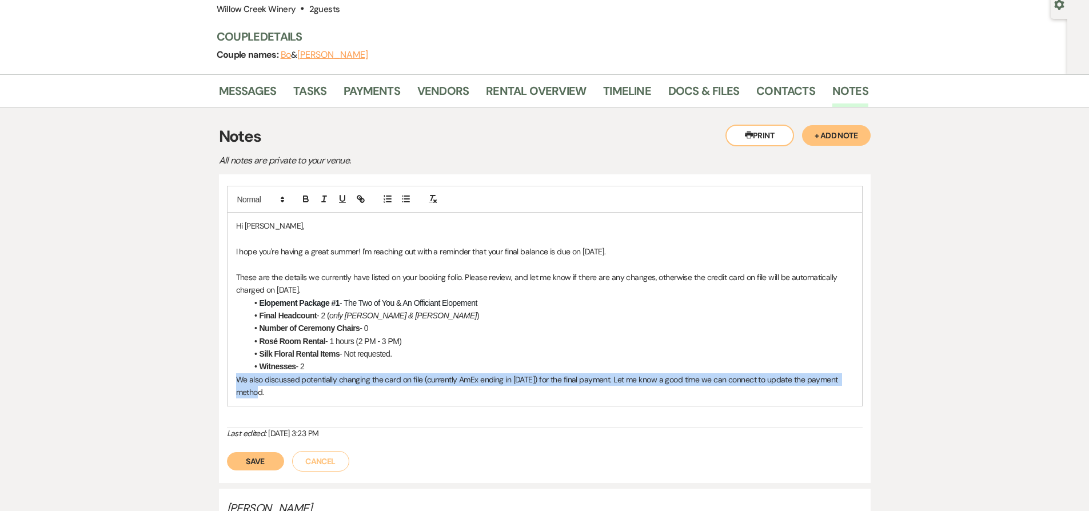
drag, startPoint x: 335, startPoint y: 395, endPoint x: 197, endPoint y: 384, distance: 138.2
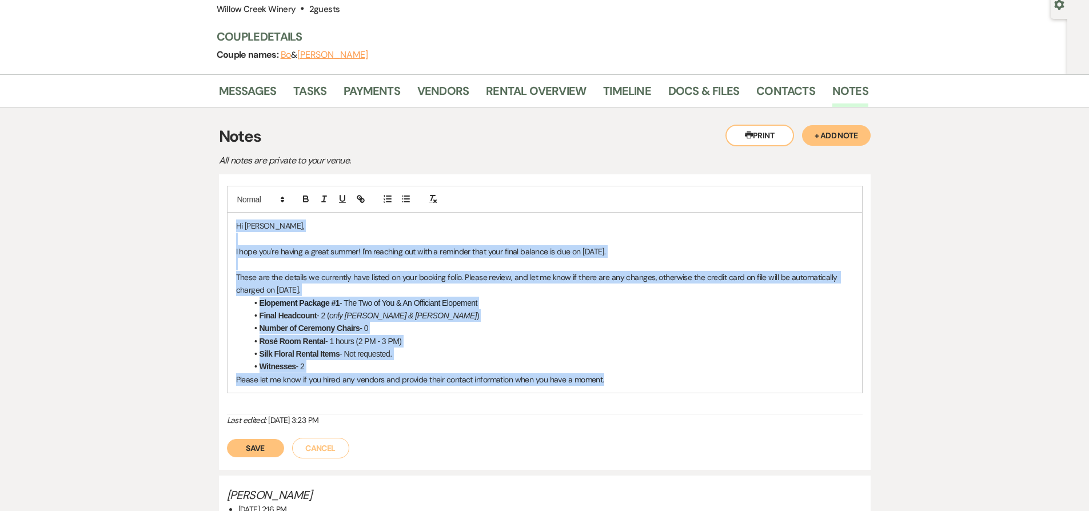
drag, startPoint x: 641, startPoint y: 383, endPoint x: 167, endPoint y: 183, distance: 513.8
copy div "Hi Samantha, I hope you're having a great summer! I'm reaching out with a remin…"
click at [242, 445] on button "Save" at bounding box center [255, 448] width 57 height 18
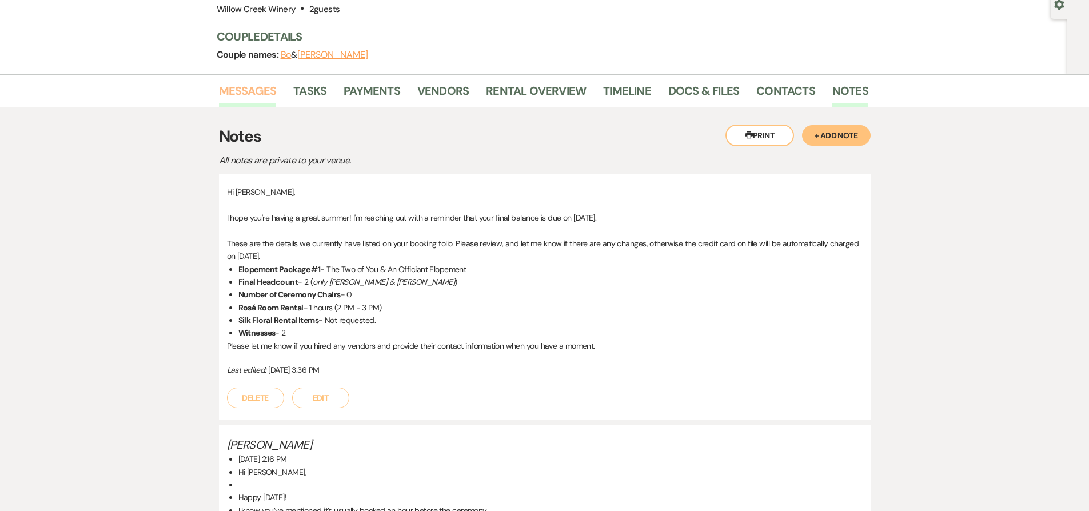
click at [249, 93] on link "Messages" at bounding box center [248, 94] width 58 height 25
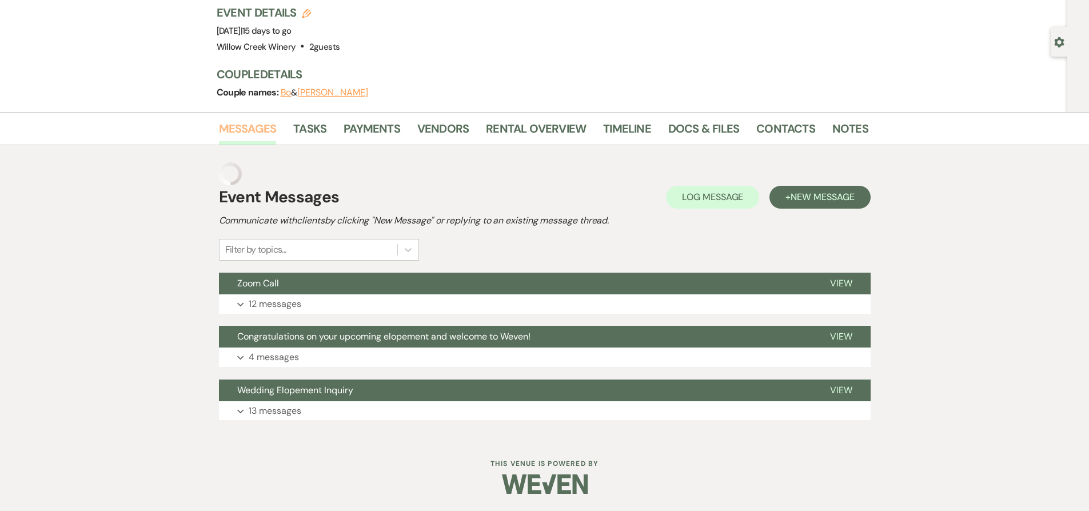
scroll to position [53, 0]
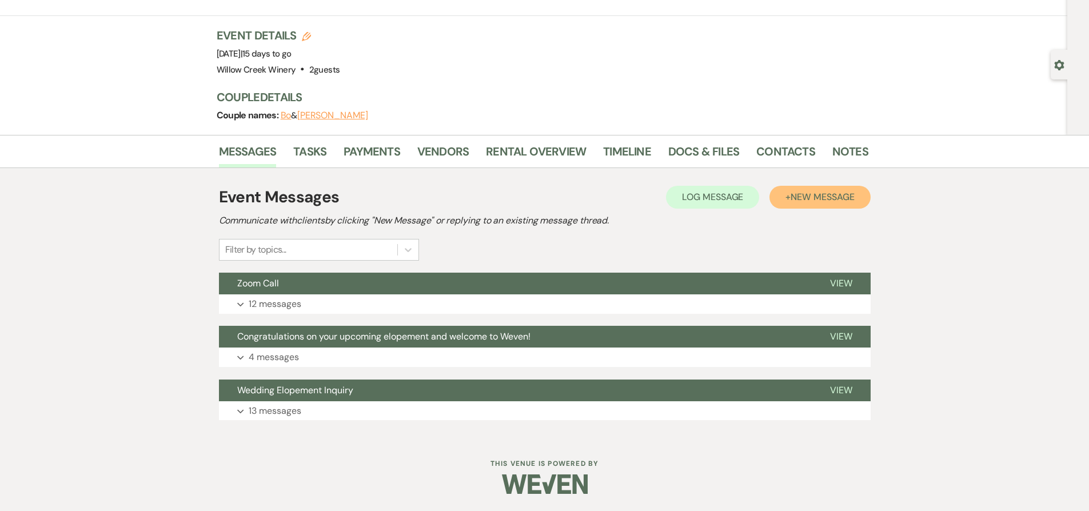
click at [821, 203] on button "+ New Message" at bounding box center [819, 197] width 101 height 23
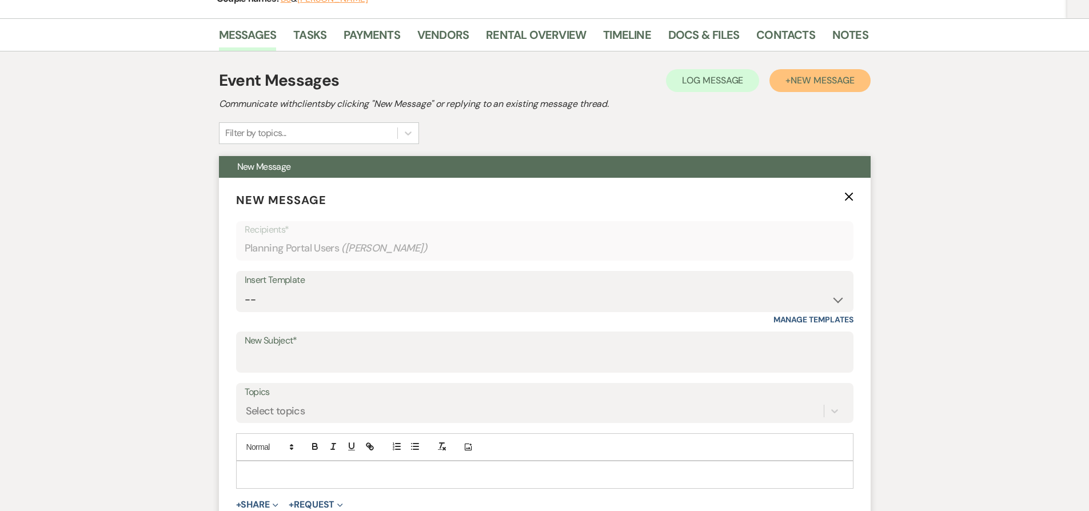
scroll to position [406, 0]
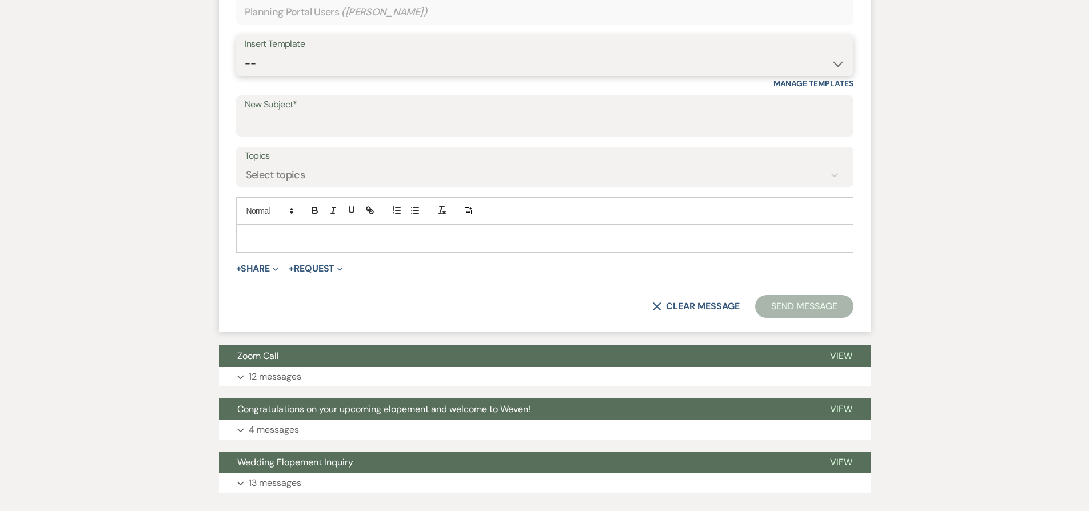
click at [309, 66] on select "-- Weven Planning Portal Introduction (Booked Events) 6-Month Check-in Review R…" at bounding box center [545, 64] width 600 height 22
select select "1589"
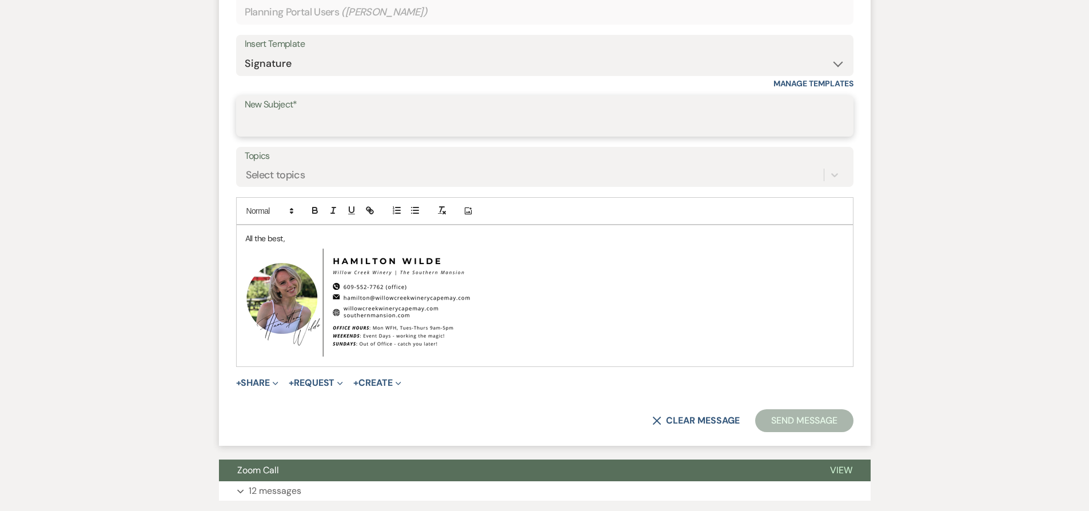
click at [310, 122] on input "New Subject*" at bounding box center [545, 124] width 600 height 22
type input "t"
type input "Two Weeks Out"
click at [241, 242] on div "All the best, ﻿ ﻿" at bounding box center [545, 295] width 616 height 141
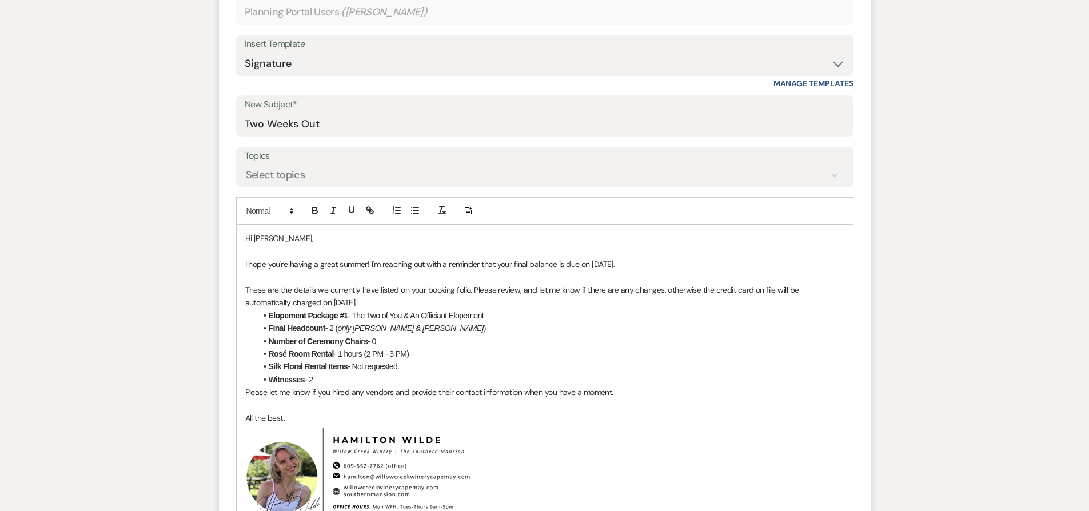
click at [592, 265] on p "I hope you're having a great summer! I'm reaching out with a reminder that your…" at bounding box center [544, 264] width 599 height 13
click at [380, 390] on p "Please let me know if you hired any vendors and provide their contact informati…" at bounding box center [544, 392] width 599 height 13
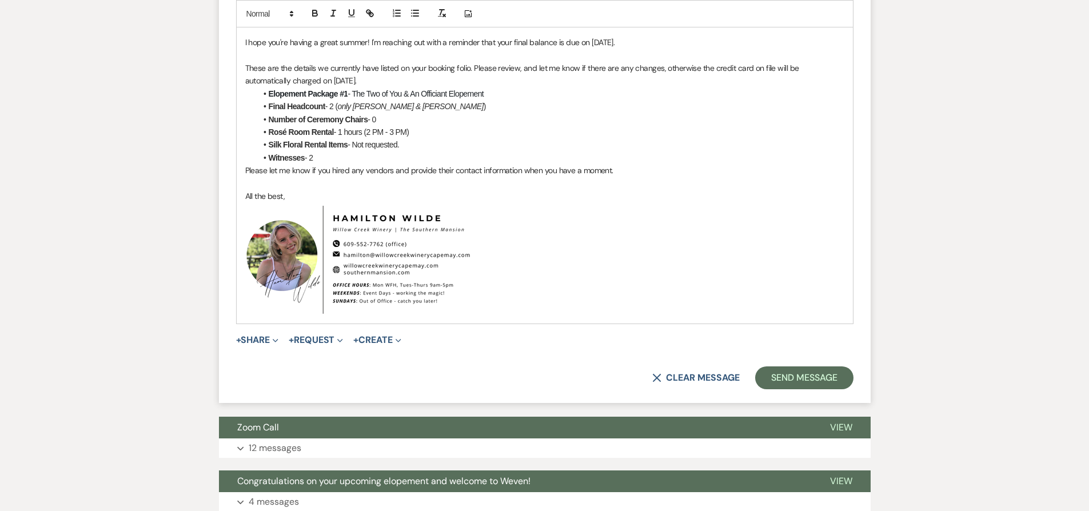
scroll to position [748, 0]
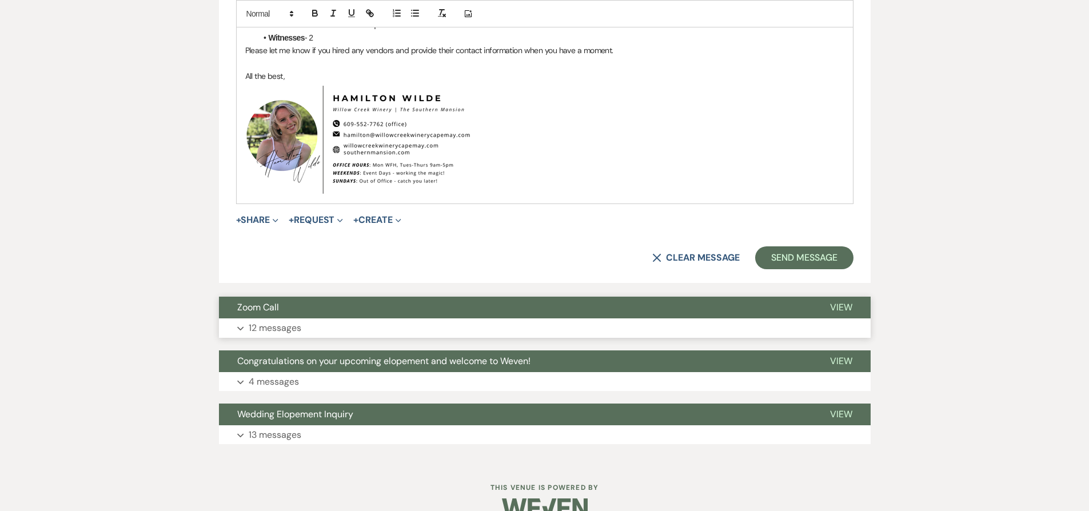
click at [297, 311] on button "Zoom Call" at bounding box center [515, 308] width 593 height 22
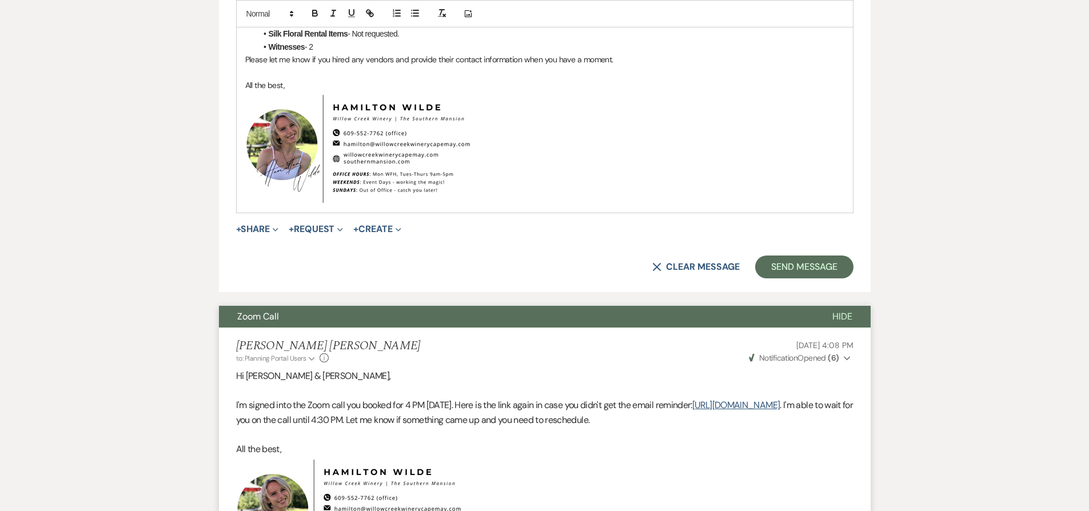
scroll to position [759, 0]
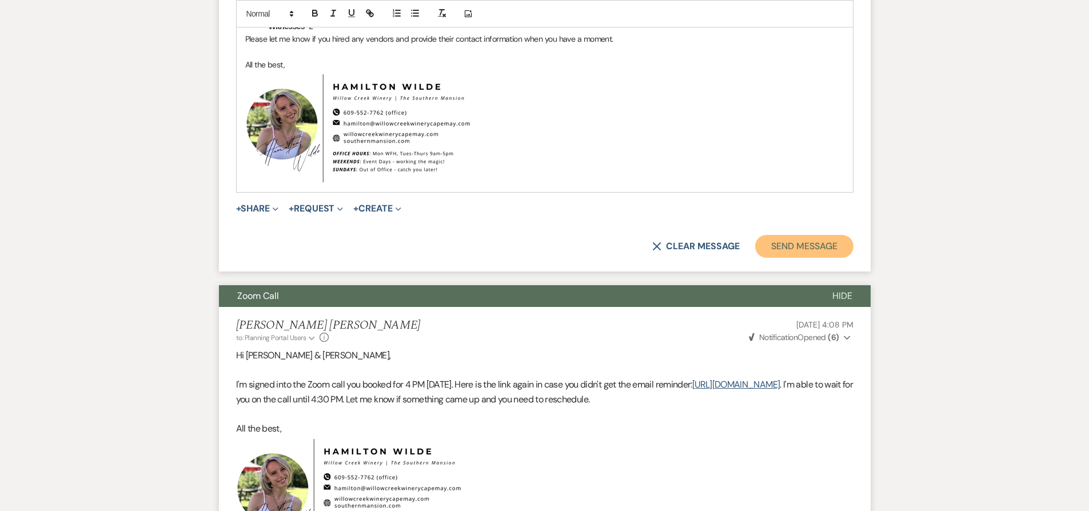
click at [794, 247] on button "Send Message" at bounding box center [804, 246] width 98 height 23
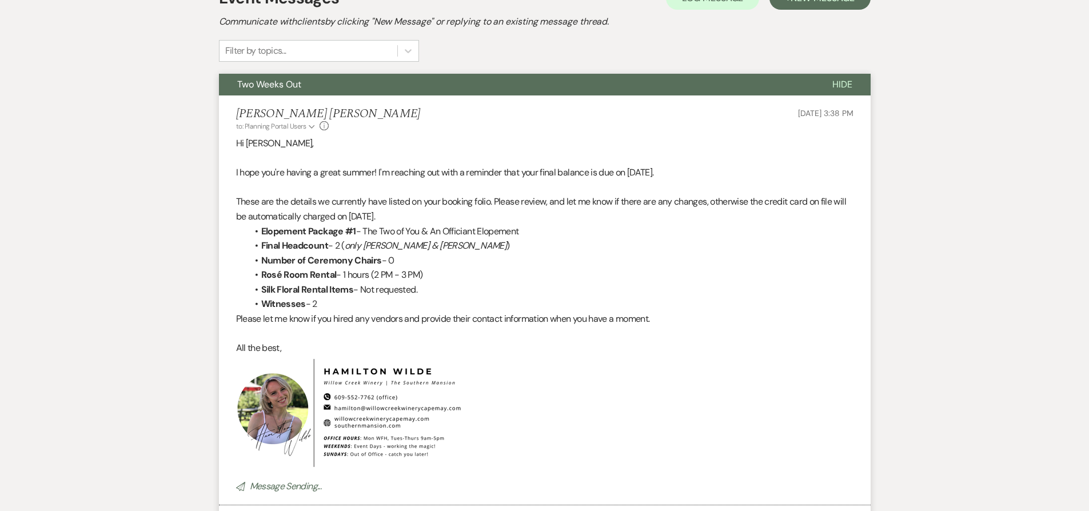
scroll to position [130, 0]
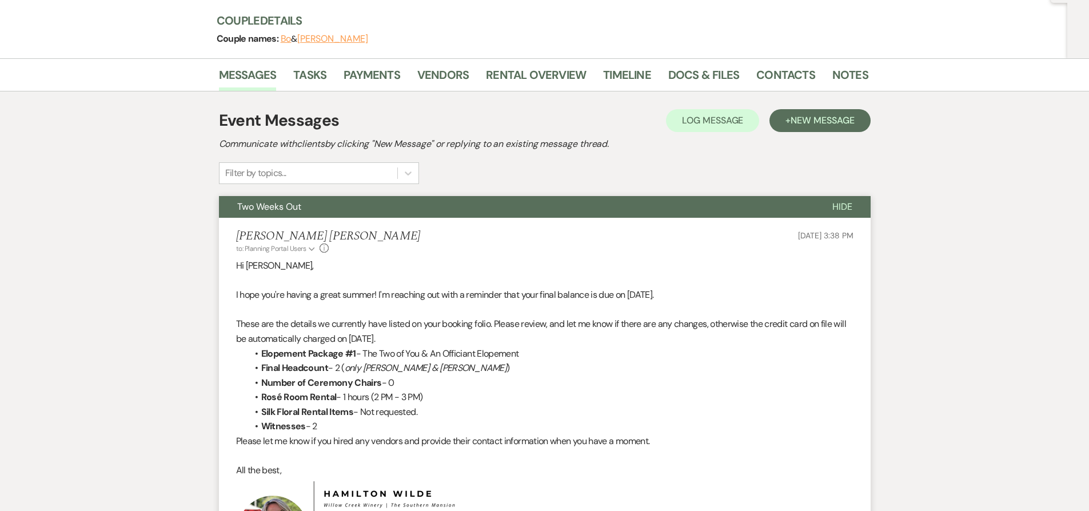
click at [506, 206] on button "Two Weeks Out" at bounding box center [516, 207] width 595 height 22
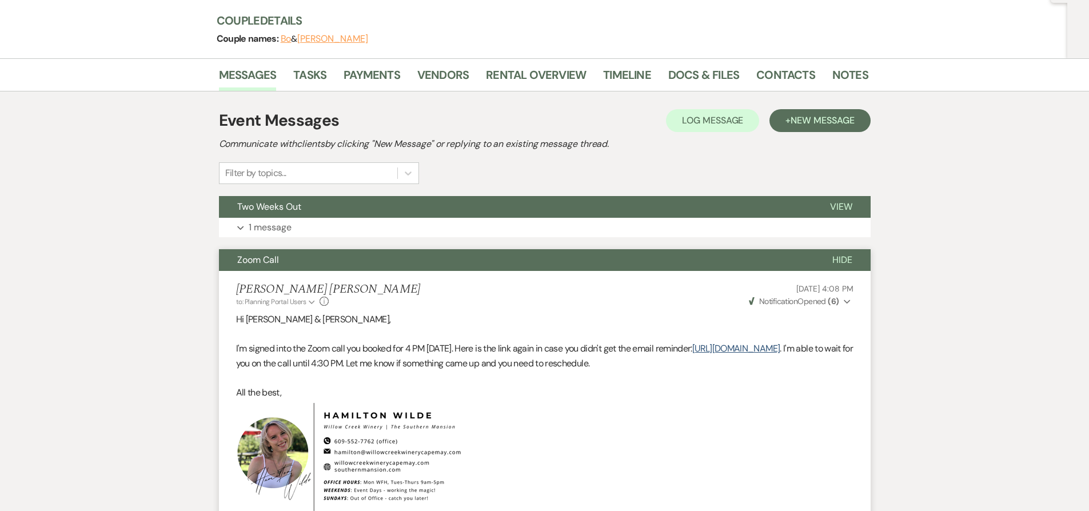
click at [501, 254] on button "Zoom Call" at bounding box center [516, 260] width 595 height 22
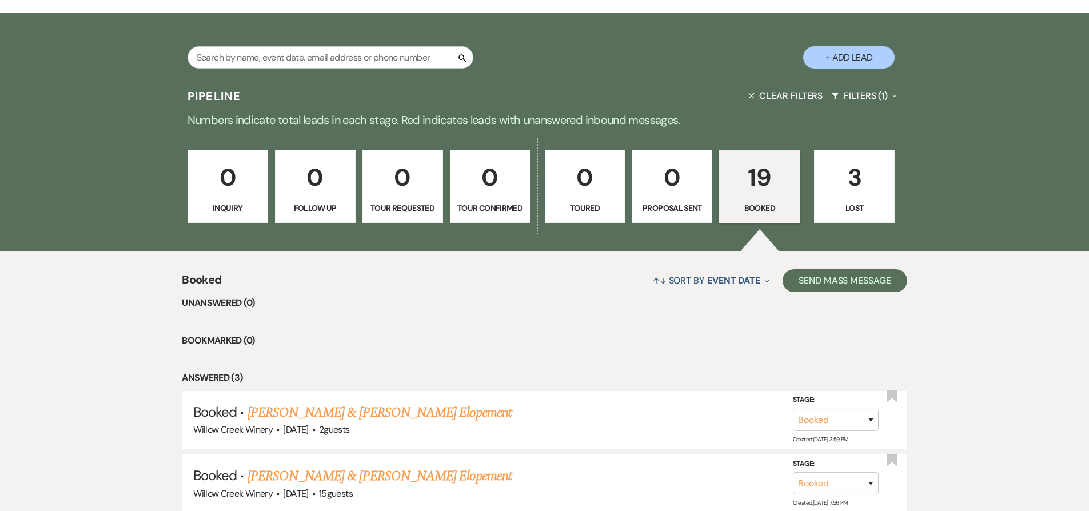
scroll to position [384, 0]
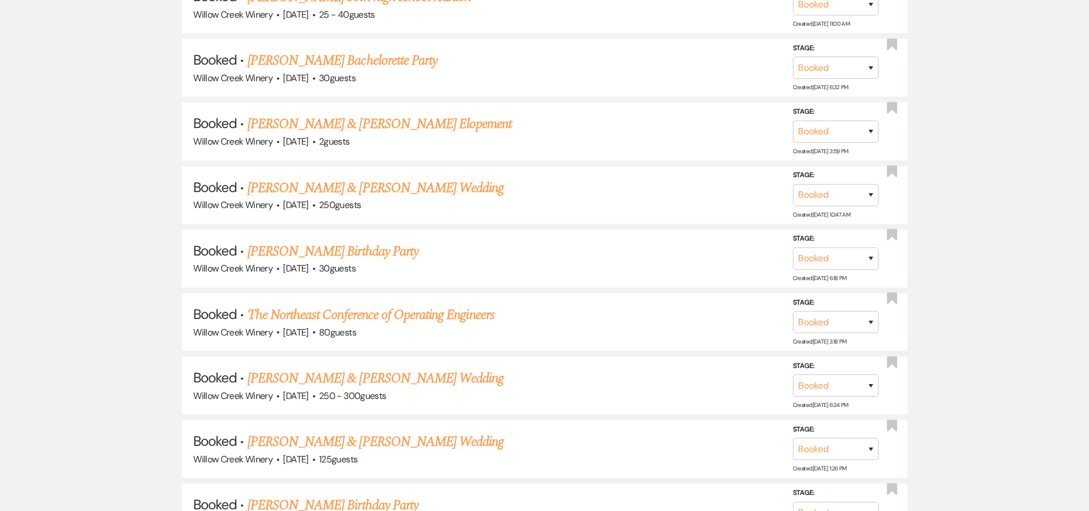
scroll to position [1274, 0]
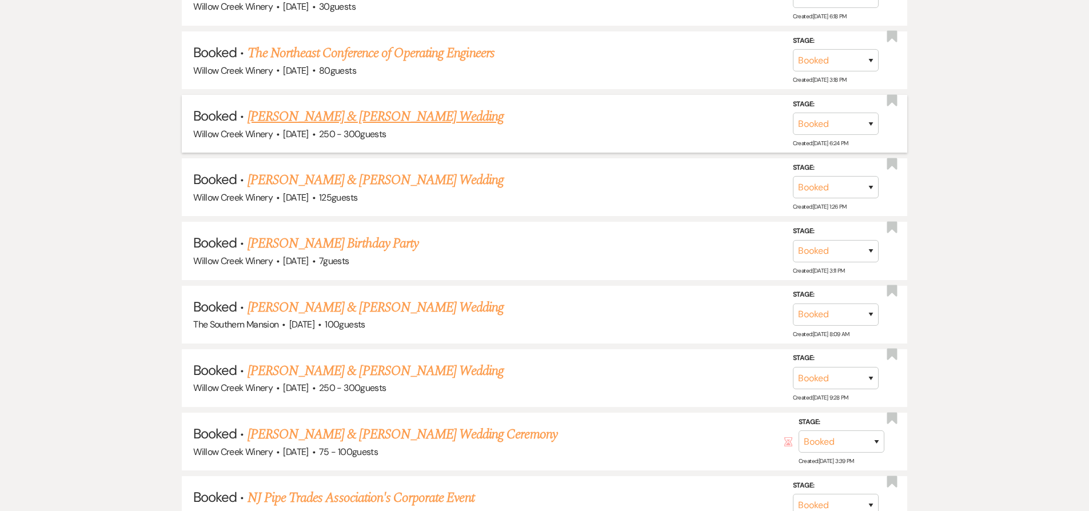
click at [344, 115] on link "Zach Shapiro & Katie Dunn's Wedding" at bounding box center [375, 116] width 256 height 21
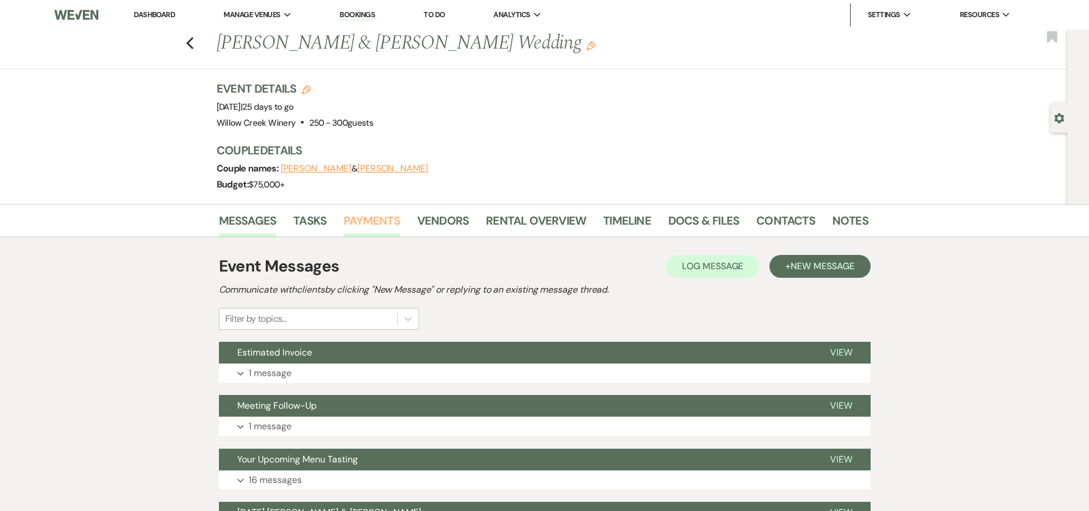
click at [362, 219] on link "Payments" at bounding box center [372, 223] width 57 height 25
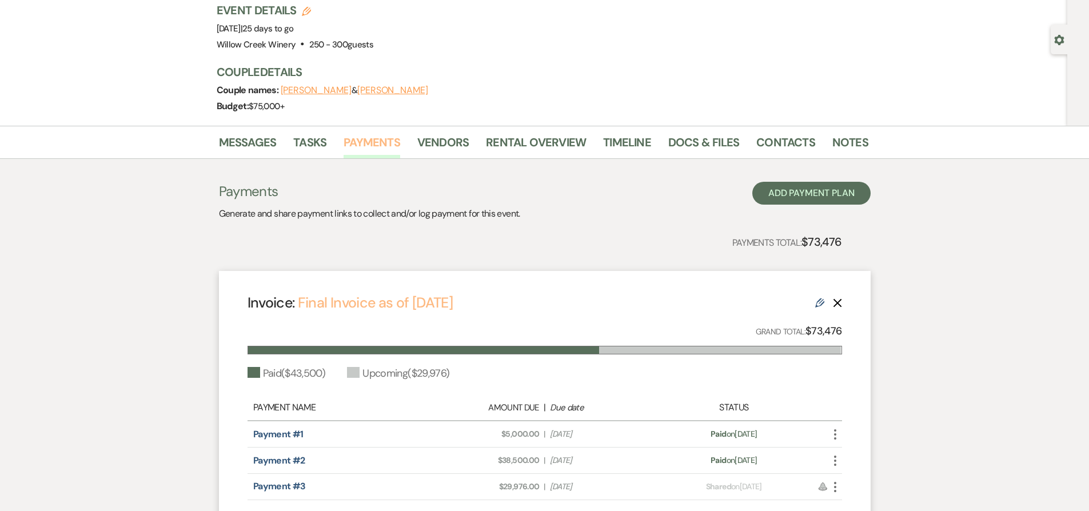
scroll to position [205, 0]
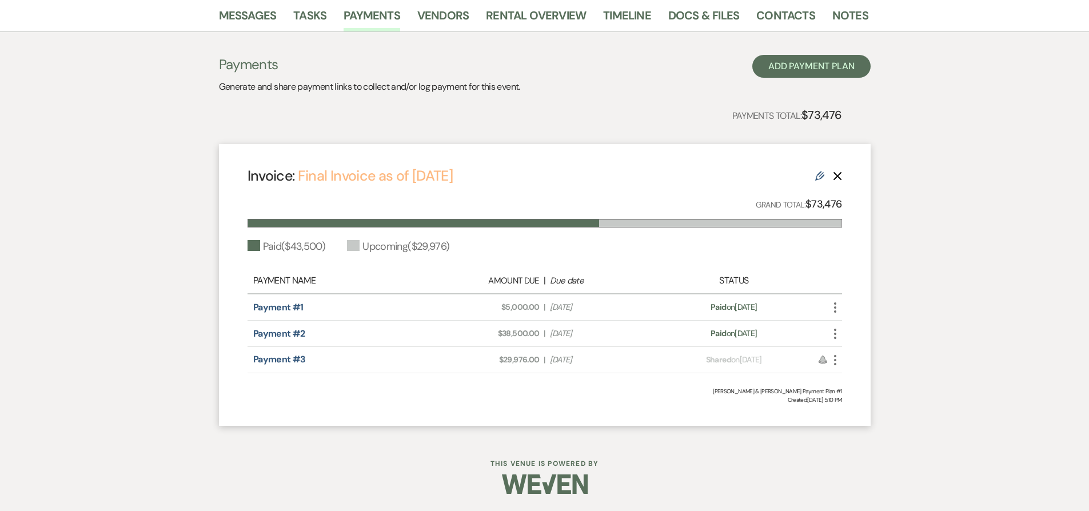
click at [342, 184] on link "Final Invoice as of 8-18-2025" at bounding box center [375, 175] width 155 height 19
click at [533, 12] on link "Rental Overview" at bounding box center [536, 18] width 100 height 25
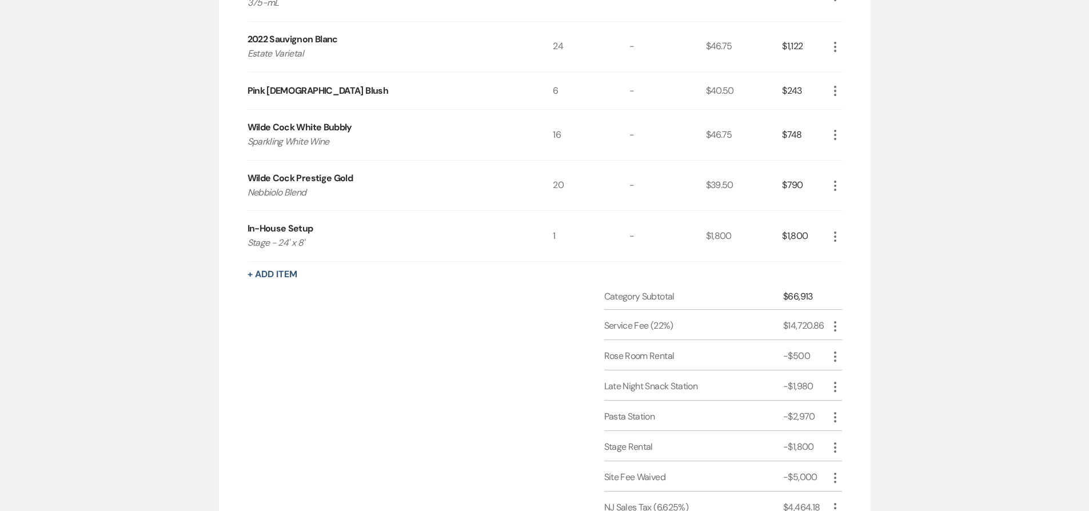
scroll to position [1648, 0]
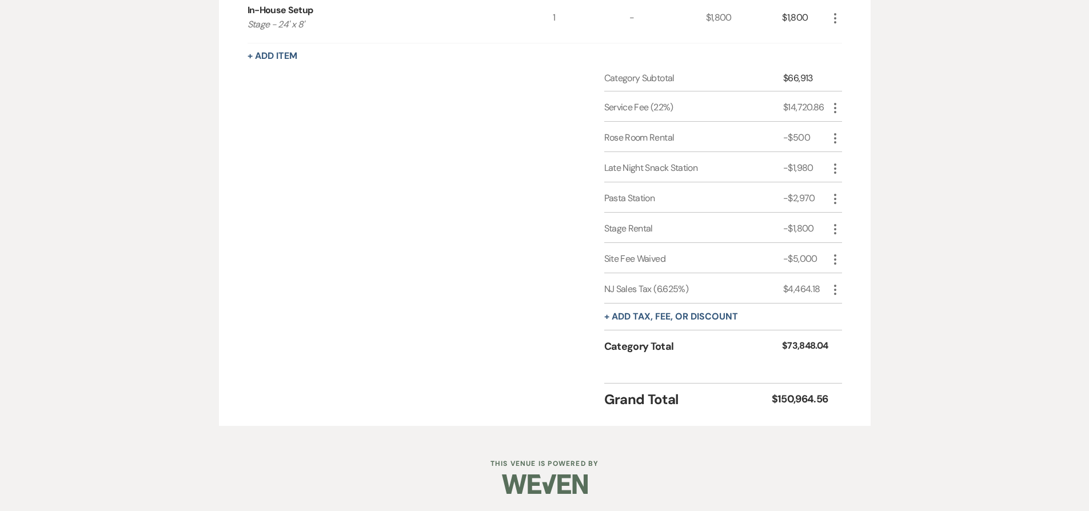
click at [832, 106] on icon "More" at bounding box center [835, 108] width 14 height 14
click at [838, 125] on button "Pencil Edit" at bounding box center [857, 130] width 59 height 18
select select "false"
select select "1"
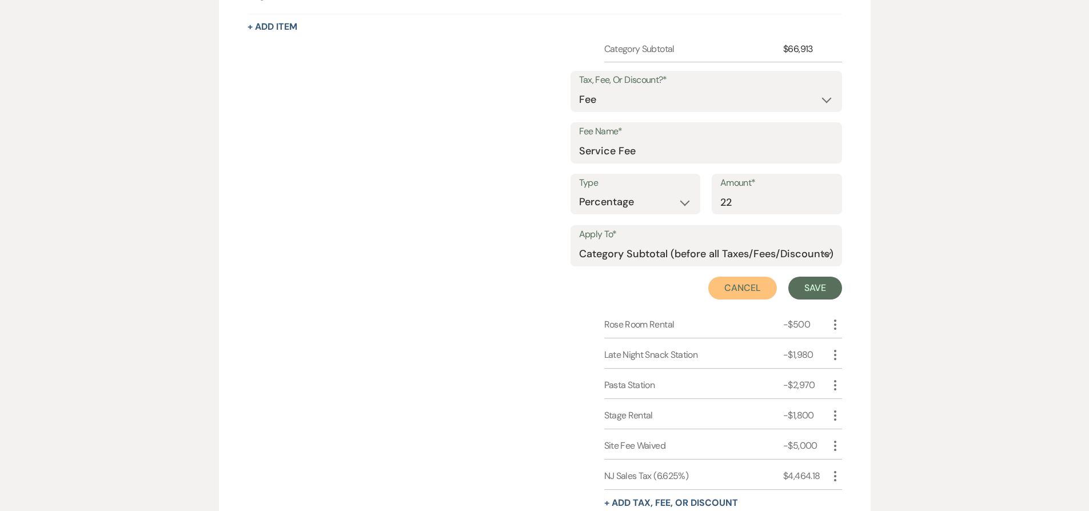
click at [752, 281] on button "Cancel" at bounding box center [742, 288] width 69 height 23
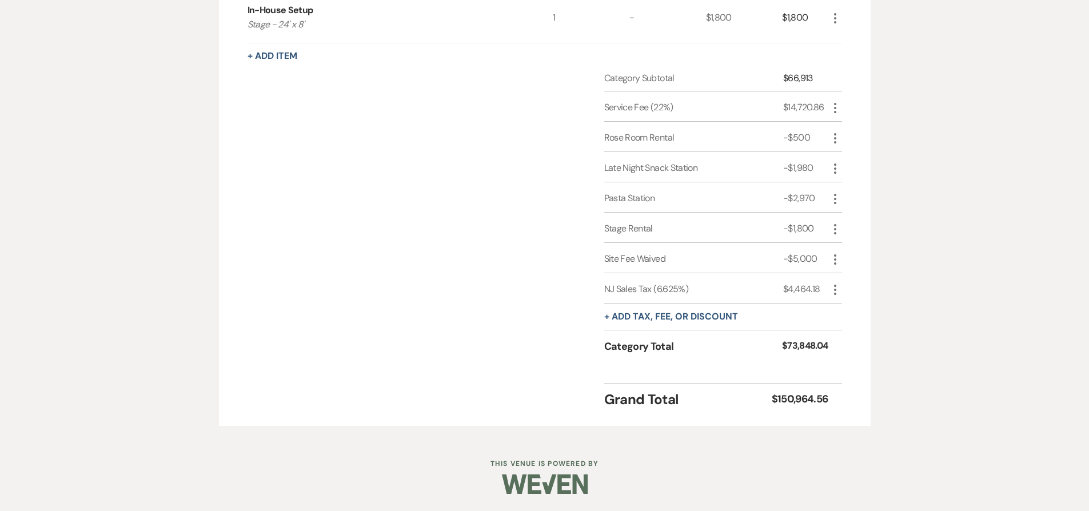
click at [834, 286] on use "button" at bounding box center [835, 290] width 2 height 10
click at [841, 306] on button "Pencil Edit" at bounding box center [857, 312] width 59 height 18
select select "3"
select select "false"
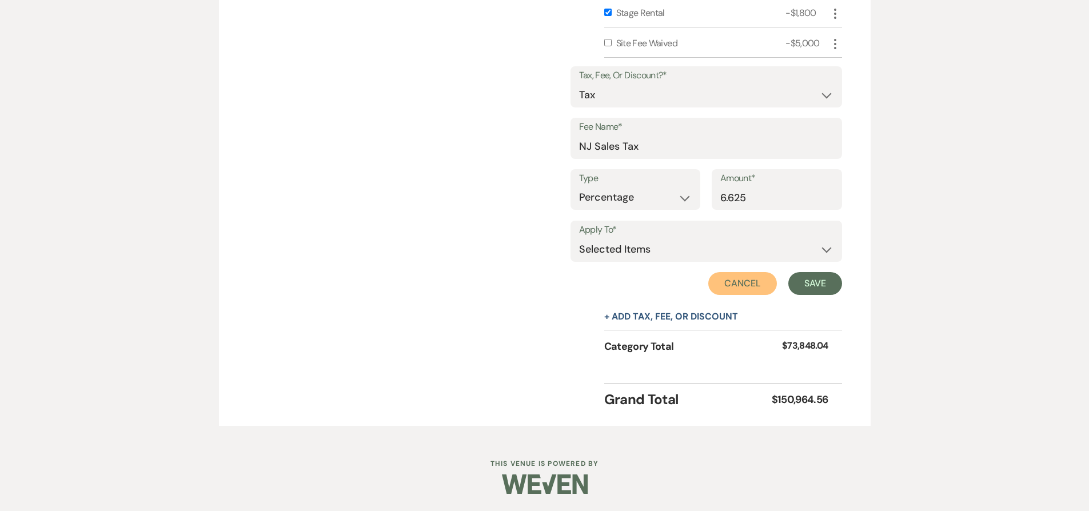
click at [745, 283] on button "Cancel" at bounding box center [742, 283] width 69 height 23
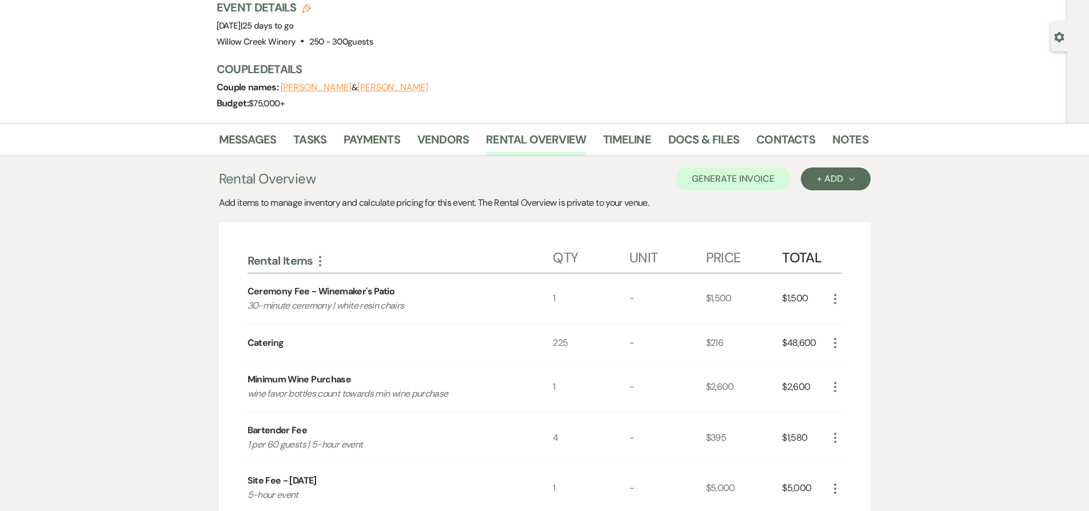
scroll to position [0, 0]
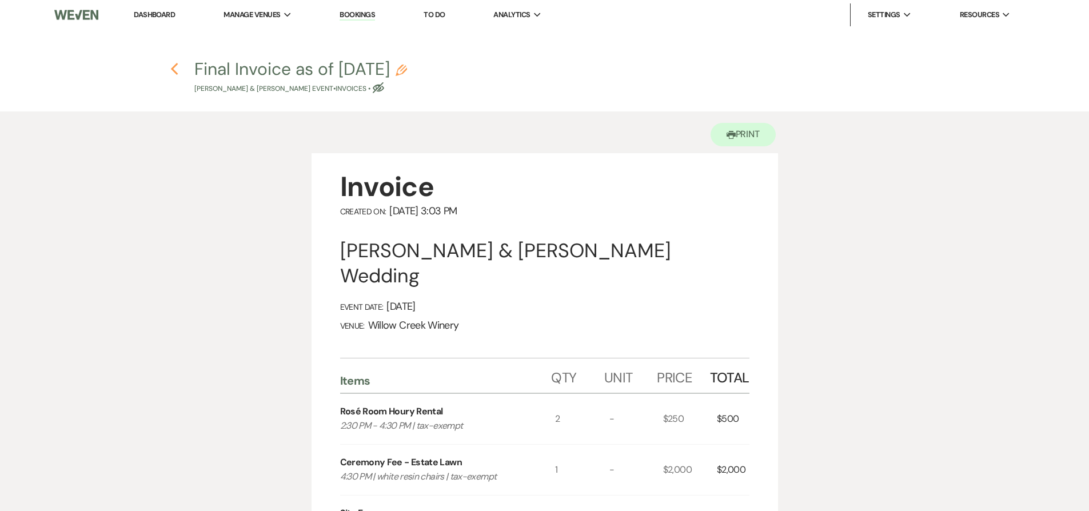
click at [174, 74] on icon "Previous" at bounding box center [174, 69] width 9 height 14
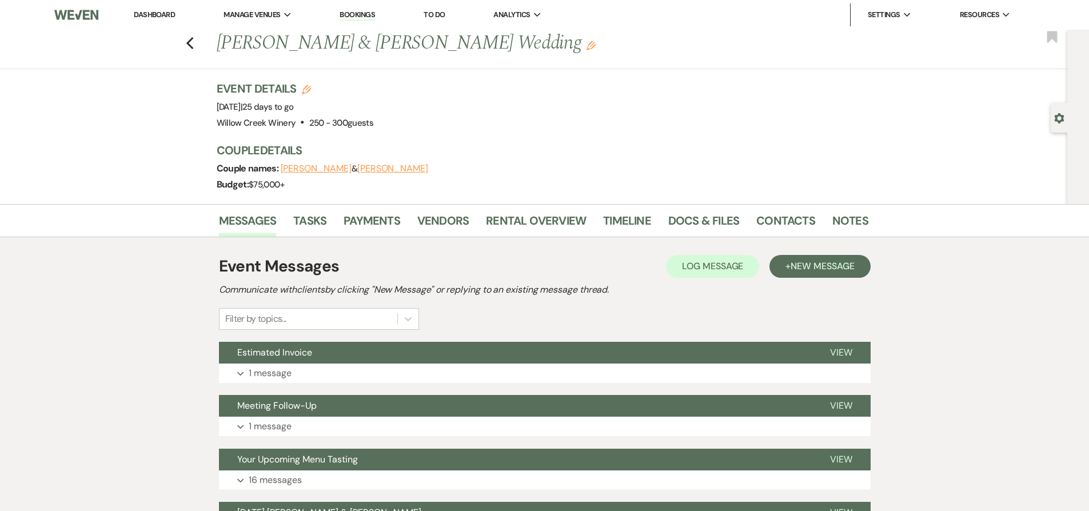
click at [154, 110] on div "Previous [PERSON_NAME] & [PERSON_NAME] Wedding Edit Bookmark Gear Settings Even…" at bounding box center [533, 117] width 1067 height 174
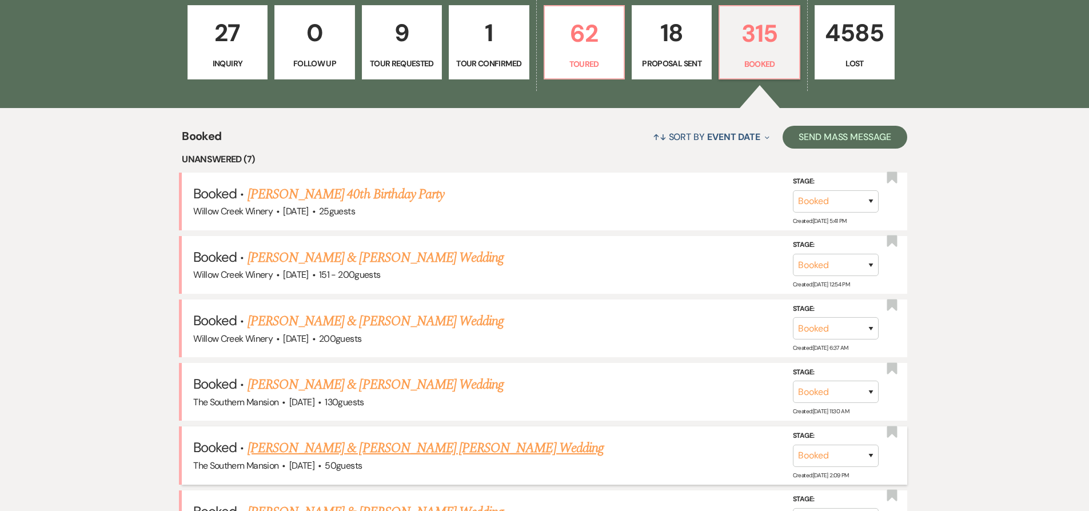
click at [352, 446] on link "[PERSON_NAME] & [PERSON_NAME] [PERSON_NAME] Wedding" at bounding box center [425, 448] width 356 height 21
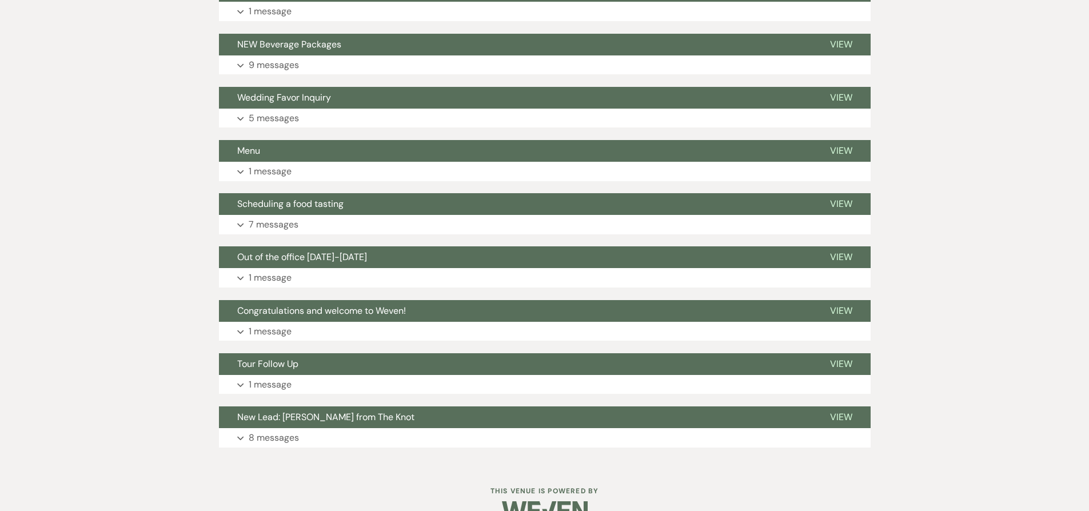
scroll to position [1986, 0]
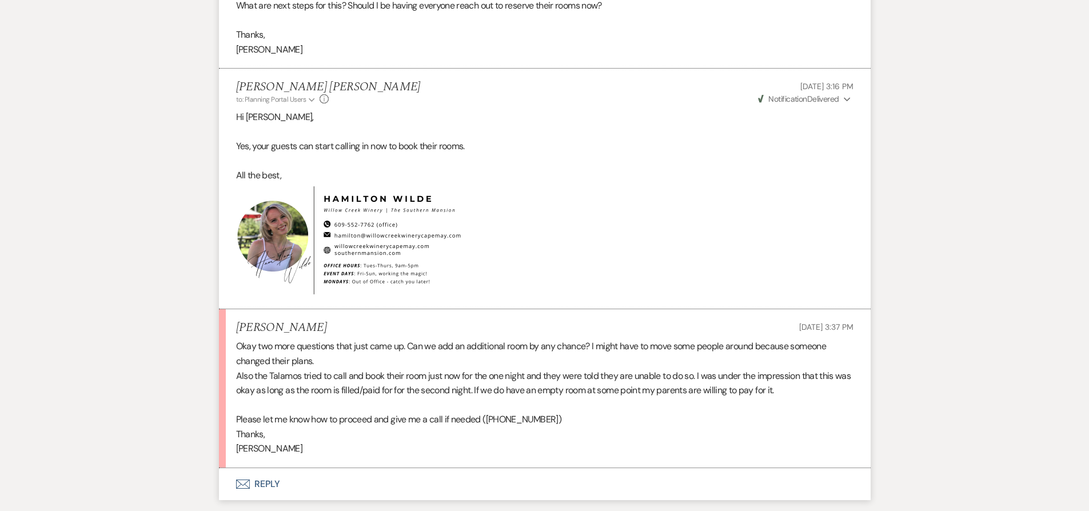
click at [360, 468] on button "Envelope Reply" at bounding box center [545, 484] width 652 height 32
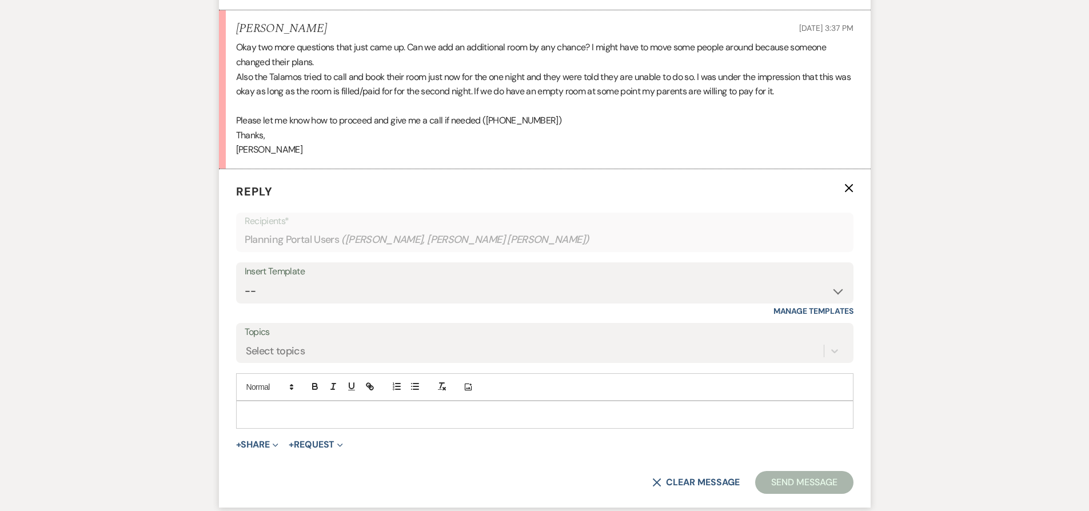
scroll to position [2289, 0]
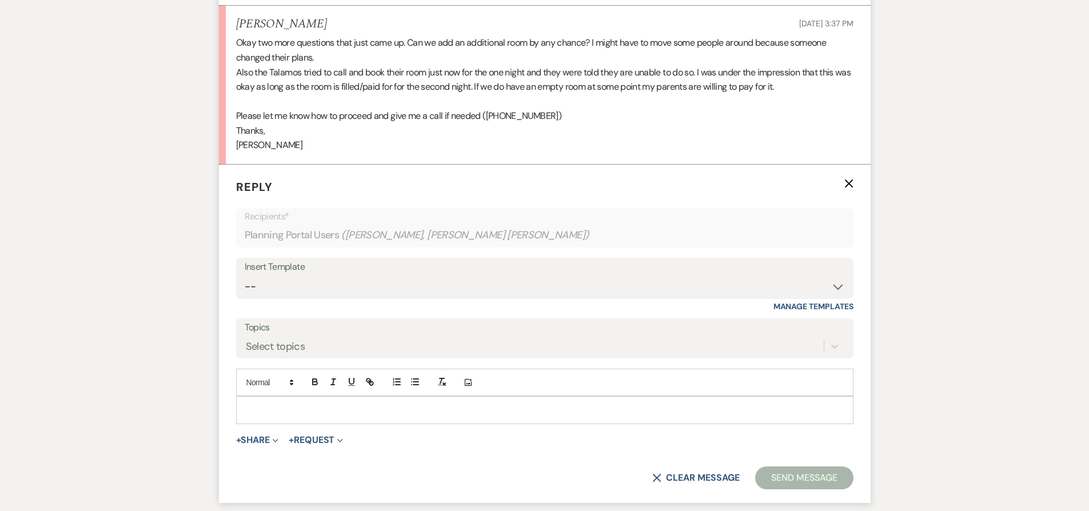
click at [846, 179] on icon "X" at bounding box center [848, 183] width 9 height 9
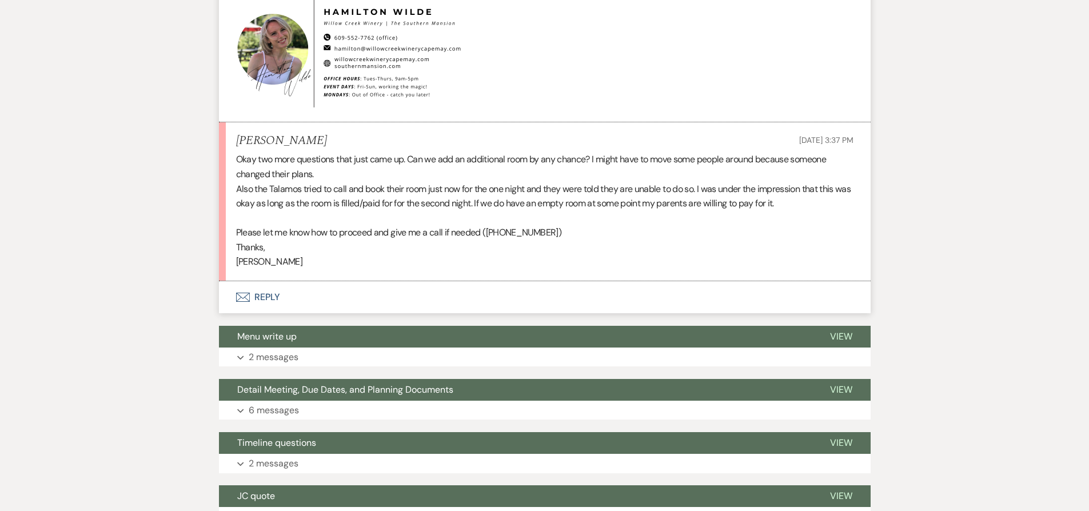
scroll to position [2154, 0]
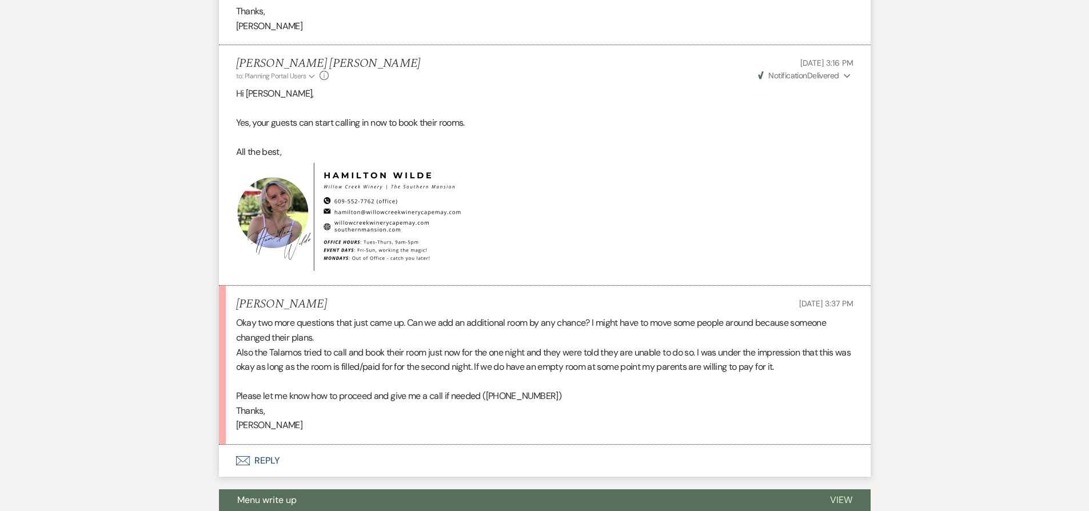
scroll to position [2063, 0]
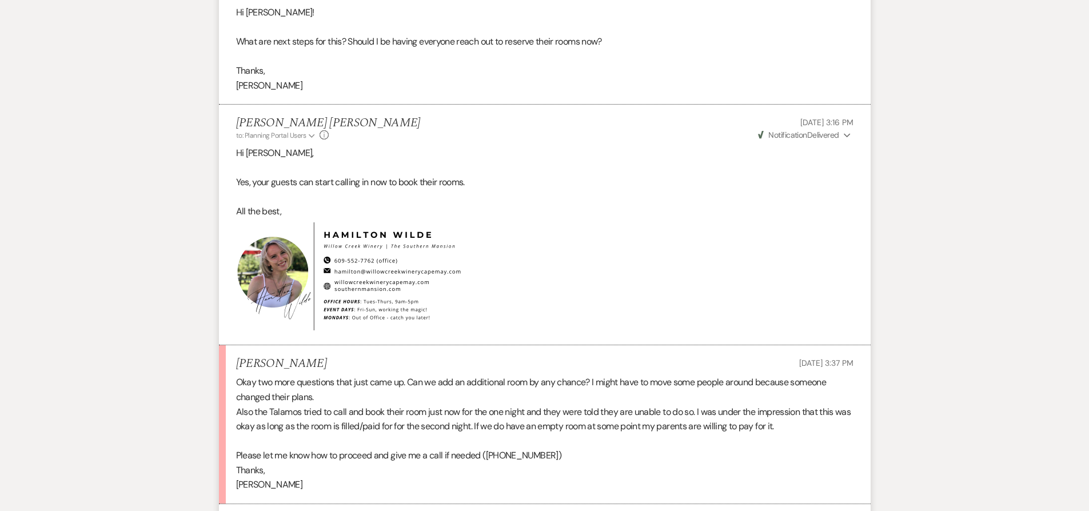
scroll to position [1956, 0]
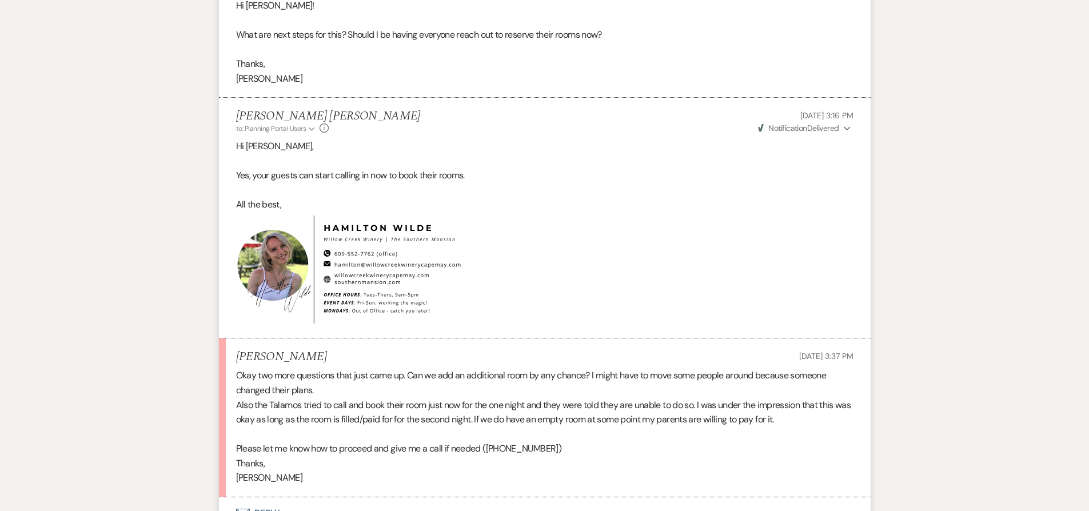
click at [574, 497] on button "Envelope Reply" at bounding box center [545, 513] width 652 height 32
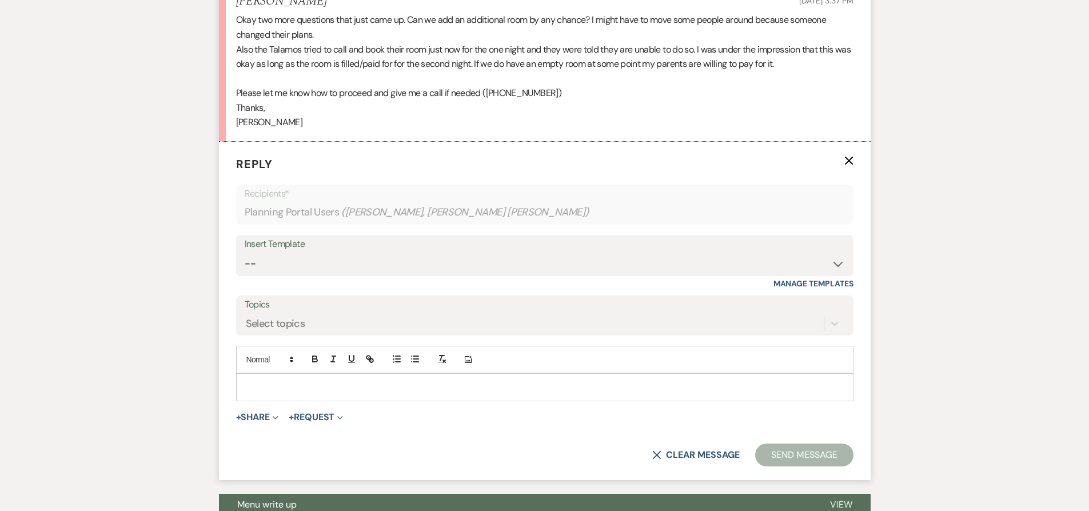
scroll to position [2340, 0]
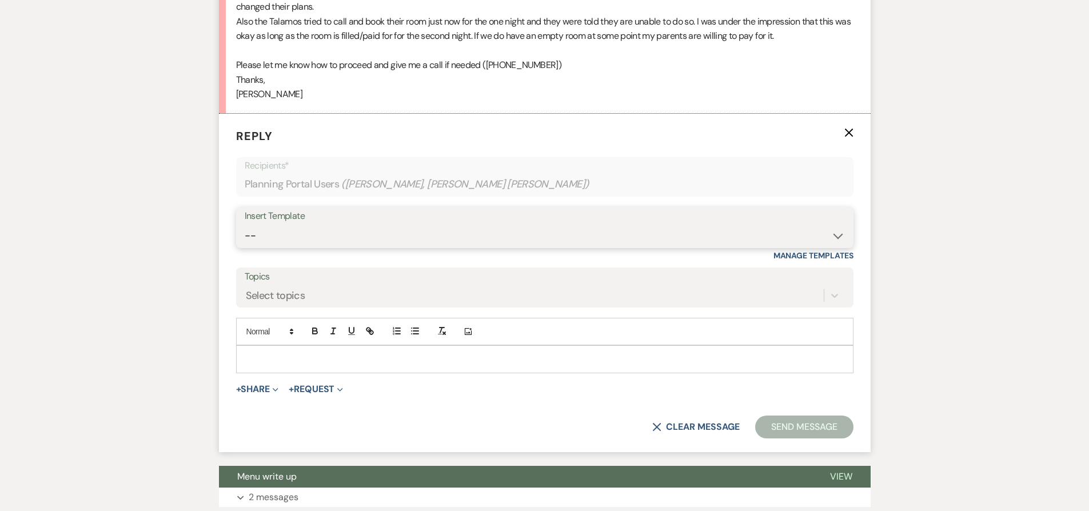
click at [454, 225] on select "-- Weven Planning Portal Introduction (Booked Events) Contract (Pre-Booked Lead…" at bounding box center [545, 236] width 600 height 22
select select "1853"
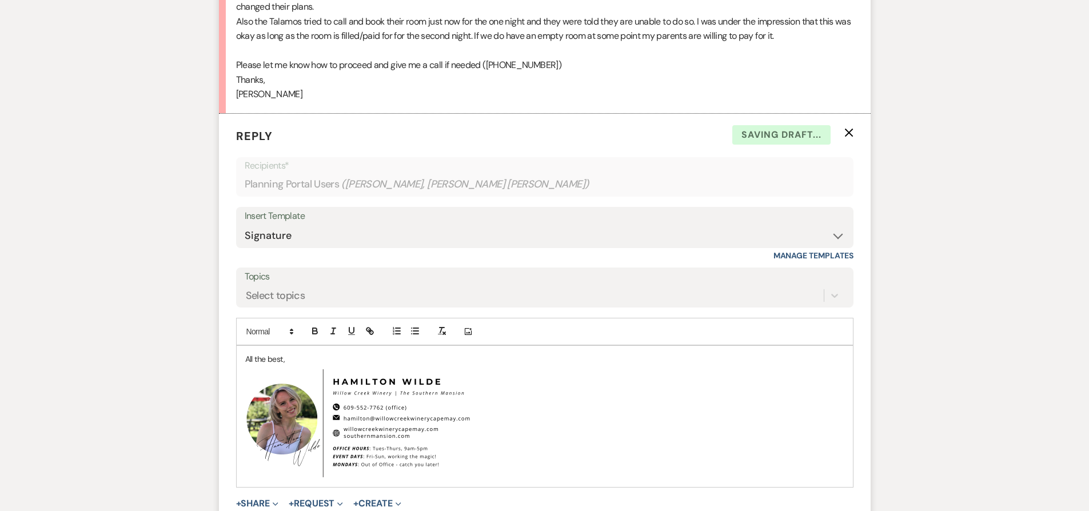
click at [245, 353] on p "All the best," at bounding box center [544, 359] width 599 height 13
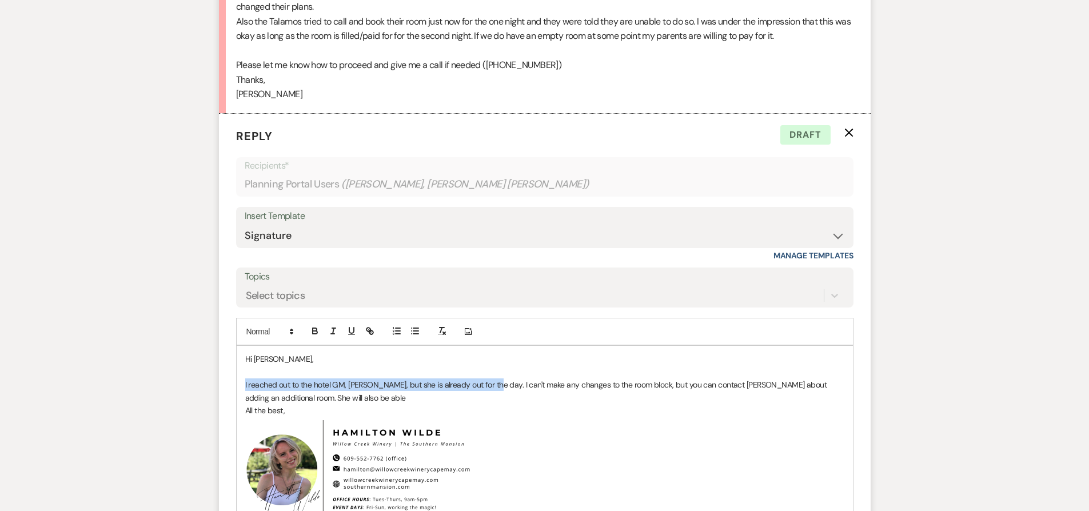
drag, startPoint x: 488, startPoint y: 357, endPoint x: 239, endPoint y: 354, distance: 248.6
click at [239, 354] on div "Hi Jackie, I reached out to the hotel GM, Denise, but she is already out for th…" at bounding box center [545, 442] width 616 height 192
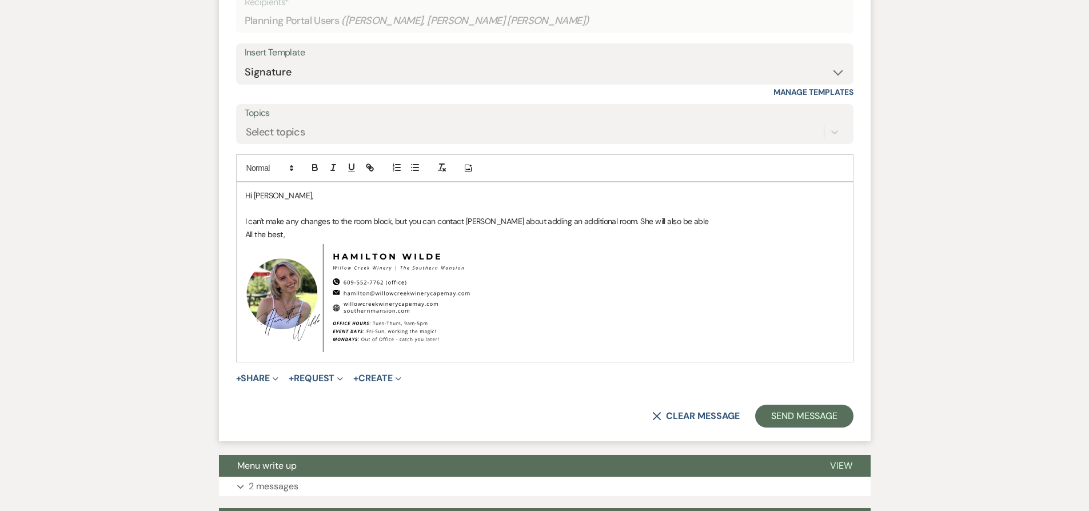
scroll to position [2586, 0]
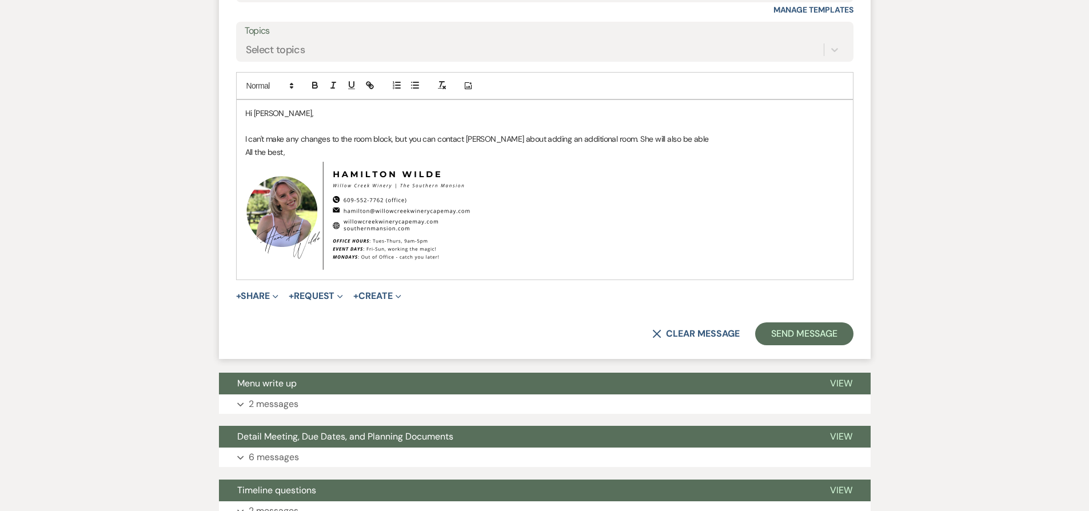
click at [686, 322] on div "X Clear message Send Message" at bounding box center [544, 333] width 617 height 23
click at [686, 329] on button "X Clear message" at bounding box center [695, 333] width 87 height 9
select select "0"
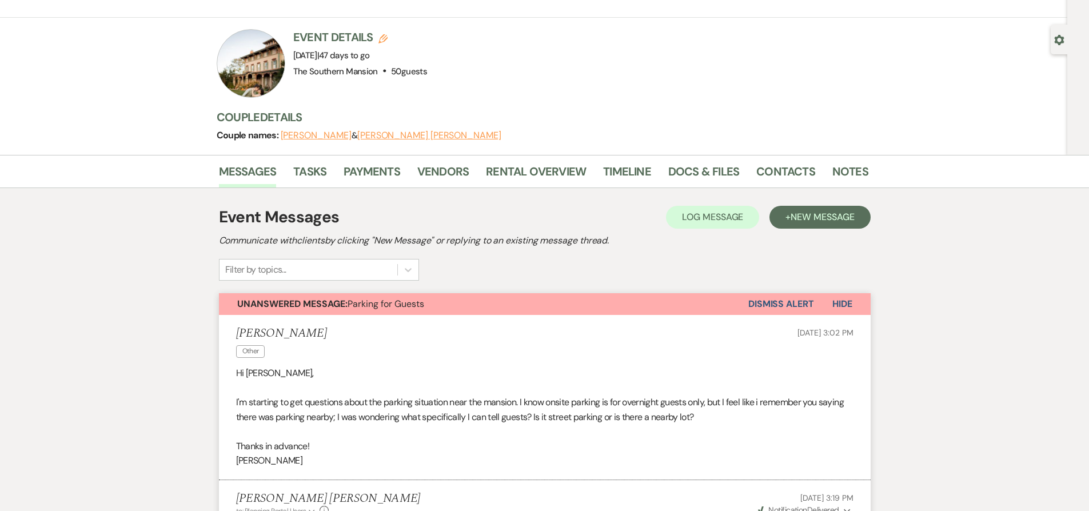
scroll to position [0, 0]
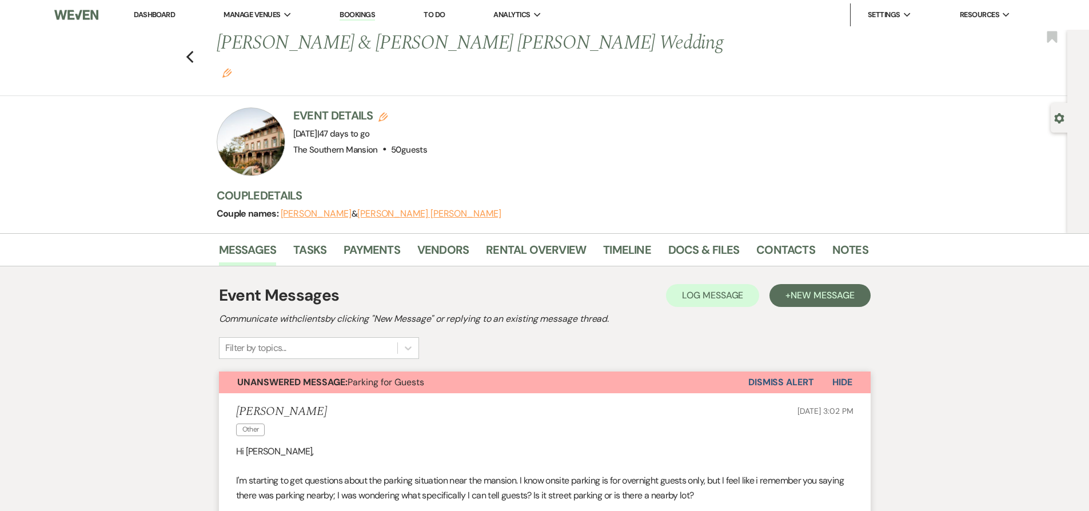
click at [757, 372] on button "Dismiss Alert" at bounding box center [781, 383] width 66 height 22
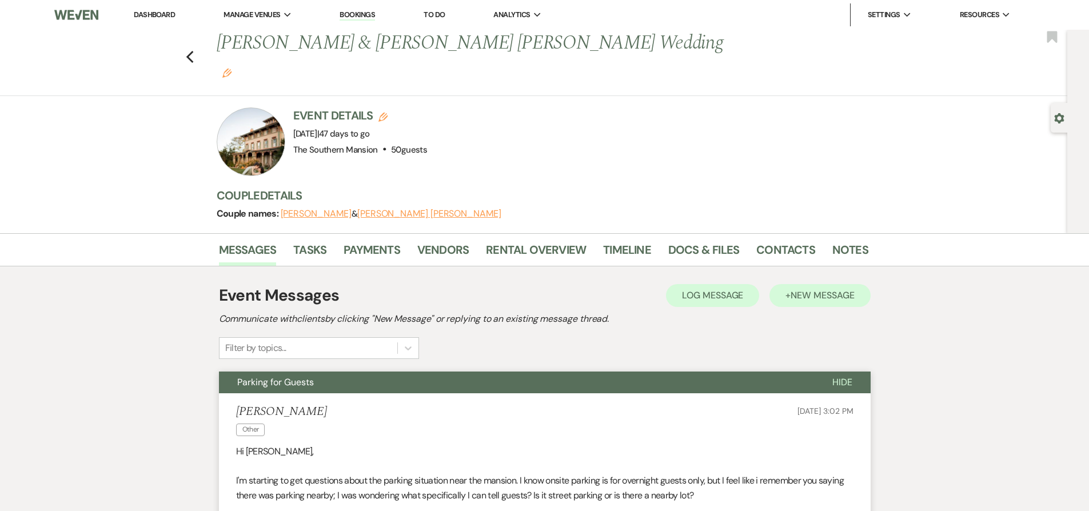
drag, startPoint x: 733, startPoint y: 354, endPoint x: 780, endPoint y: 274, distance: 92.2
click at [734, 372] on button "Parking for Guests" at bounding box center [516, 383] width 595 height 22
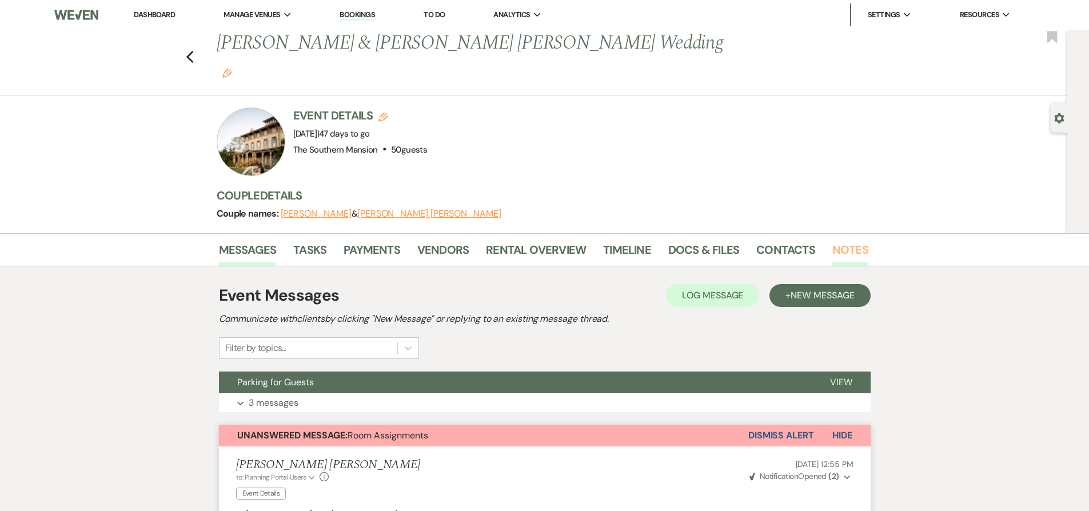
click at [850, 241] on link "Notes" at bounding box center [850, 253] width 36 height 25
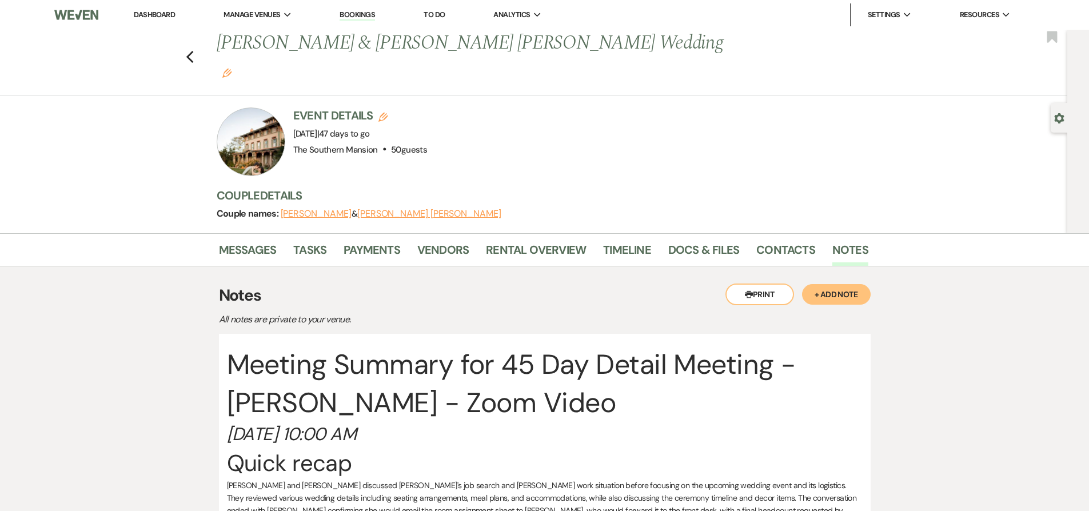
click at [840, 284] on button "+ Add Note" at bounding box center [836, 294] width 69 height 21
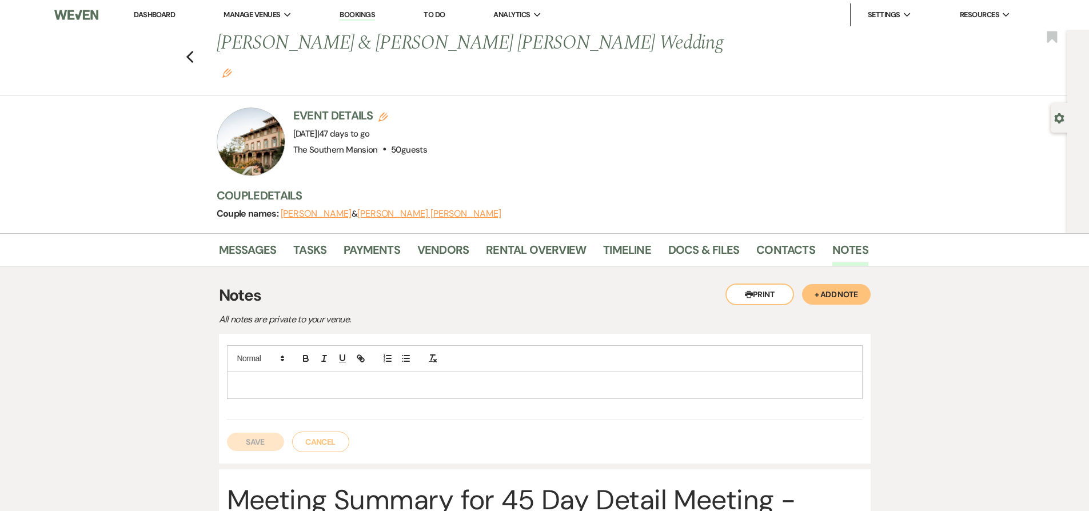
click at [385, 372] on div at bounding box center [544, 385] width 634 height 26
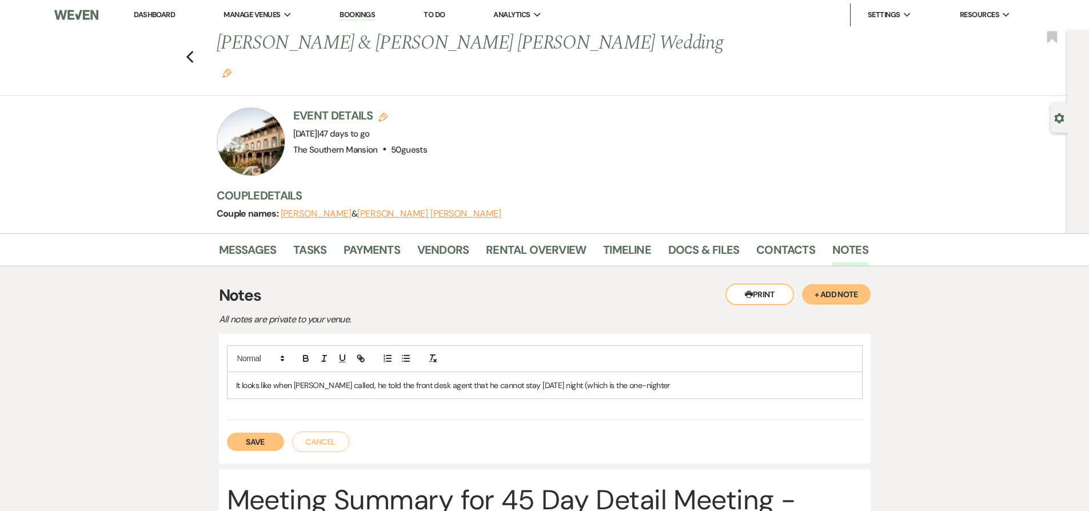
click at [330, 432] on button "Cancel" at bounding box center [320, 442] width 57 height 21
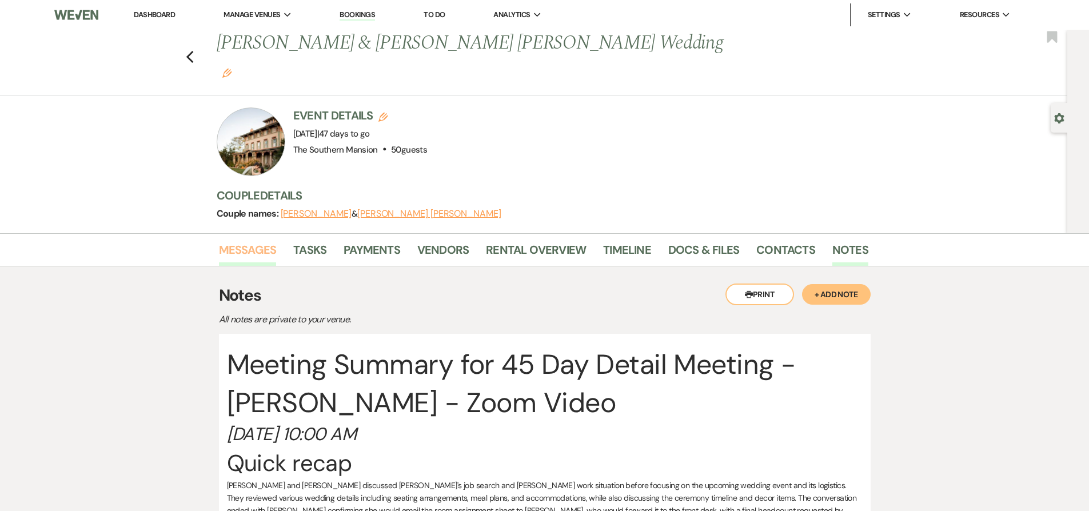
click at [258, 241] on link "Messages" at bounding box center [248, 253] width 58 height 25
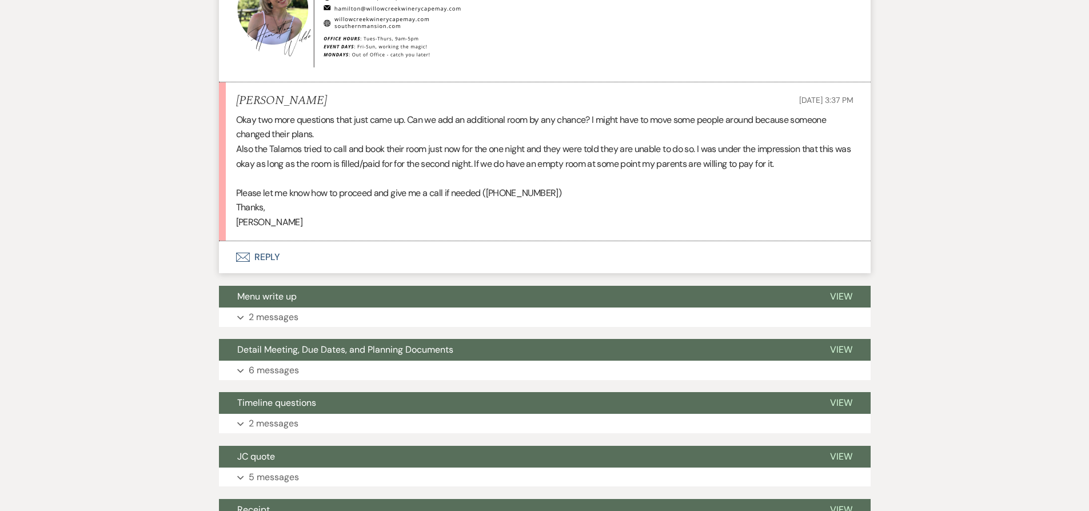
click at [396, 241] on button "Envelope Reply" at bounding box center [545, 257] width 652 height 32
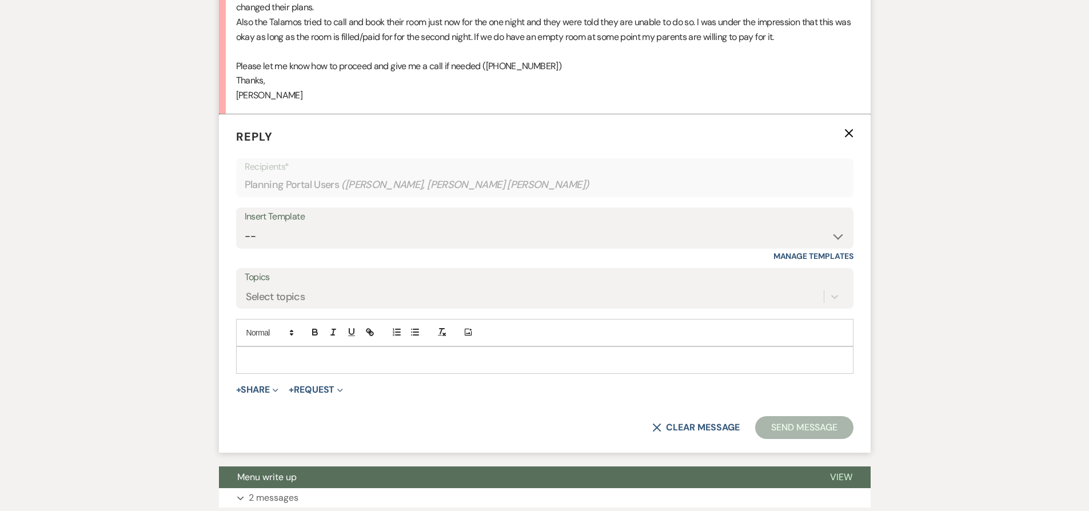
scroll to position [1836, 0]
click at [375, 224] on select "-- Weven Planning Portal Introduction (Booked Events) Contract (Pre-Booked Lead…" at bounding box center [545, 235] width 600 height 22
select select "1853"
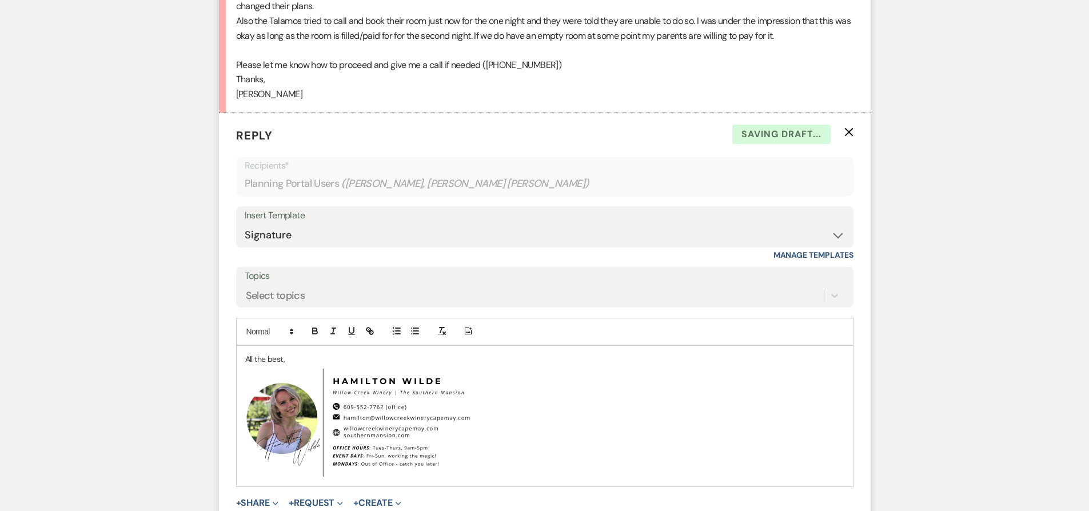
click at [247, 353] on p "All the best," at bounding box center [544, 359] width 599 height 13
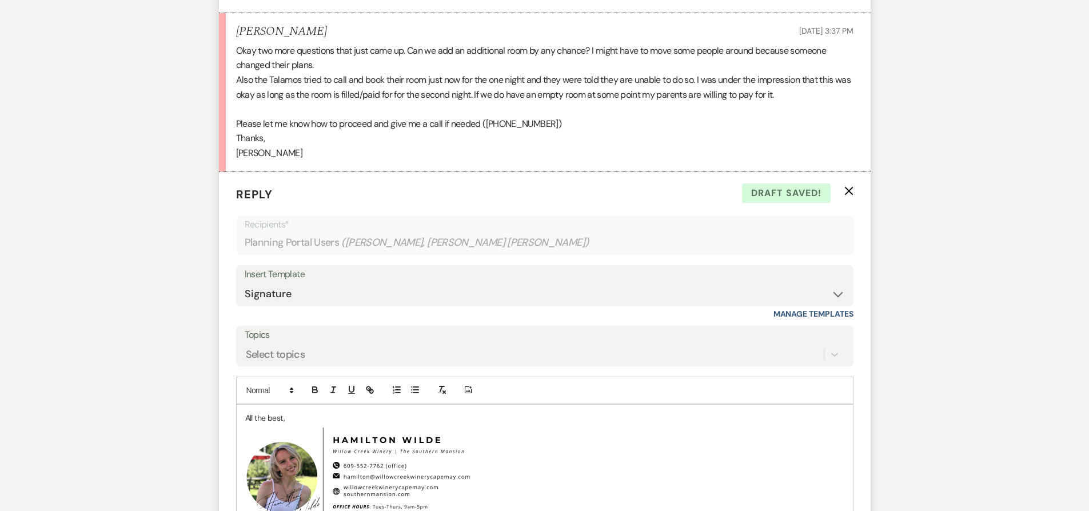
scroll to position [1830, 0]
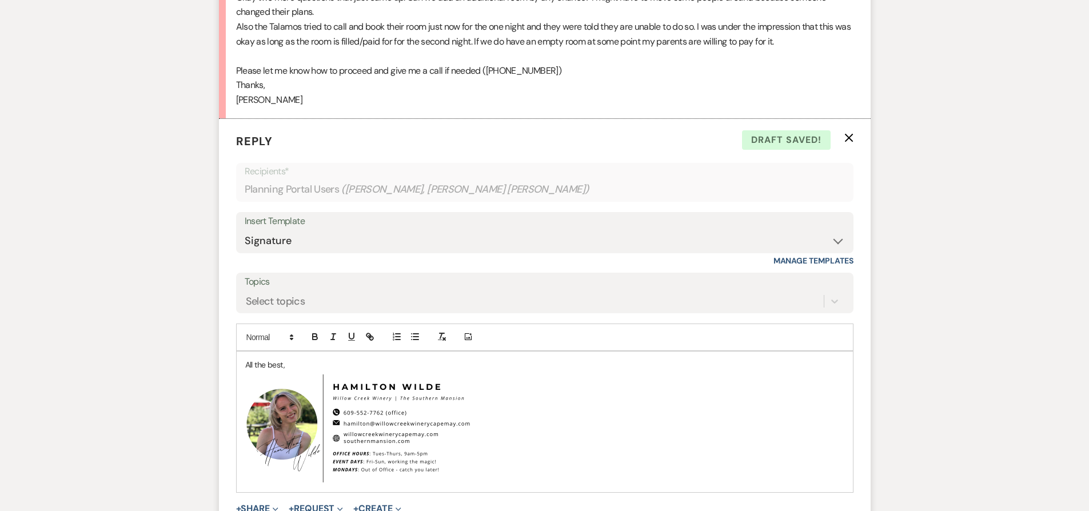
click at [477, 421] on p "﻿ ﻿" at bounding box center [544, 428] width 599 height 114
click at [241, 352] on div "All the best, ﻿ ﻿" at bounding box center [545, 422] width 616 height 141
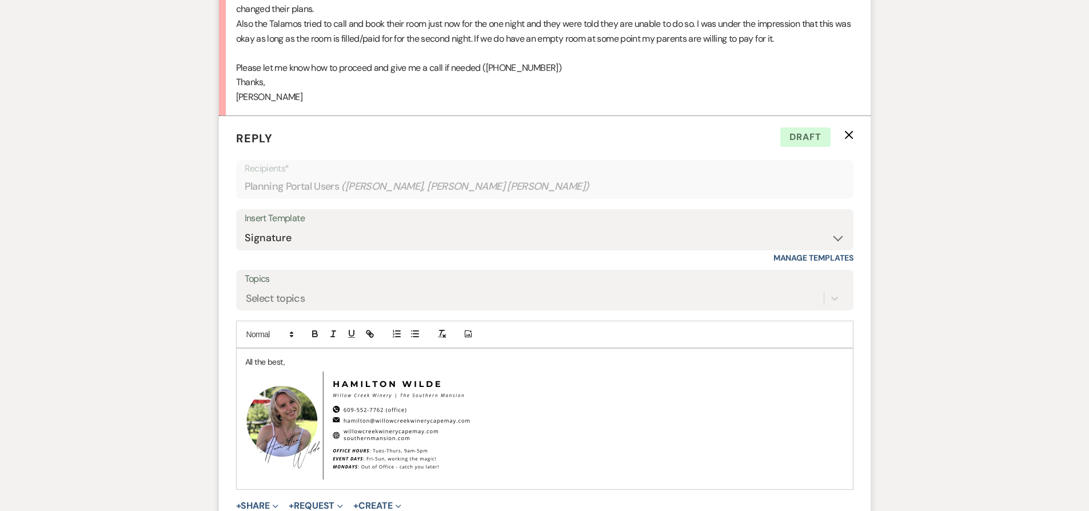
scroll to position [1834, 0]
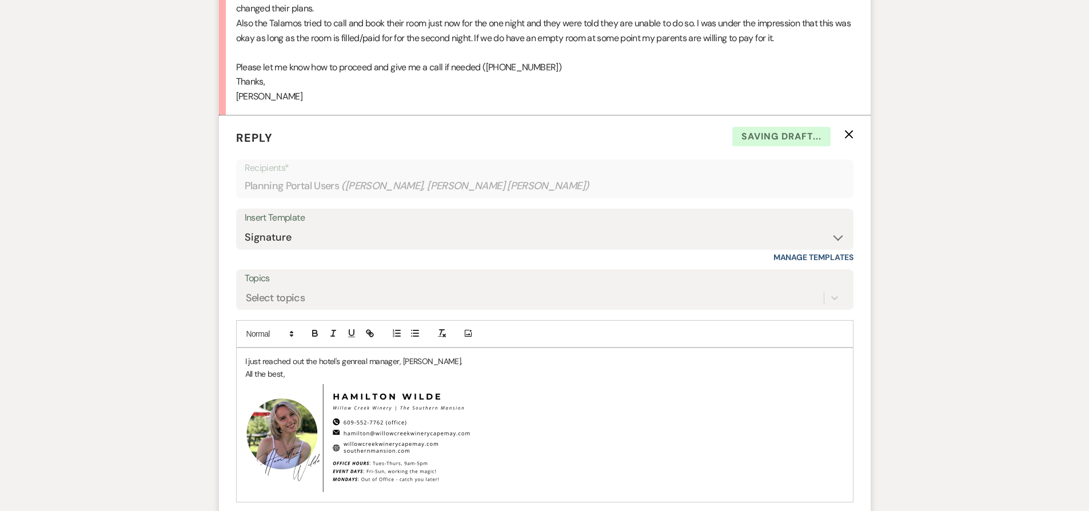
click at [358, 355] on p "I just reached out the hotel's genreal manager, Denise." at bounding box center [544, 361] width 599 height 13
click at [463, 355] on p "I just reached out the hotel's general manager, Denise." at bounding box center [544, 361] width 599 height 13
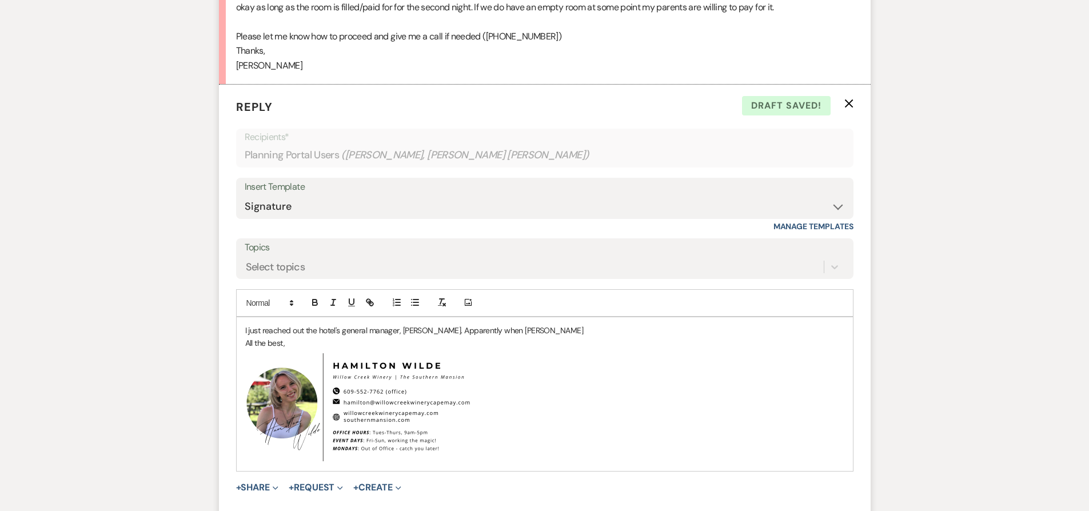
scroll to position [1867, 0]
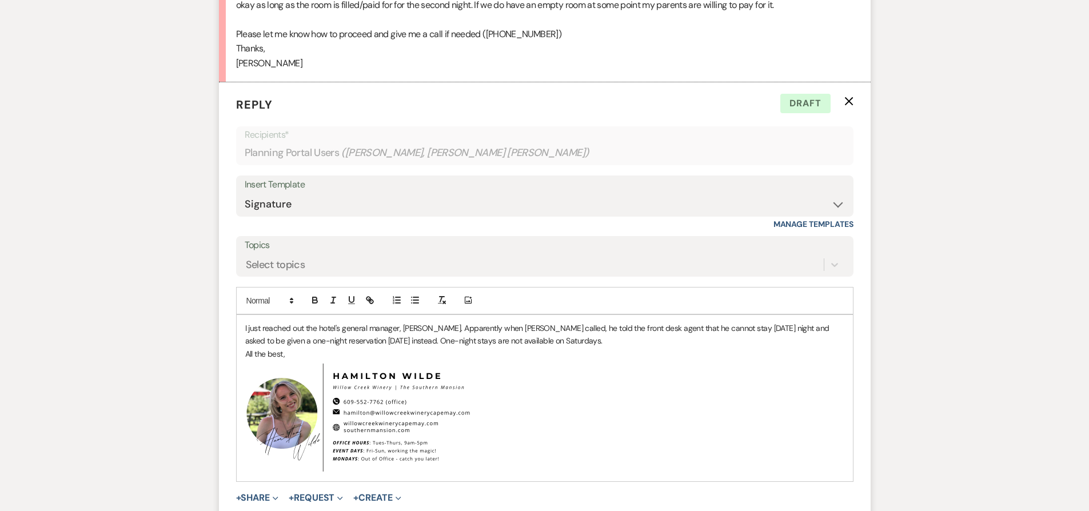
drag, startPoint x: 592, startPoint y: 315, endPoint x: 424, endPoint y: 318, distance: 167.5
click at [424, 322] on p "I just reached out the hotel's general manager, Denise. Apparently when Michael…" at bounding box center [544, 335] width 599 height 26
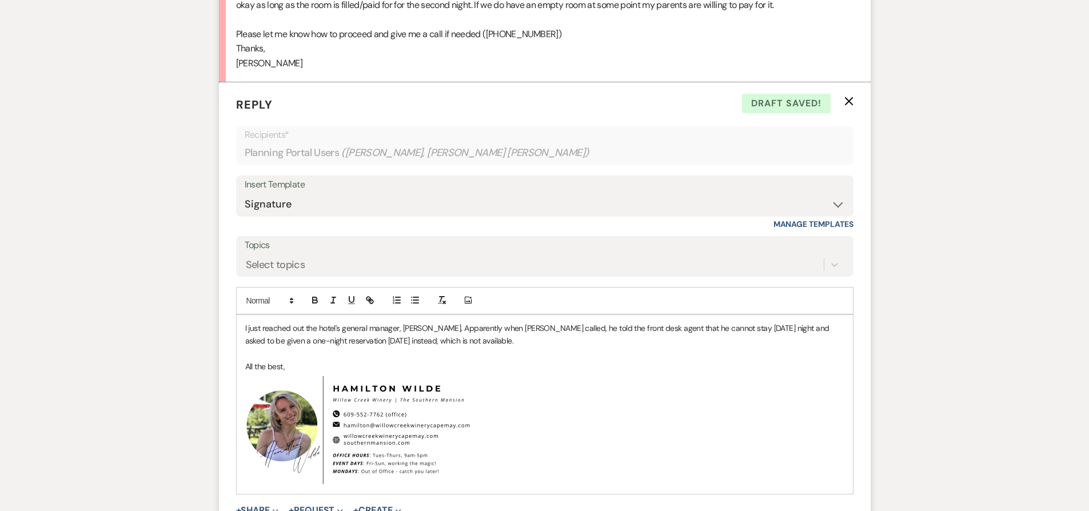
click at [530, 322] on p "I just reached out the hotel's general manager, Denise. Apparently when Michael…" at bounding box center [544, 335] width 599 height 26
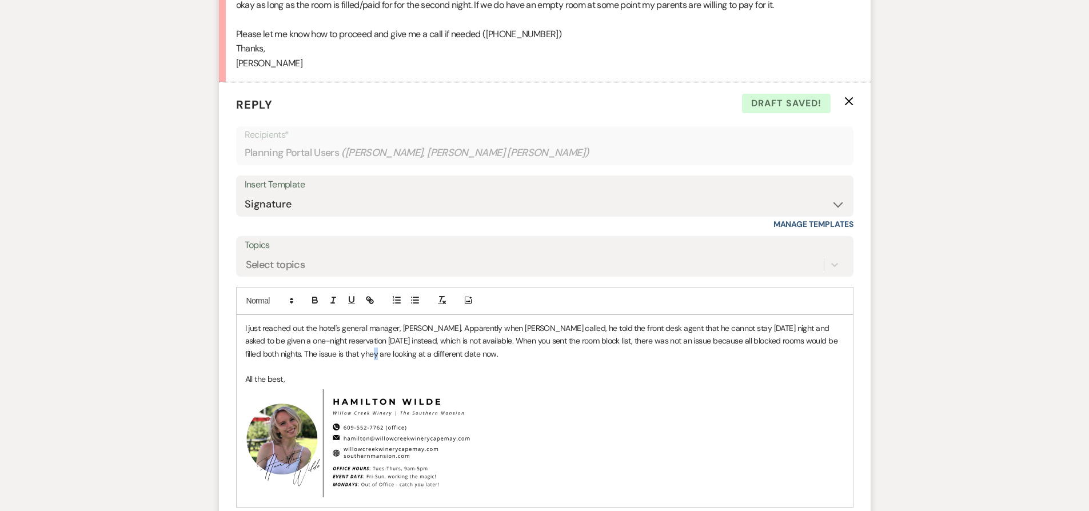
click at [345, 328] on p "I just reached out the hotel's general manager, Denise. Apparently when Michael…" at bounding box center [544, 341] width 599 height 38
click at [485, 328] on p "I just reached out the hotel's general manager, Denise. Apparently when Michael…" at bounding box center [544, 341] width 599 height 38
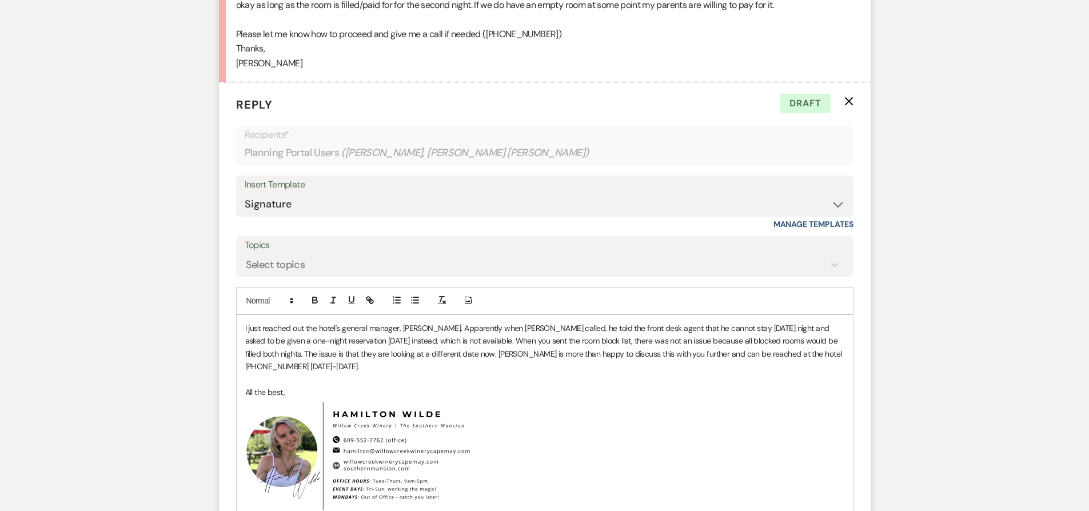
click at [789, 322] on p "I just reached out the hotel's general manager, Denise. Apparently when Michael…" at bounding box center [544, 347] width 599 height 51
click at [476, 328] on p "I just reached out the hotel's general manager, Denise. Apparently when Michael…" at bounding box center [544, 347] width 599 height 51
drag, startPoint x: 488, startPoint y: 339, endPoint x: 674, endPoint y: 357, distance: 187.8
click at [657, 341] on p "I just reached out the hotel's general manager, Denise. Apparently when Michael…" at bounding box center [544, 347] width 599 height 51
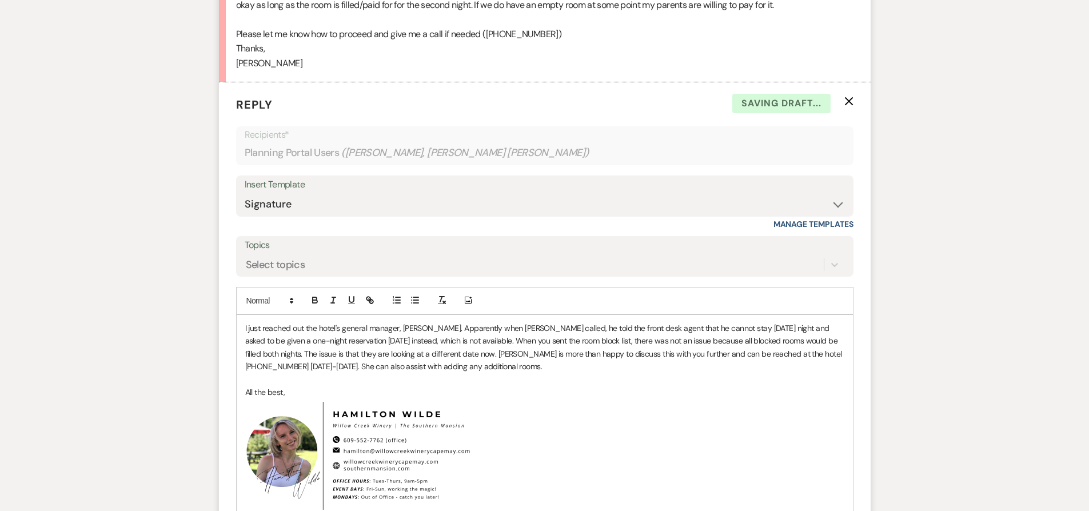
scroll to position [1961, 0]
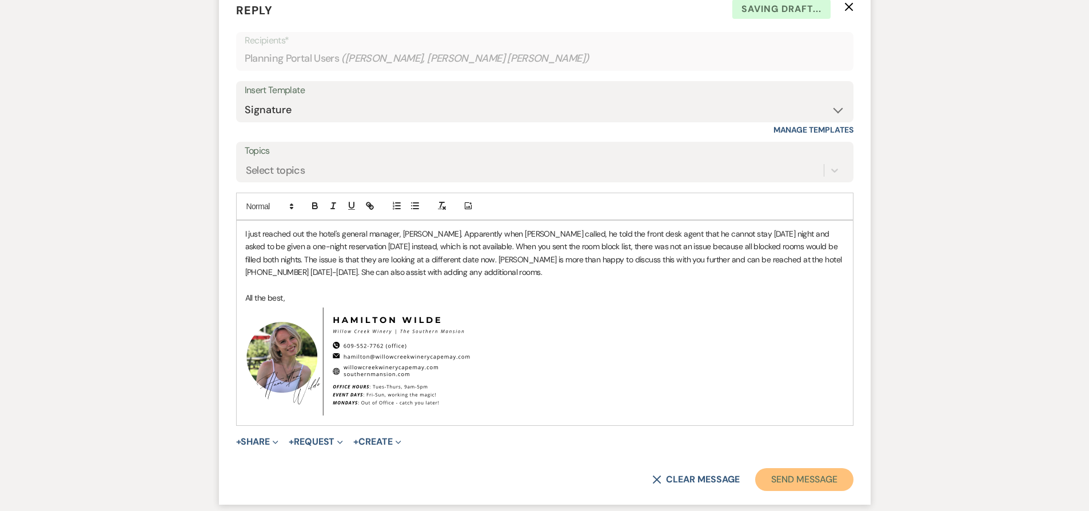
click at [809, 468] on button "Send Message" at bounding box center [804, 479] width 98 height 23
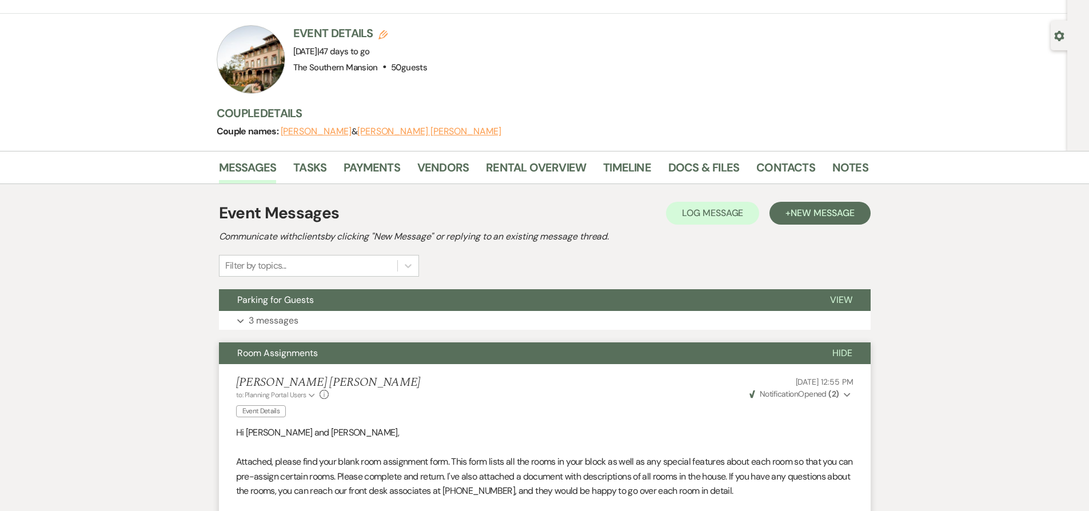
scroll to position [0, 0]
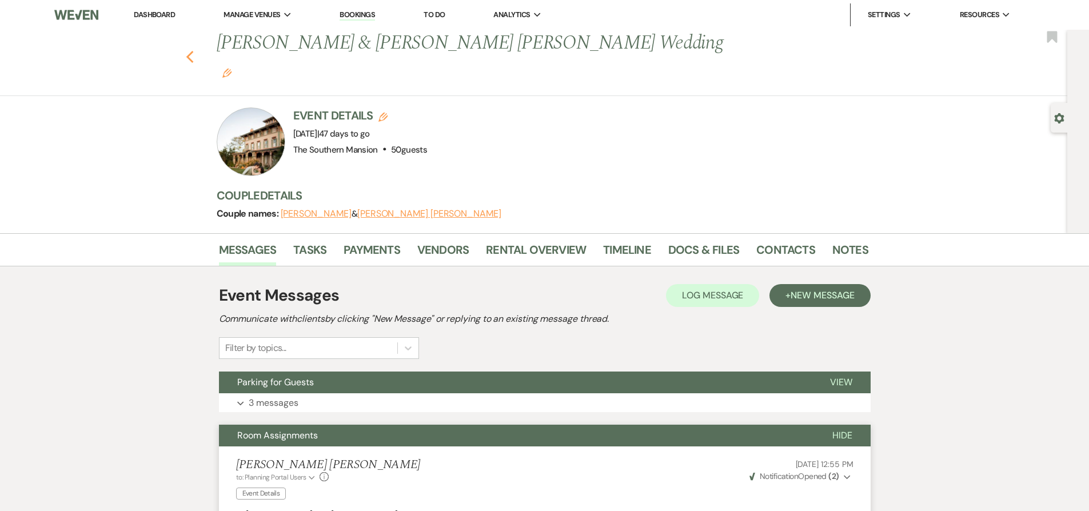
click at [194, 50] on icon "Previous" at bounding box center [190, 57] width 9 height 14
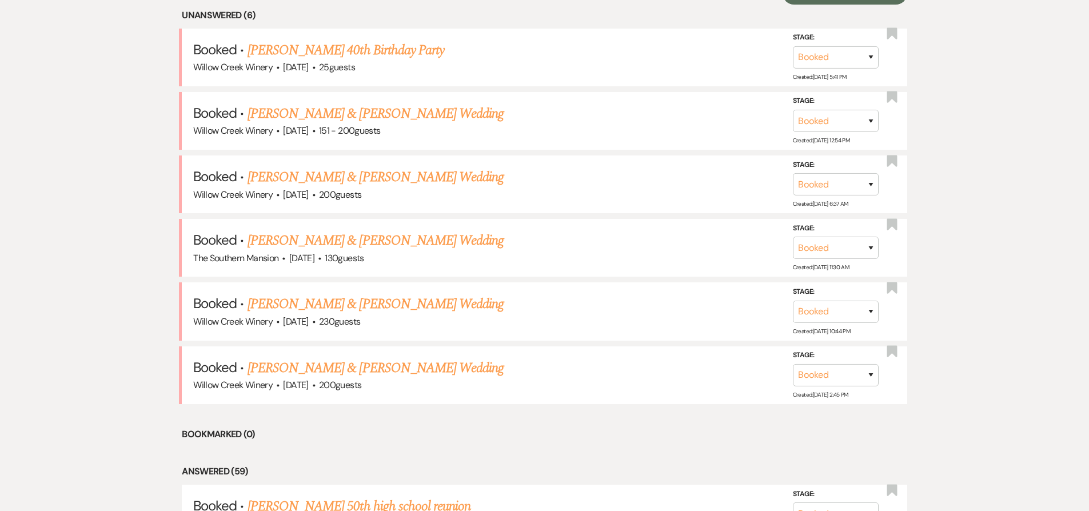
scroll to position [542, 0]
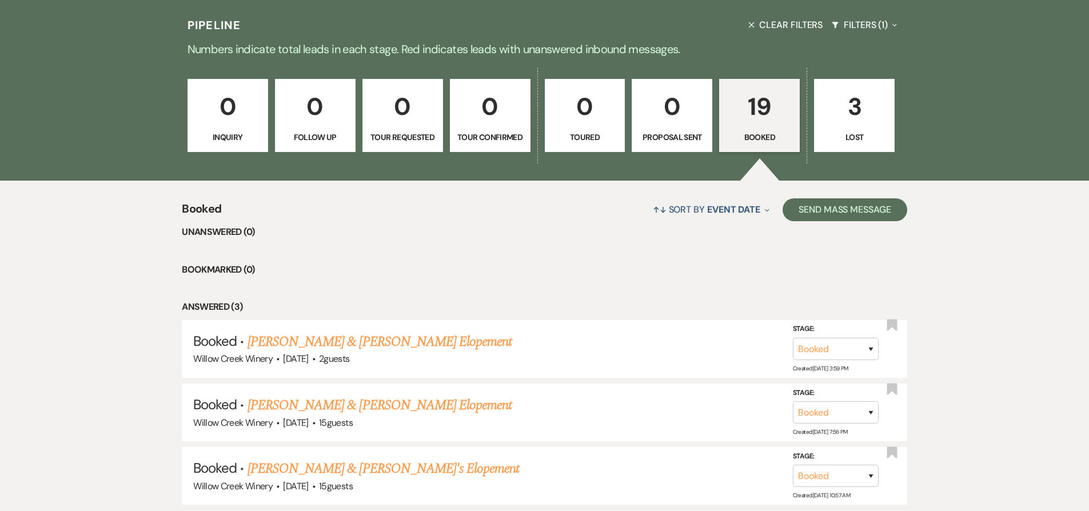
scroll to position [23, 0]
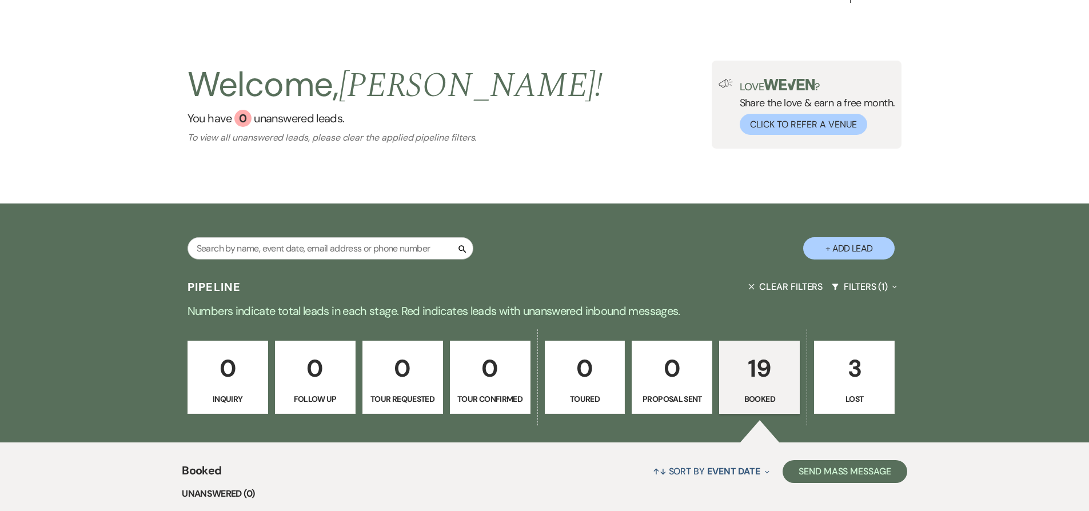
click at [798, 293] on button "Clear Filters" at bounding box center [785, 286] width 83 height 30
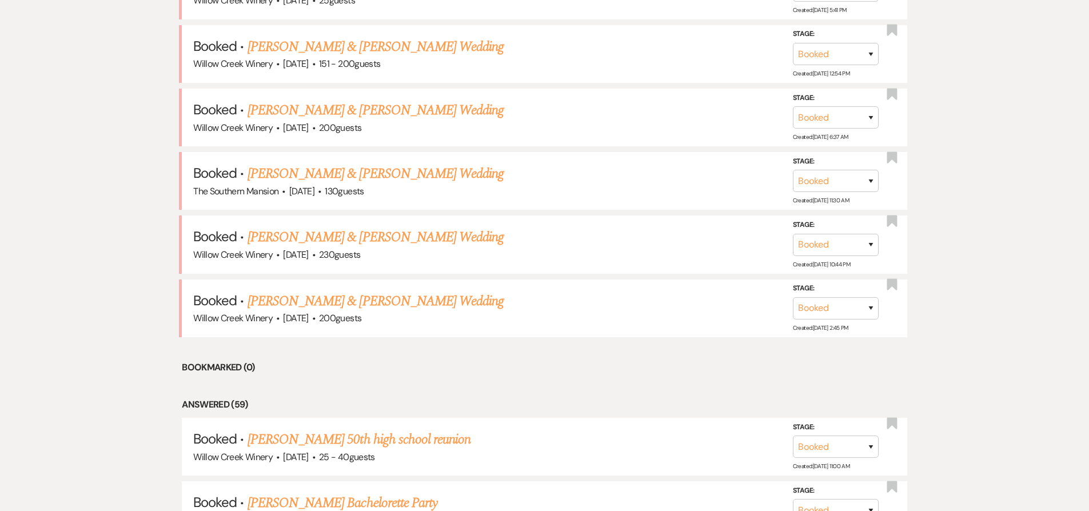
scroll to position [377, 0]
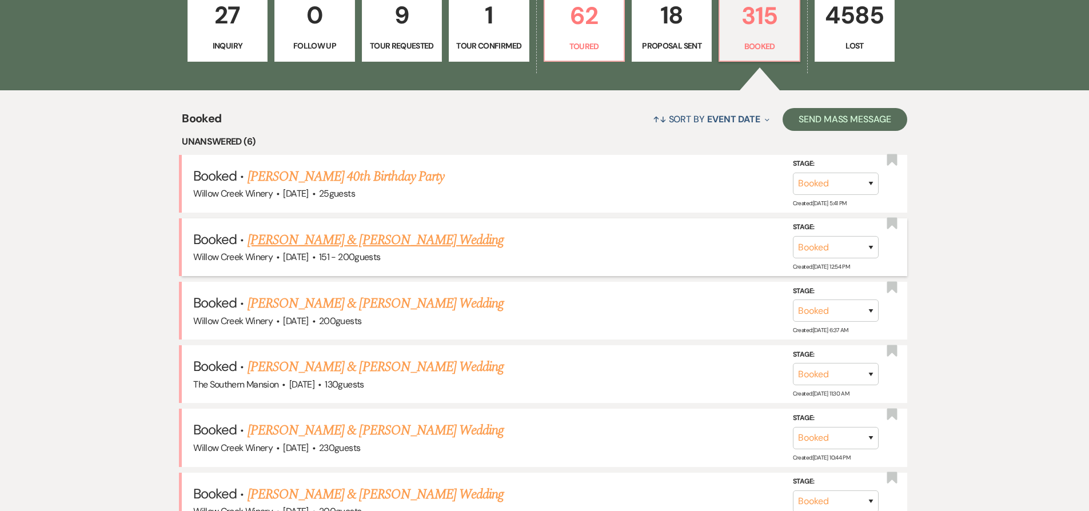
click at [362, 245] on link "[PERSON_NAME] & [PERSON_NAME] Wedding" at bounding box center [375, 240] width 256 height 21
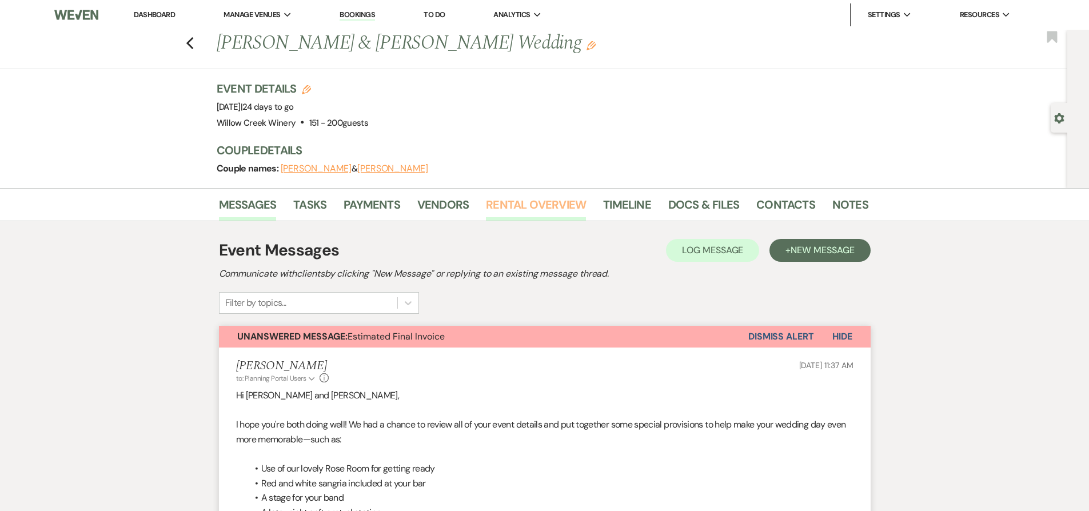
click at [512, 213] on link "Rental Overview" at bounding box center [536, 207] width 100 height 25
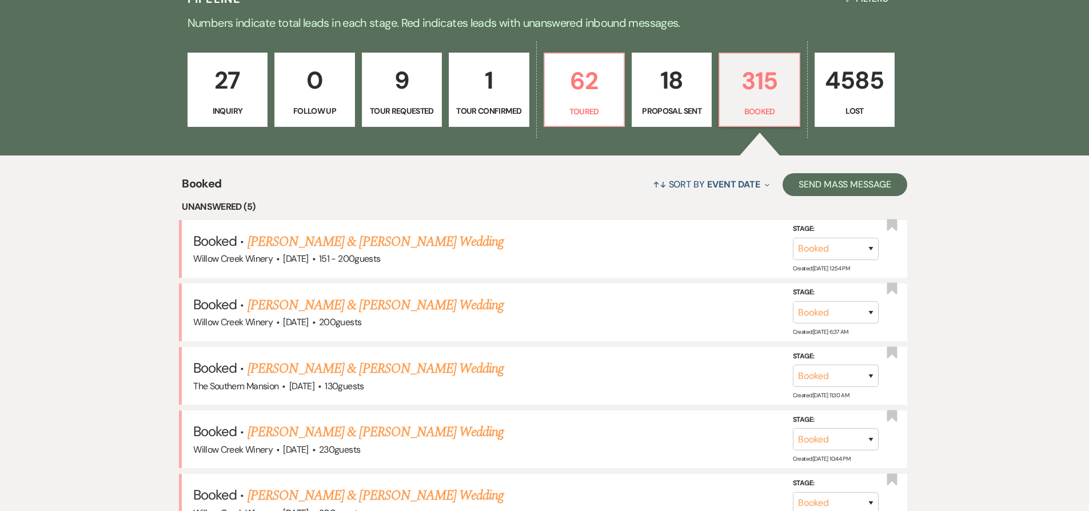
scroll to position [321, 0]
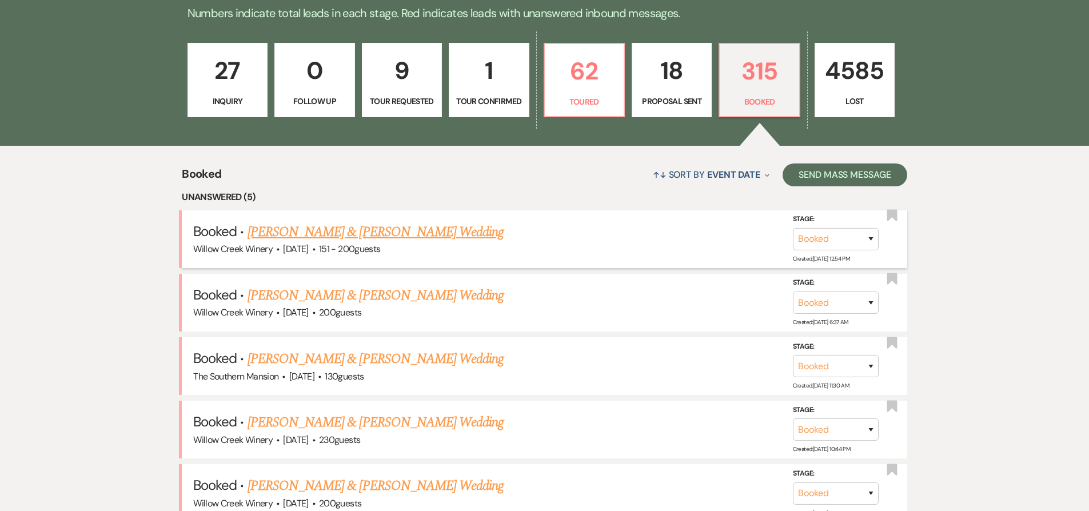
click at [324, 238] on link "[PERSON_NAME] & [PERSON_NAME] Wedding" at bounding box center [375, 232] width 256 height 21
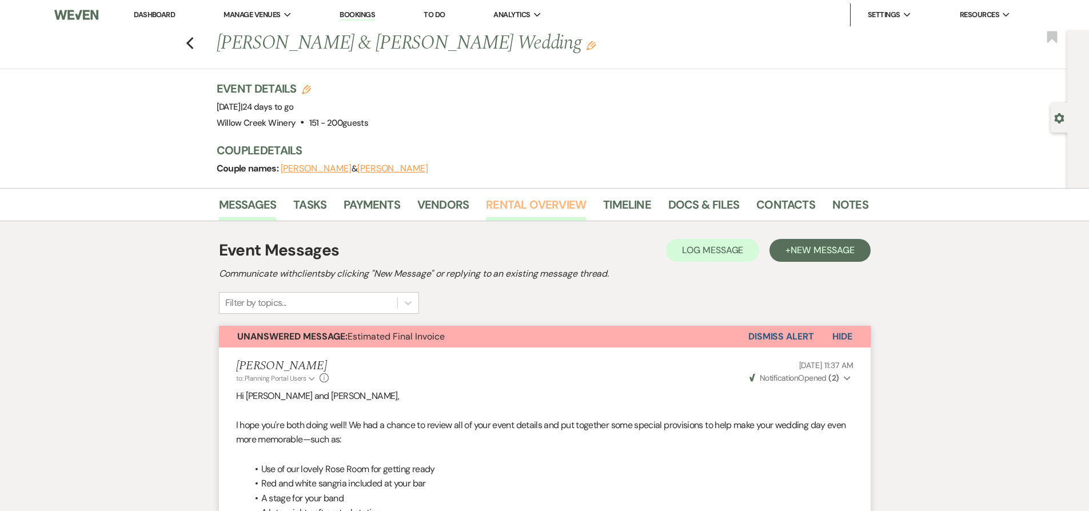
click at [521, 203] on link "Rental Overview" at bounding box center [536, 207] width 100 height 25
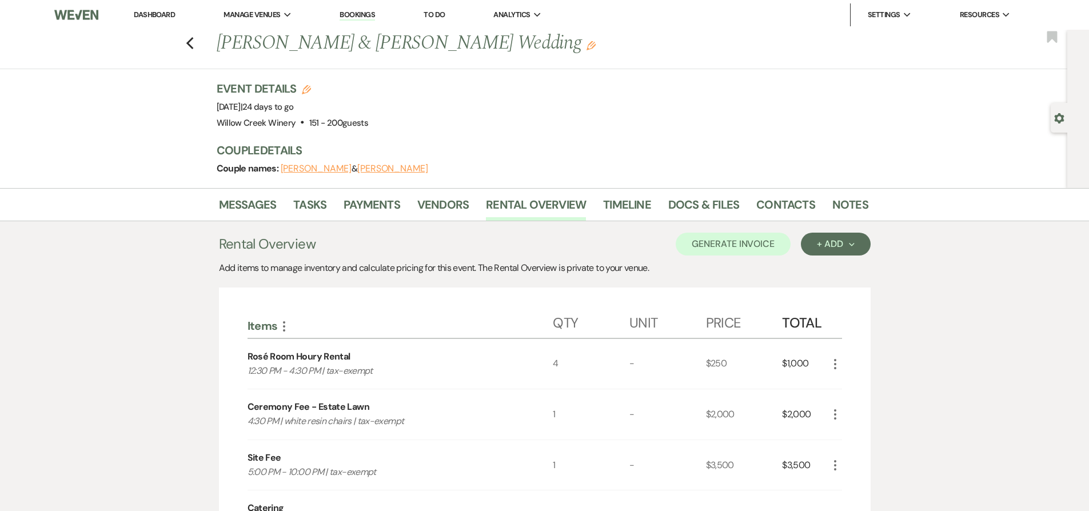
click at [234, 243] on h3 "Rental Overview" at bounding box center [267, 244] width 97 height 21
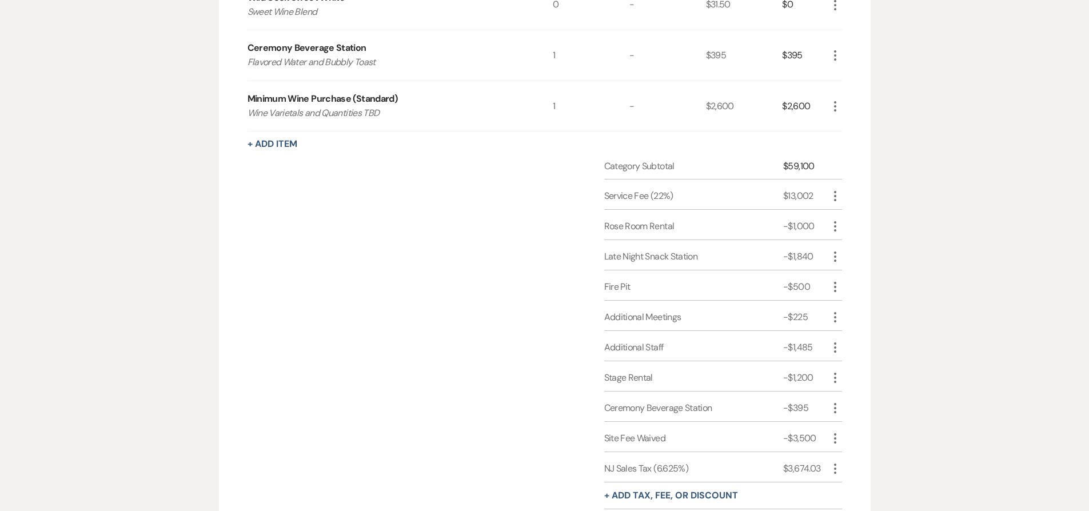
scroll to position [2060, 0]
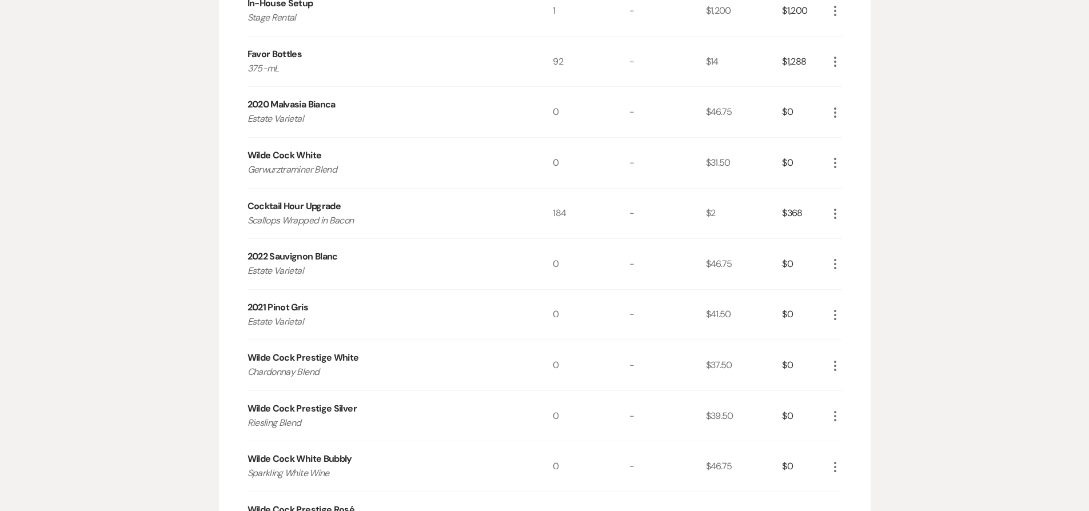
scroll to position [699, 0]
